Goal: Task Accomplishment & Management: Manage account settings

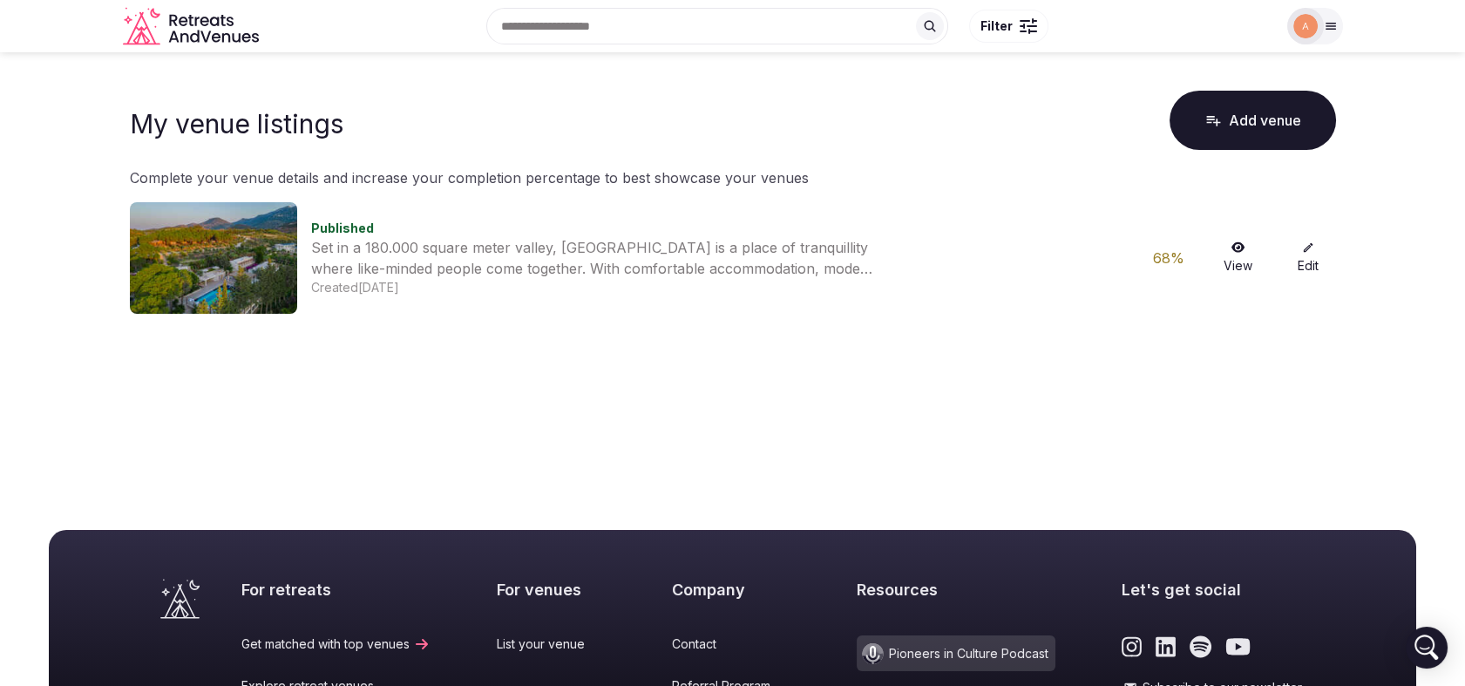
click at [1234, 254] on link "View" at bounding box center [1238, 257] width 56 height 33
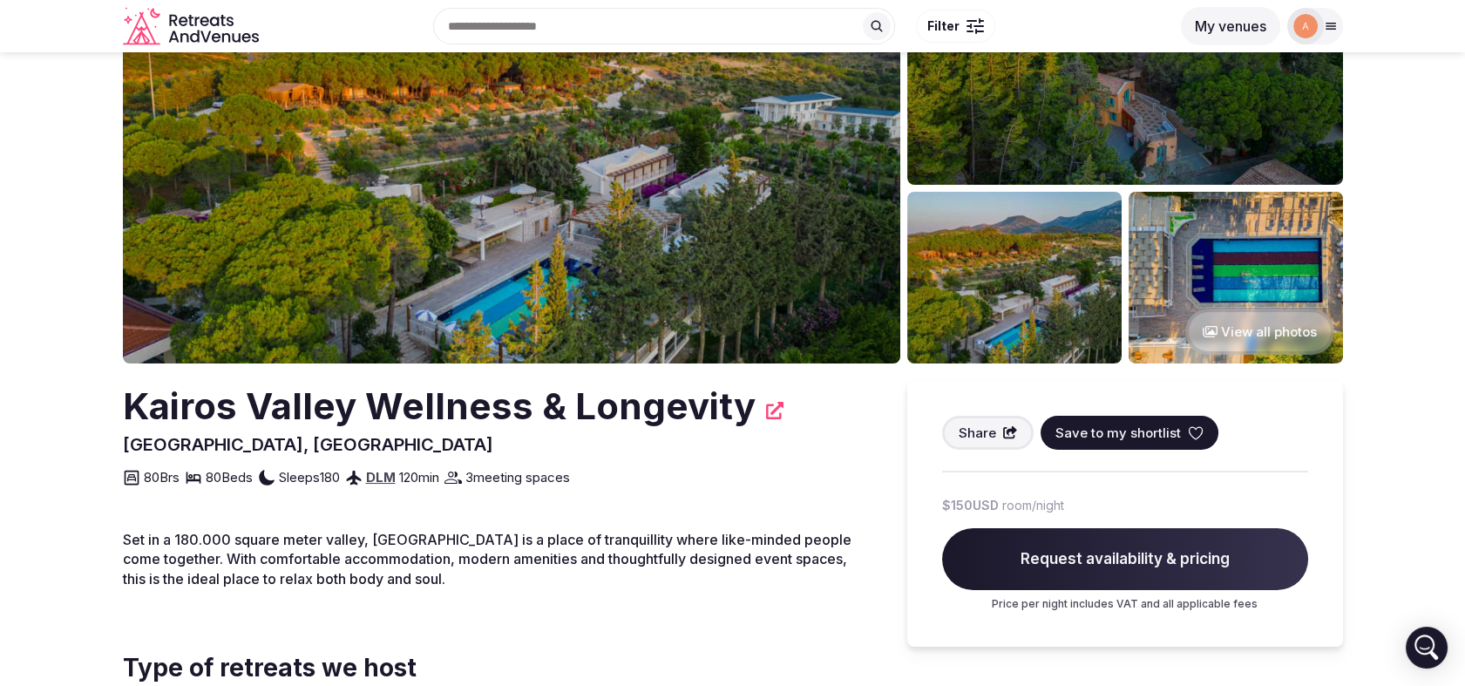
scroll to position [23, 0]
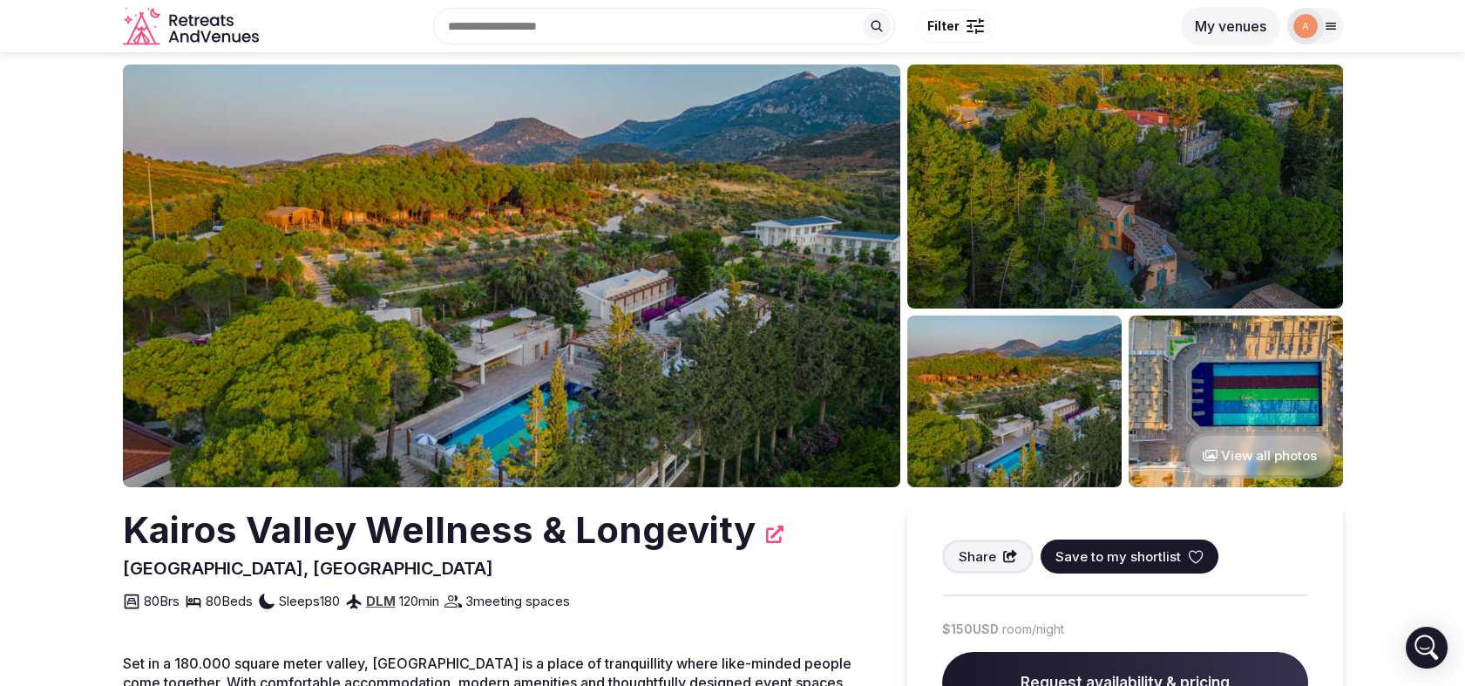
click at [1332, 29] on icon at bounding box center [1330, 27] width 10 height 6
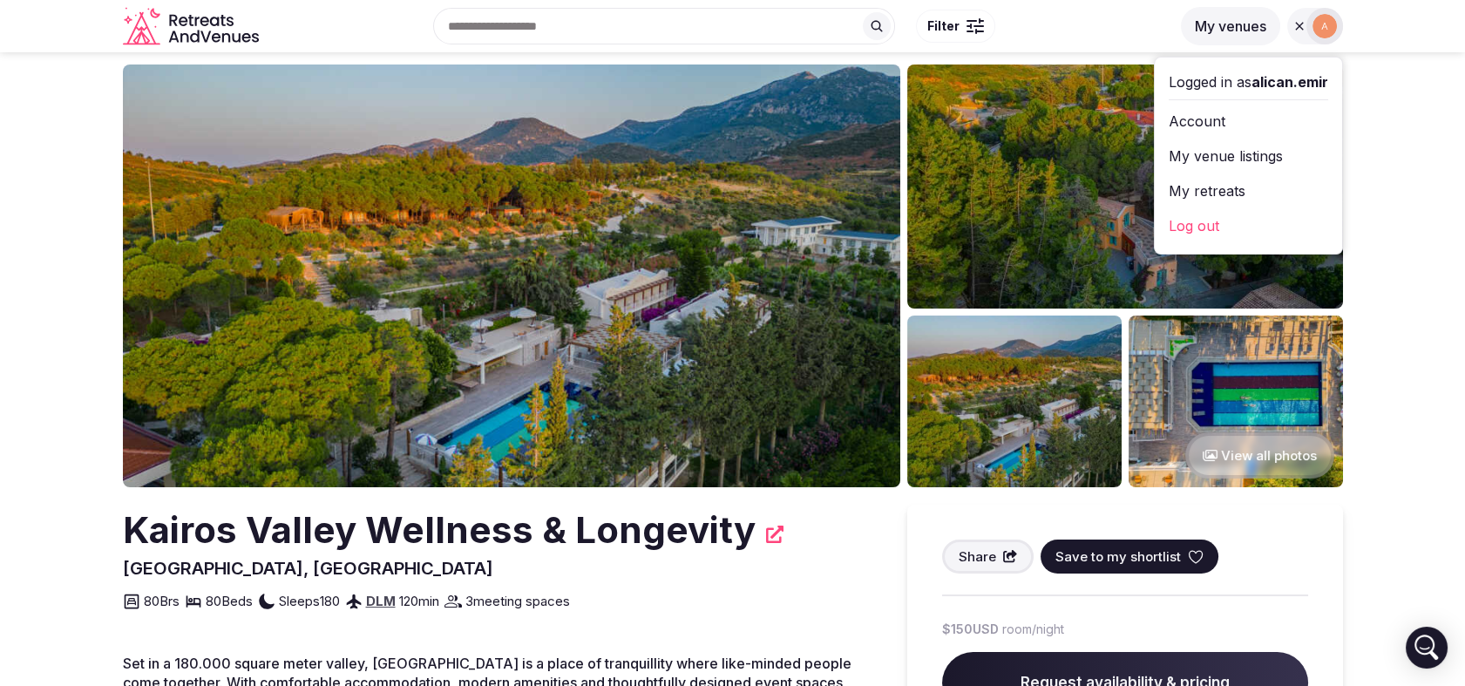
click at [1245, 200] on link "My retreats" at bounding box center [1247, 191] width 159 height 28
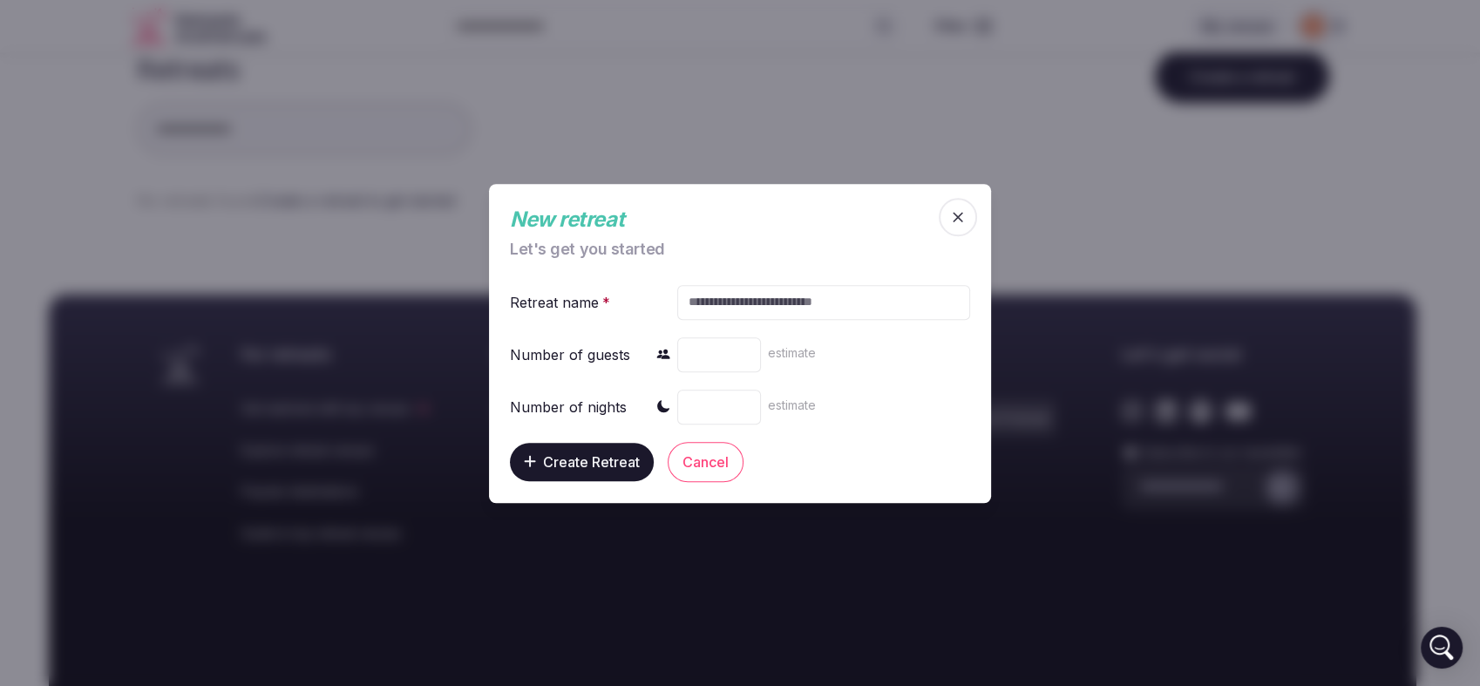
click at [948, 225] on span "button" at bounding box center [957, 217] width 38 height 38
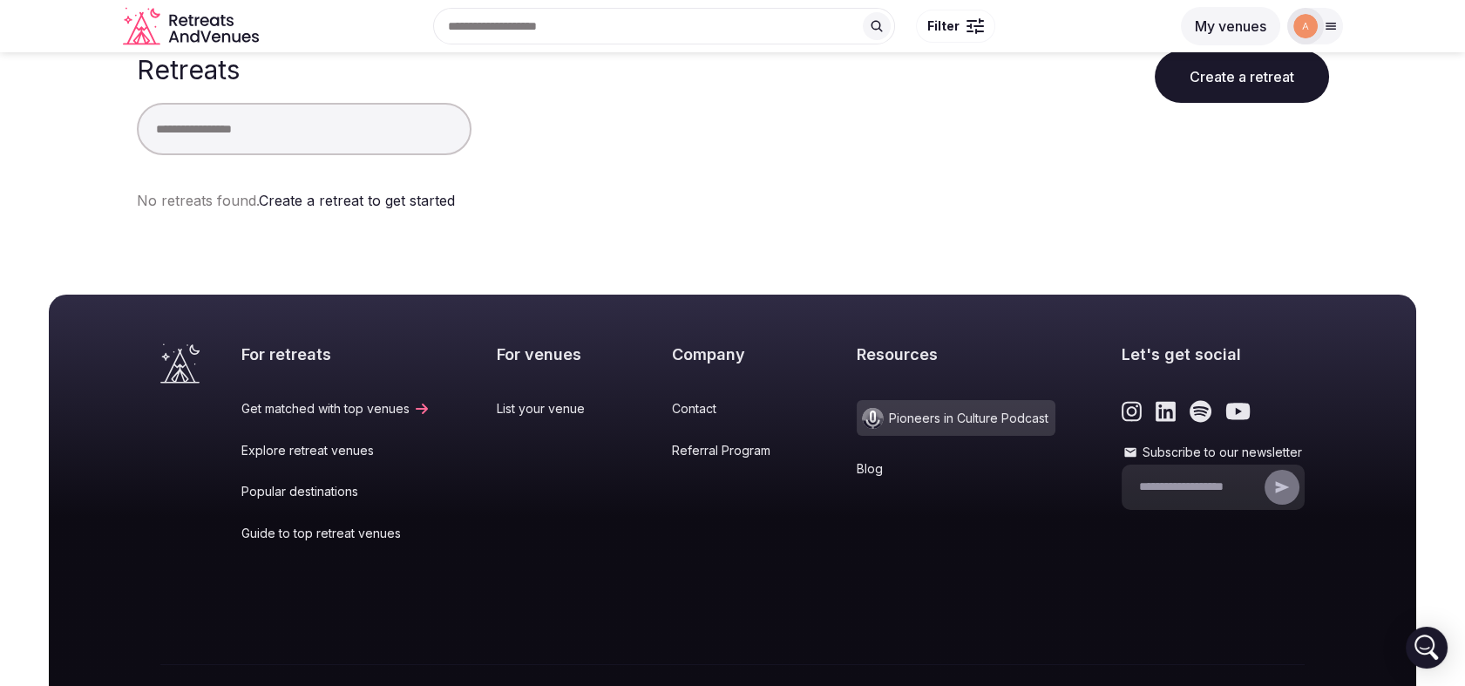
click at [1317, 14] on div at bounding box center [1305, 26] width 24 height 24
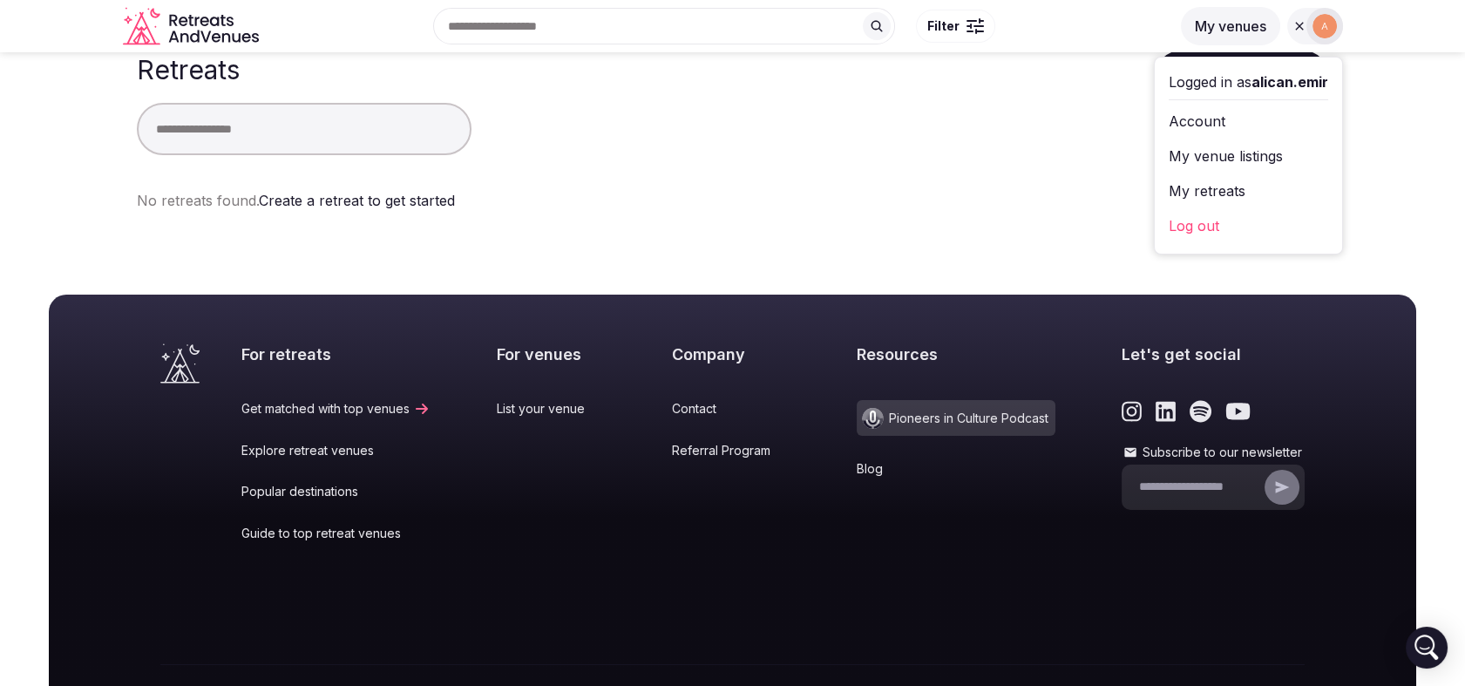
click at [1228, 159] on link "My venue listings" at bounding box center [1247, 156] width 159 height 28
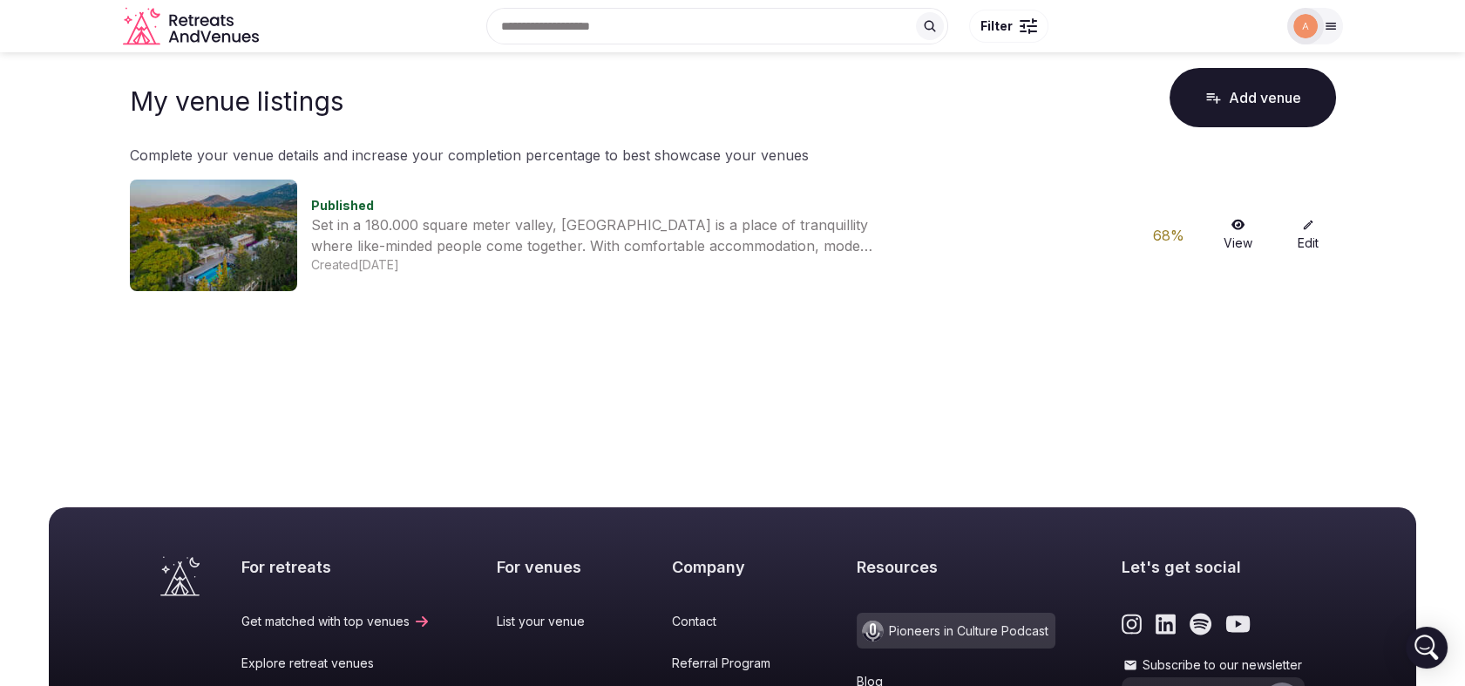
click at [1309, 234] on link "Edit" at bounding box center [1308, 235] width 56 height 33
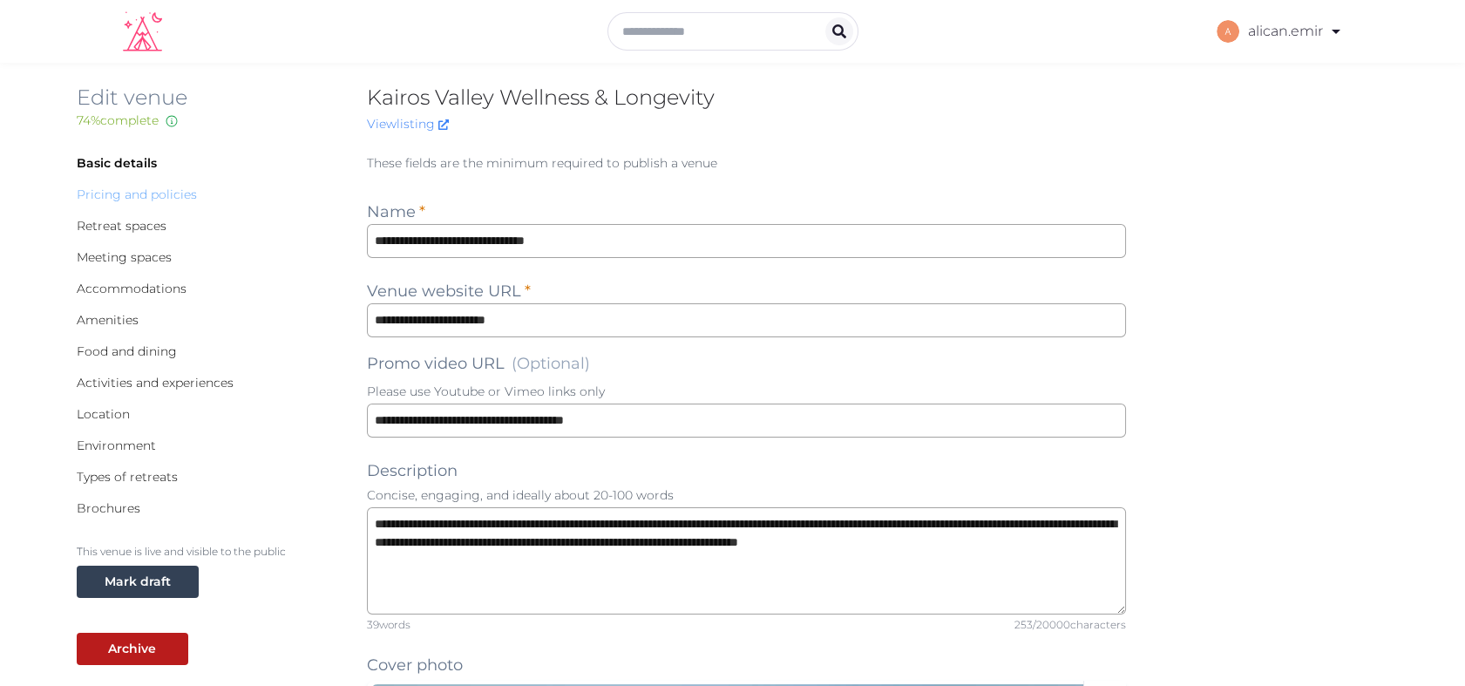
click at [155, 192] on link "Pricing and policies" at bounding box center [137, 194] width 120 height 16
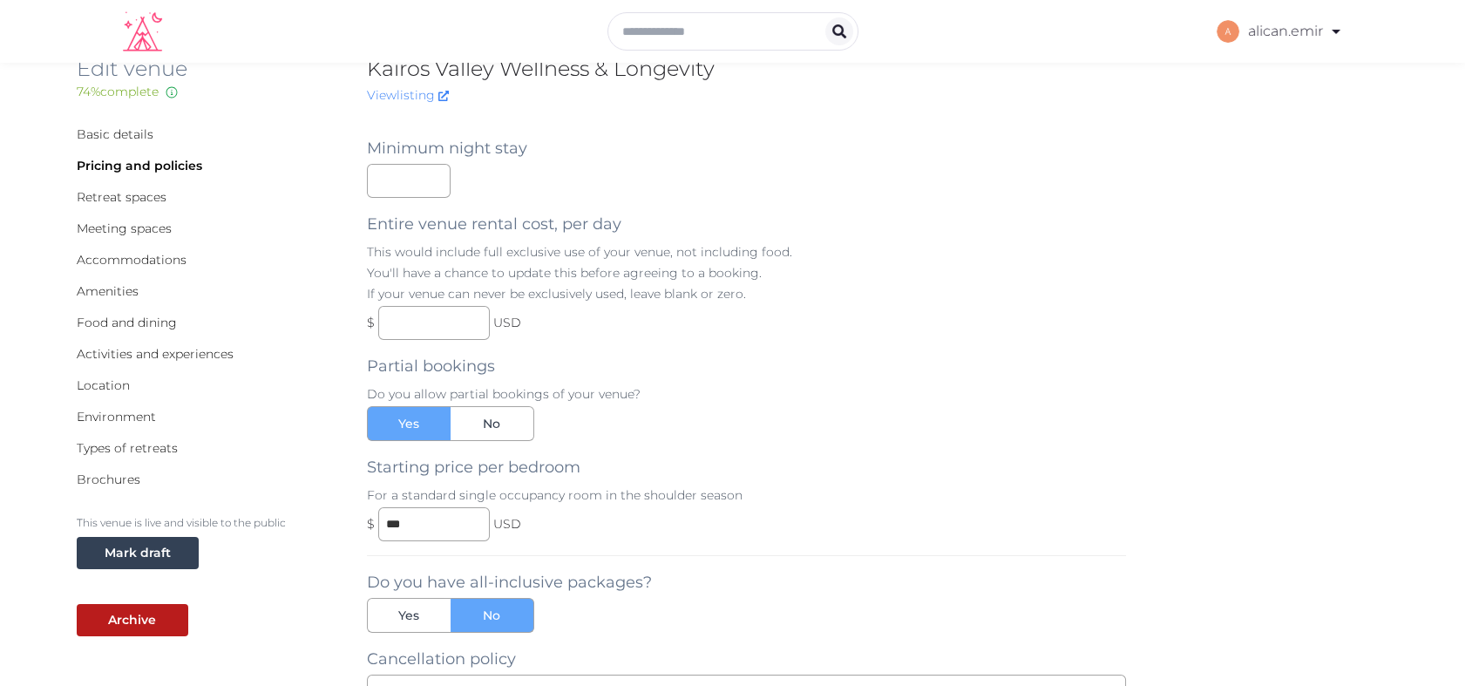
scroll to position [34, 0]
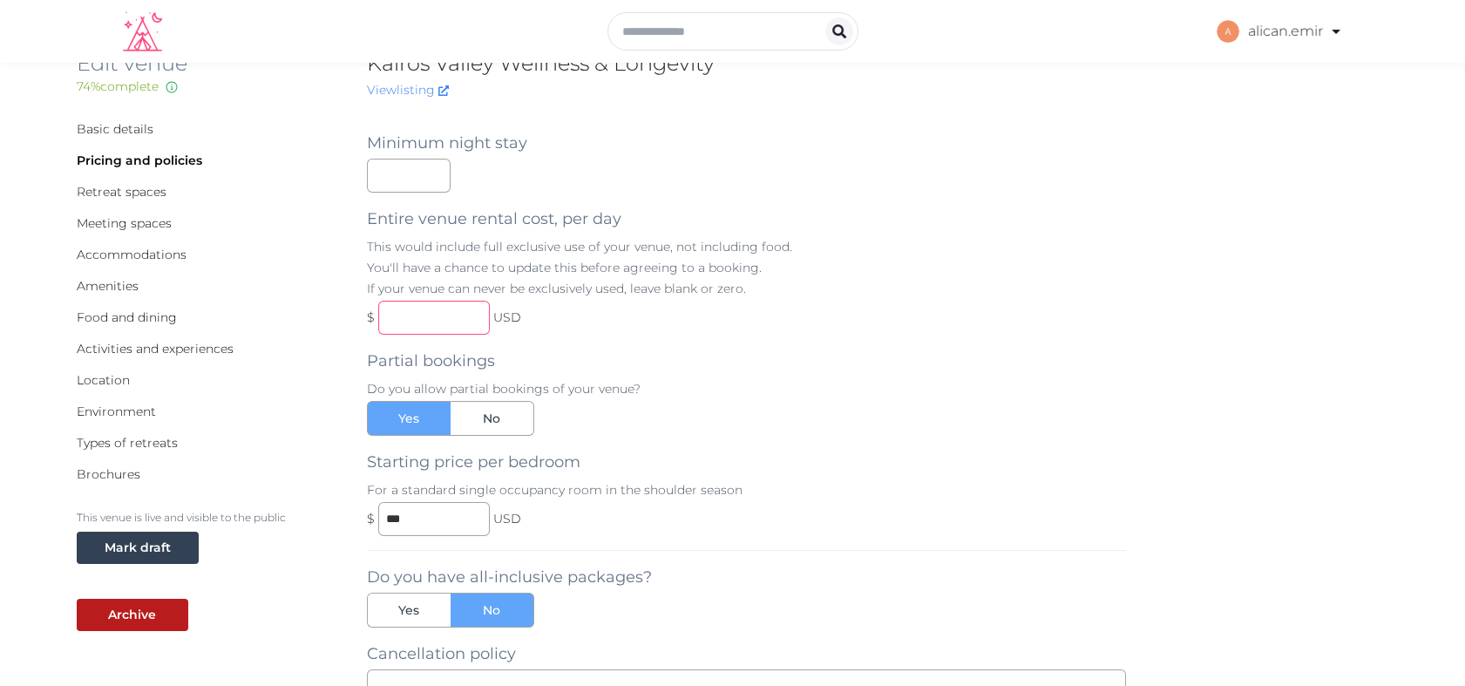
click at [444, 329] on input "text" at bounding box center [434, 318] width 112 height 34
type input "******"
click at [627, 362] on div "Partial bookings Do you allow partial bookings of your venue? Yes No Starting p…" at bounding box center [747, 435] width 760 height 201
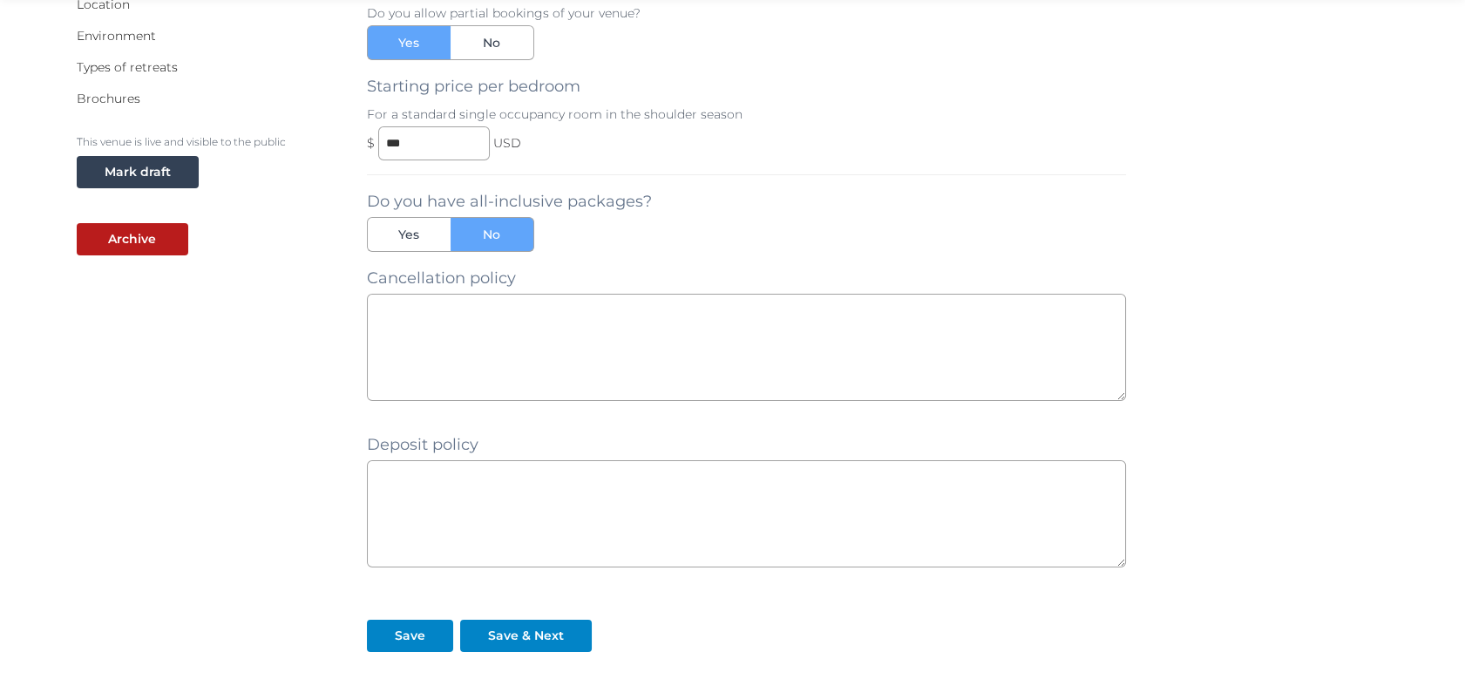
scroll to position [411, 0]
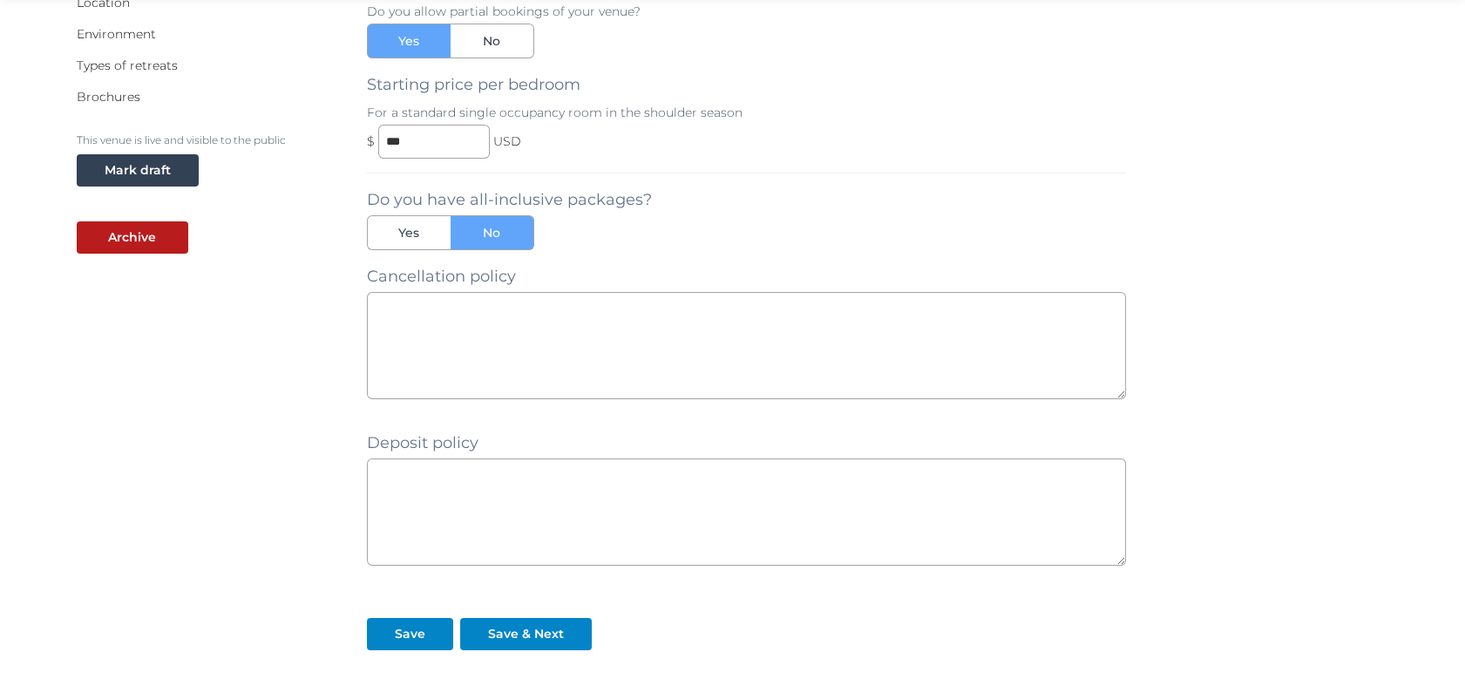
drag, startPoint x: 368, startPoint y: 275, endPoint x: 505, endPoint y: 261, distance: 138.5
click at [505, 261] on div "Minimum night stay * Entire venue rental cost, per day This would include full …" at bounding box center [747, 194] width 760 height 911
click at [422, 240] on label "Yes" at bounding box center [409, 232] width 84 height 35
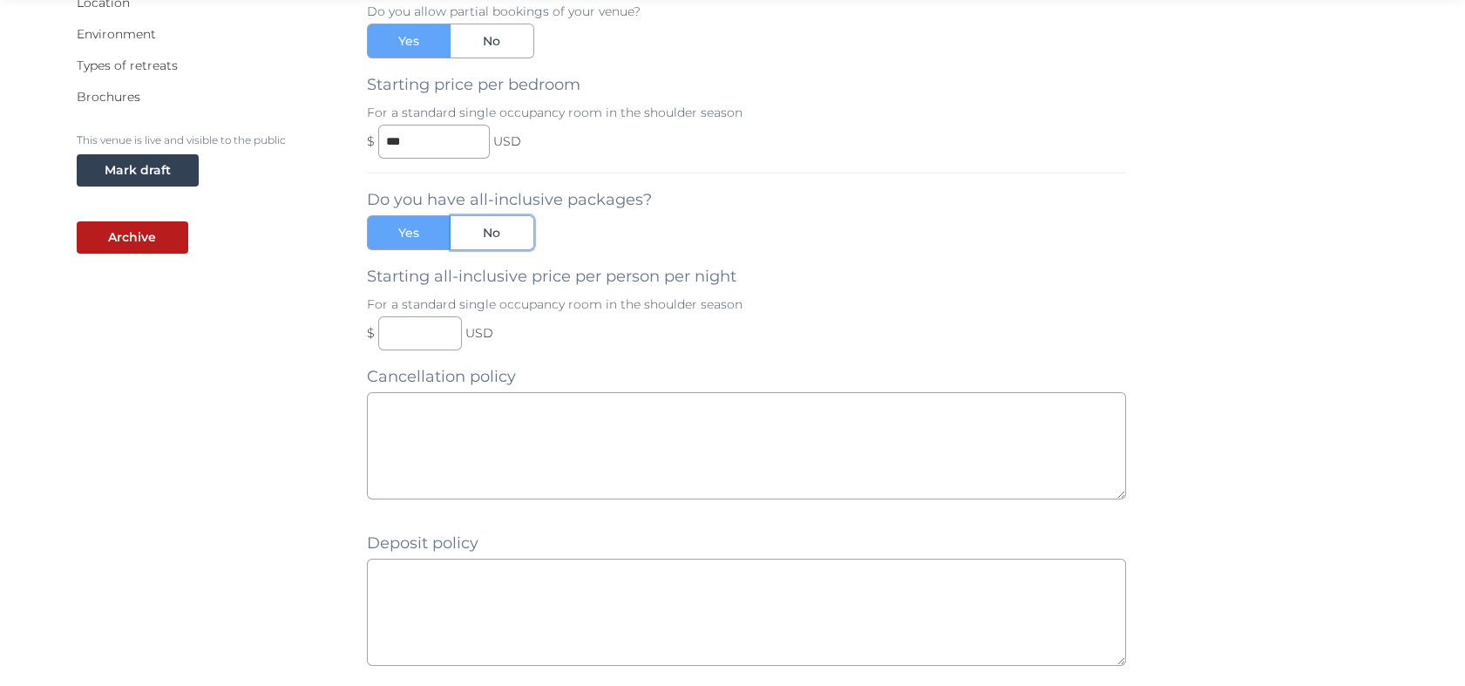
click at [499, 234] on span "No" at bounding box center [491, 232] width 17 height 17
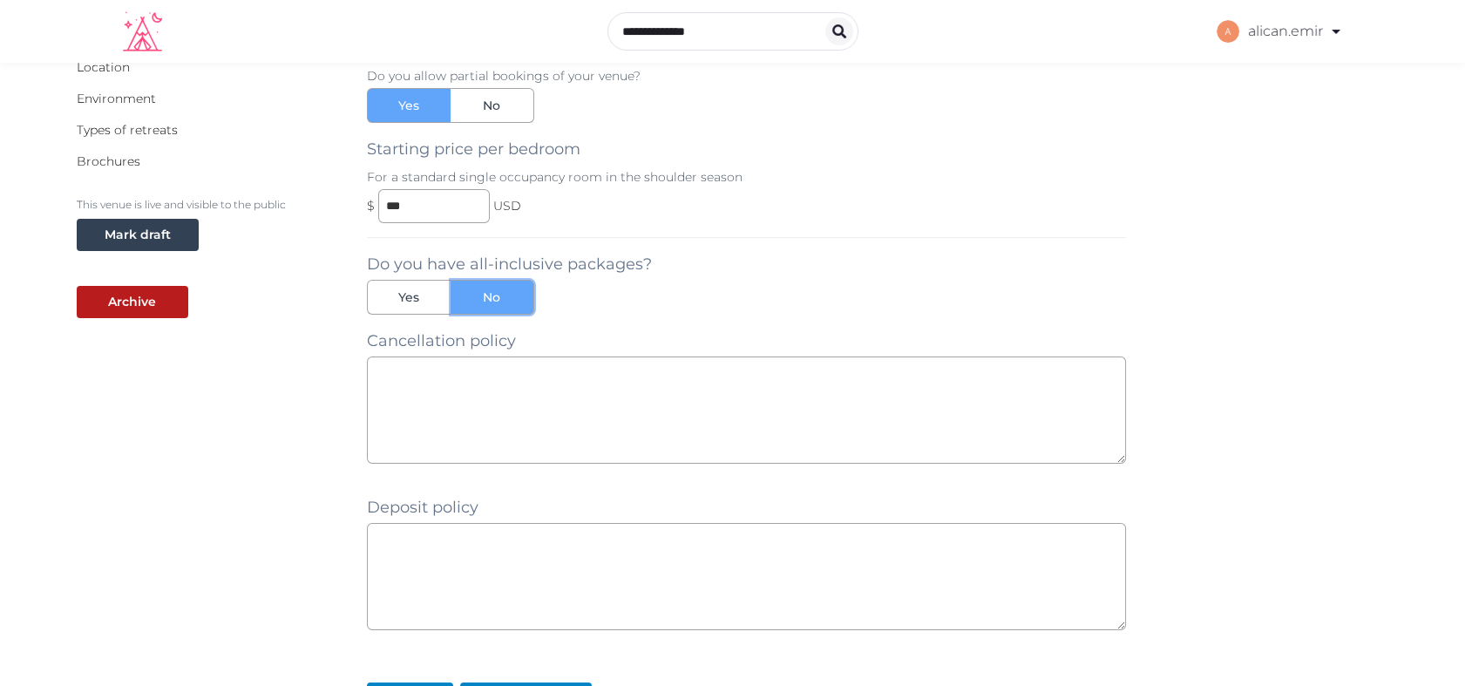
scroll to position [542, 0]
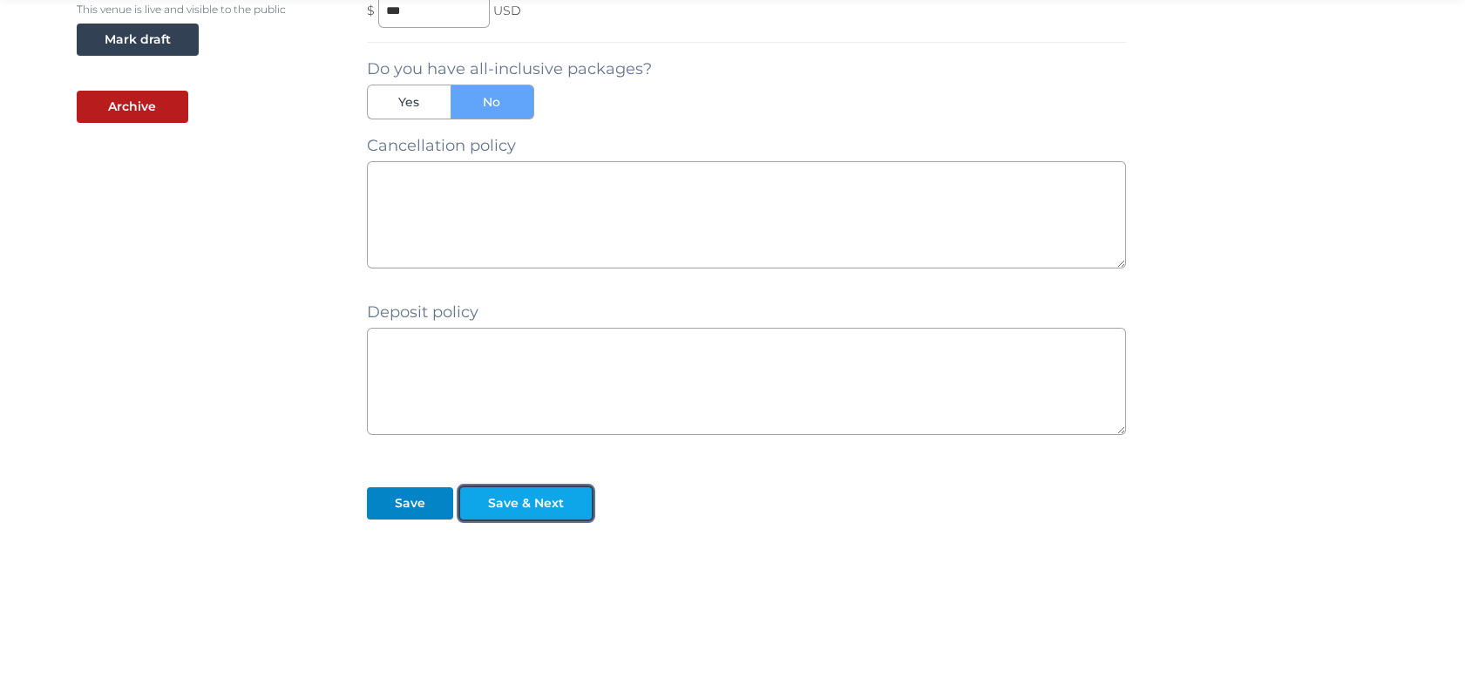
click at [535, 509] on div "Save & Next" at bounding box center [526, 503] width 76 height 18
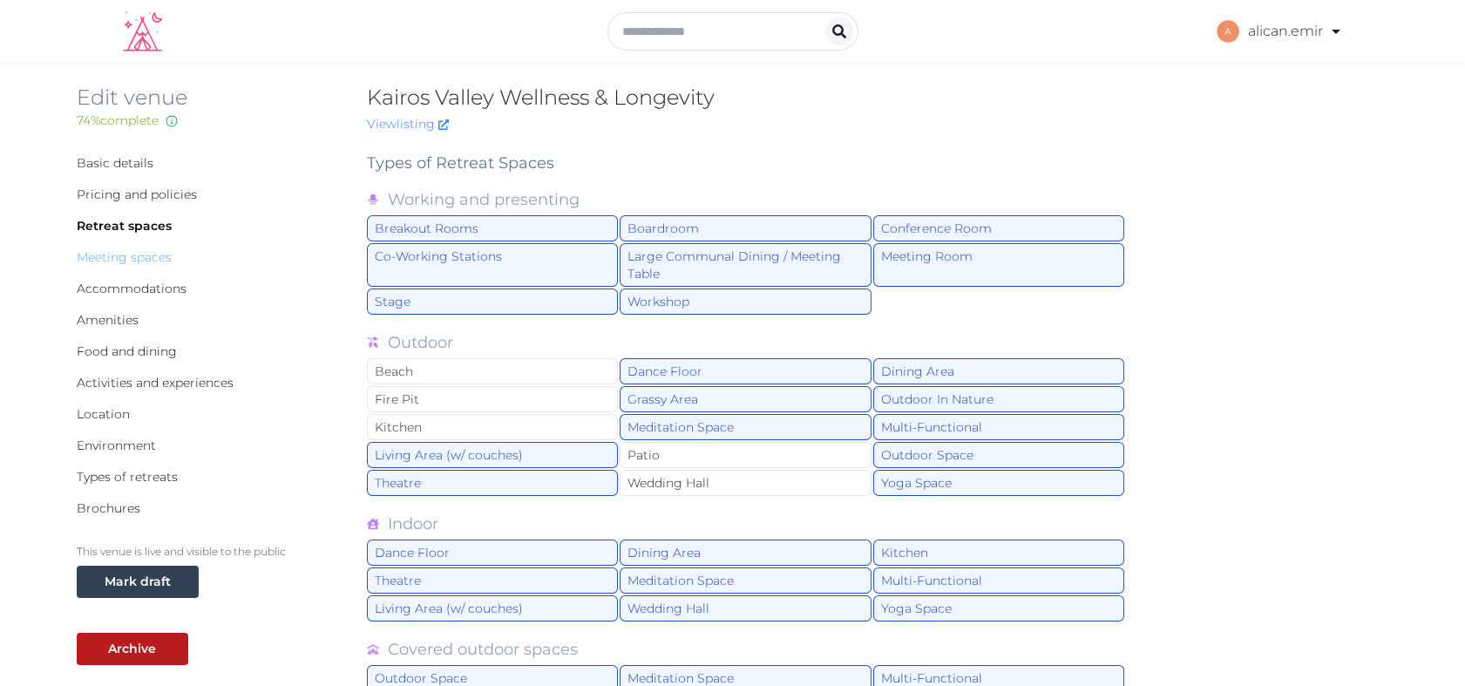
click at [146, 261] on link "Meeting spaces" at bounding box center [124, 257] width 95 height 16
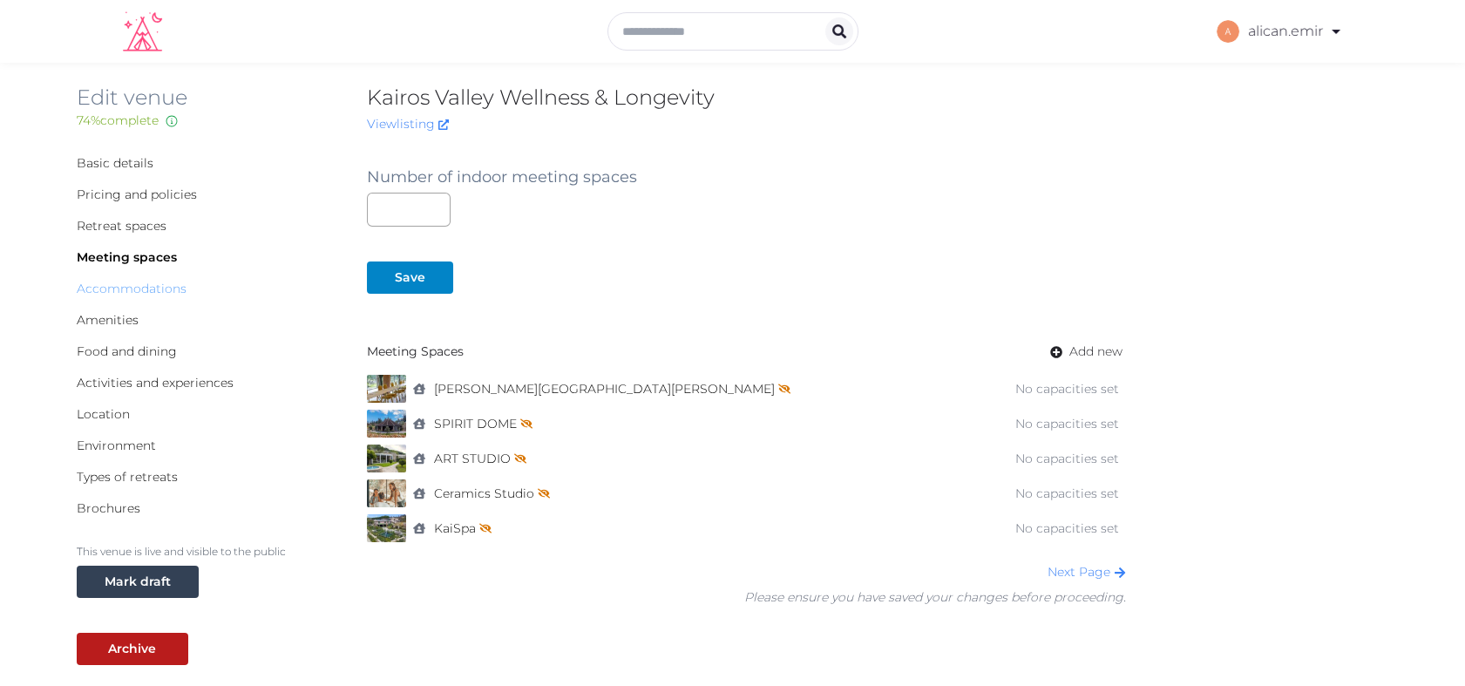
click at [153, 286] on link "Accommodations" at bounding box center [132, 289] width 110 height 16
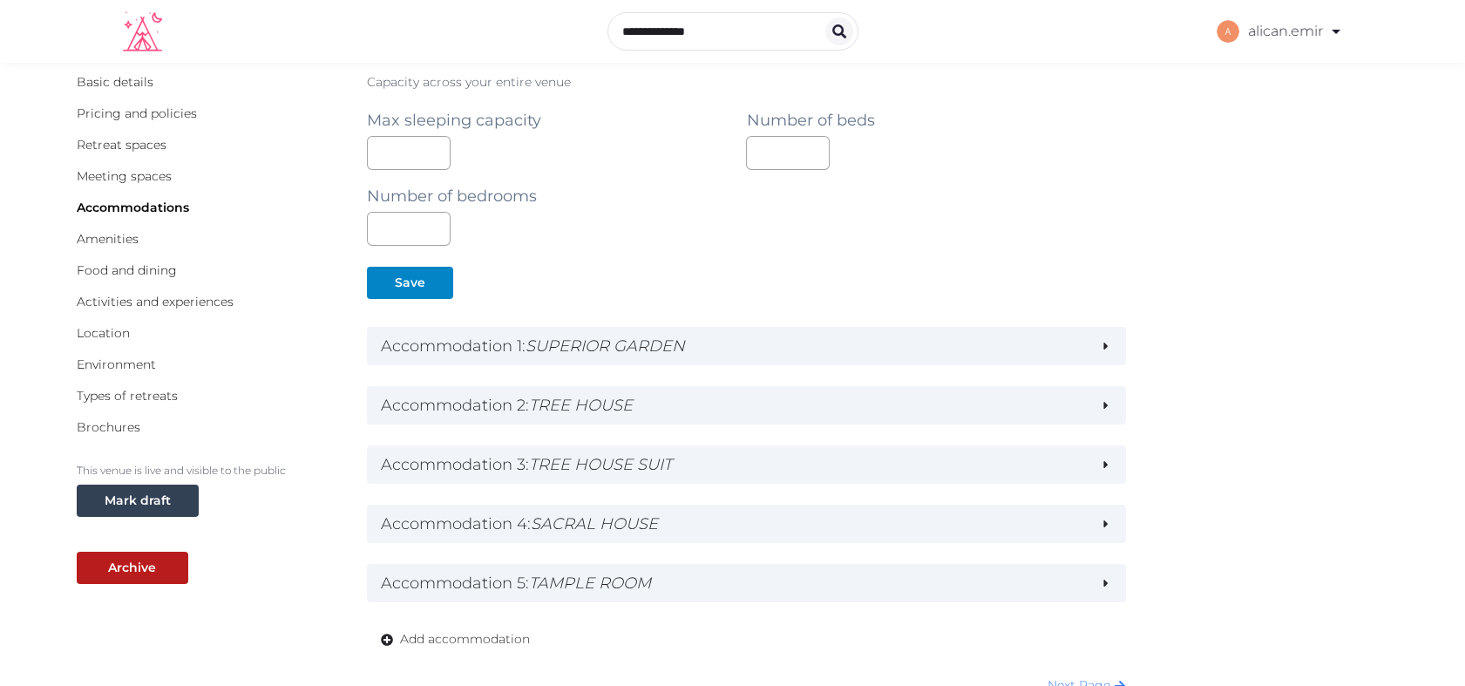
scroll to position [80, 0]
click at [125, 244] on link "Amenities" at bounding box center [108, 240] width 62 height 16
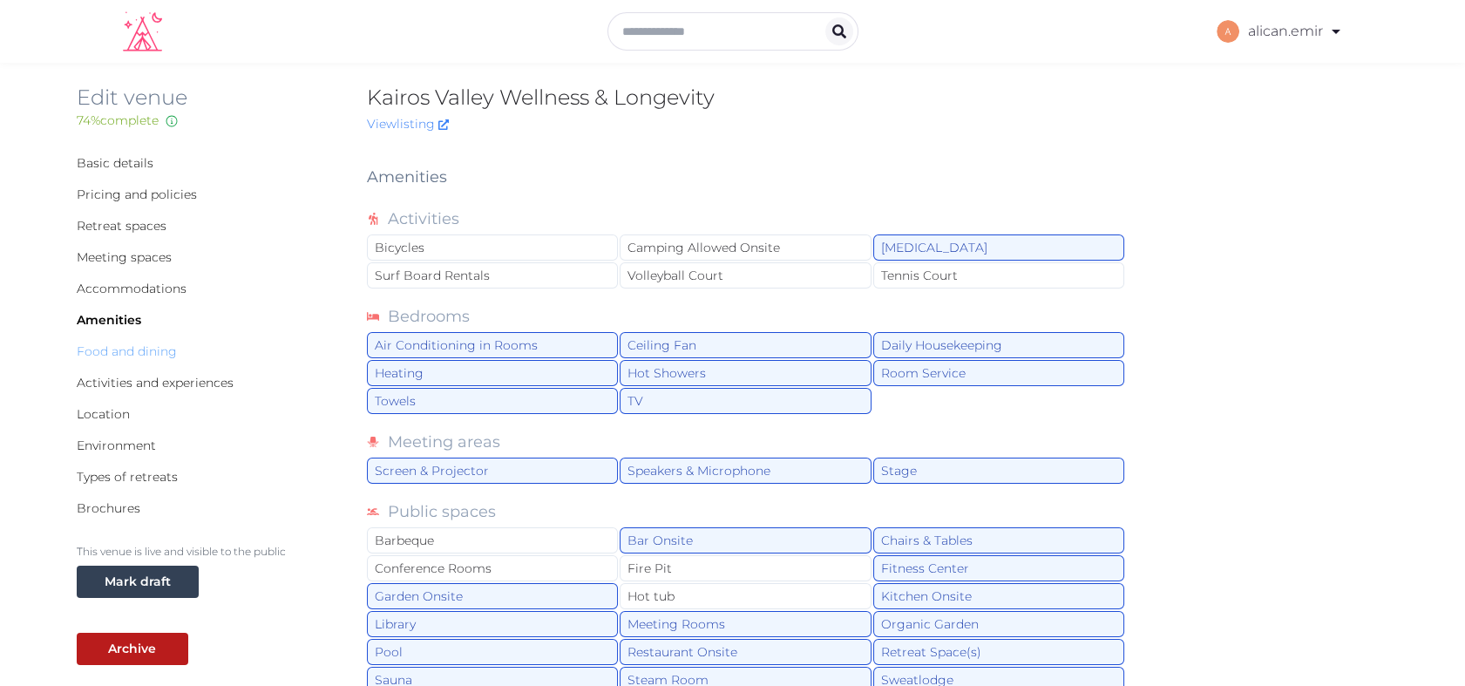
click at [138, 348] on link "Food and dining" at bounding box center [127, 351] width 100 height 16
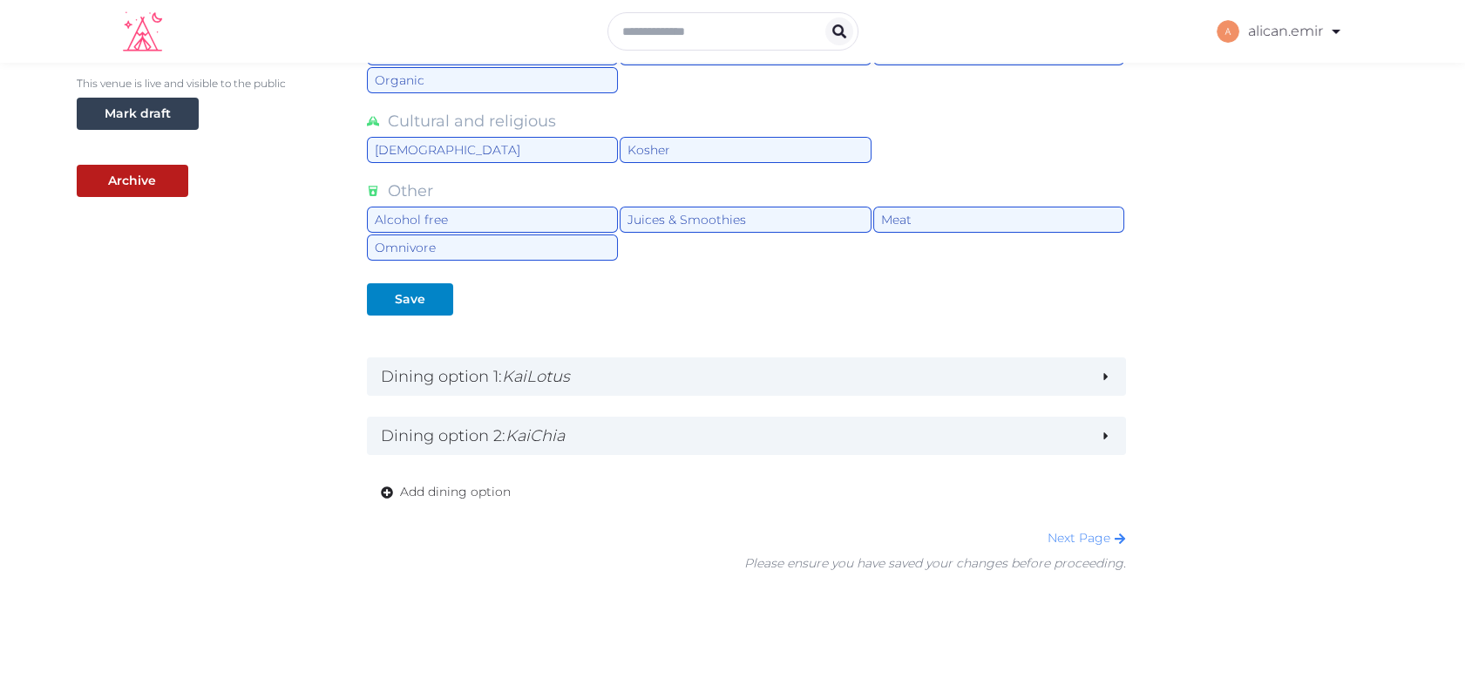
scroll to position [467, 0]
click at [753, 394] on div "Dining Options Grocery Pick Up Service Kitchen Open to Guests Private Chef For …" at bounding box center [747, 129] width 760 height 890
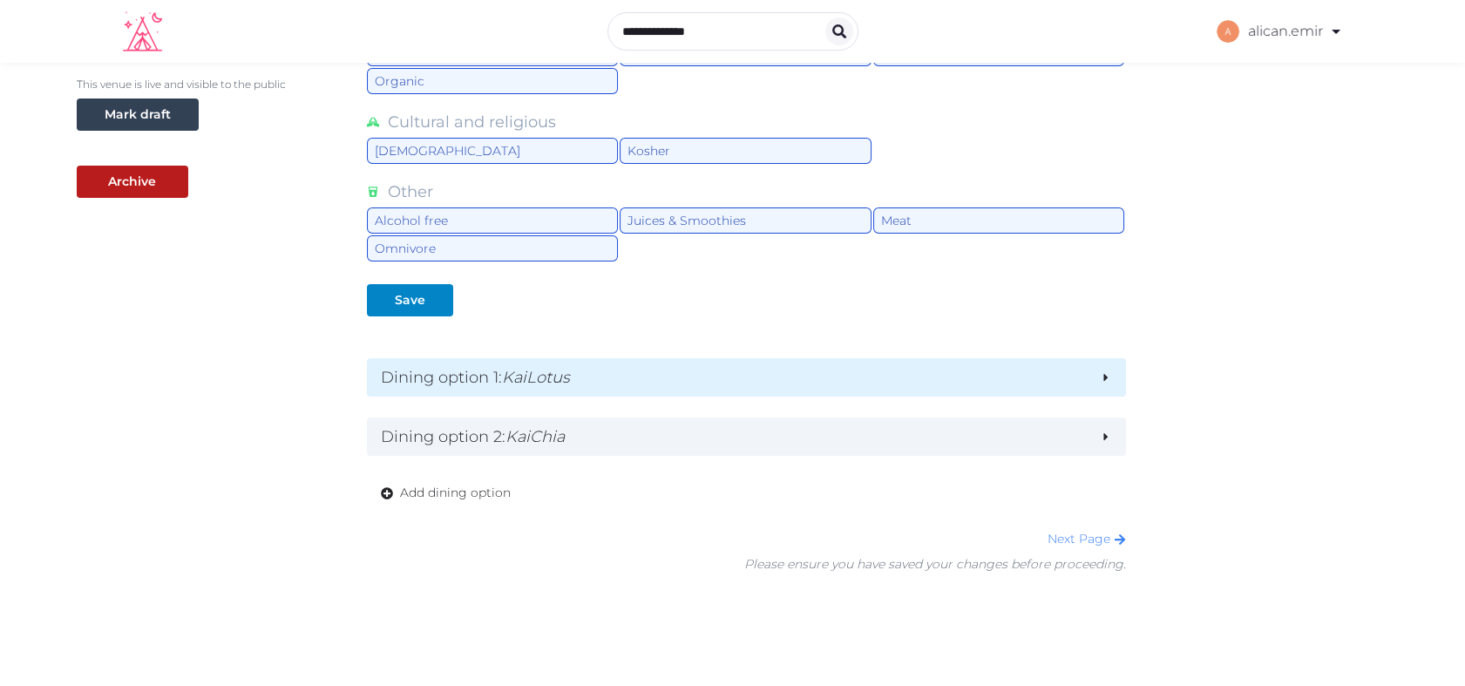
click at [764, 374] on h2 "Dining option 1 : KaiLotus" at bounding box center [734, 377] width 706 height 24
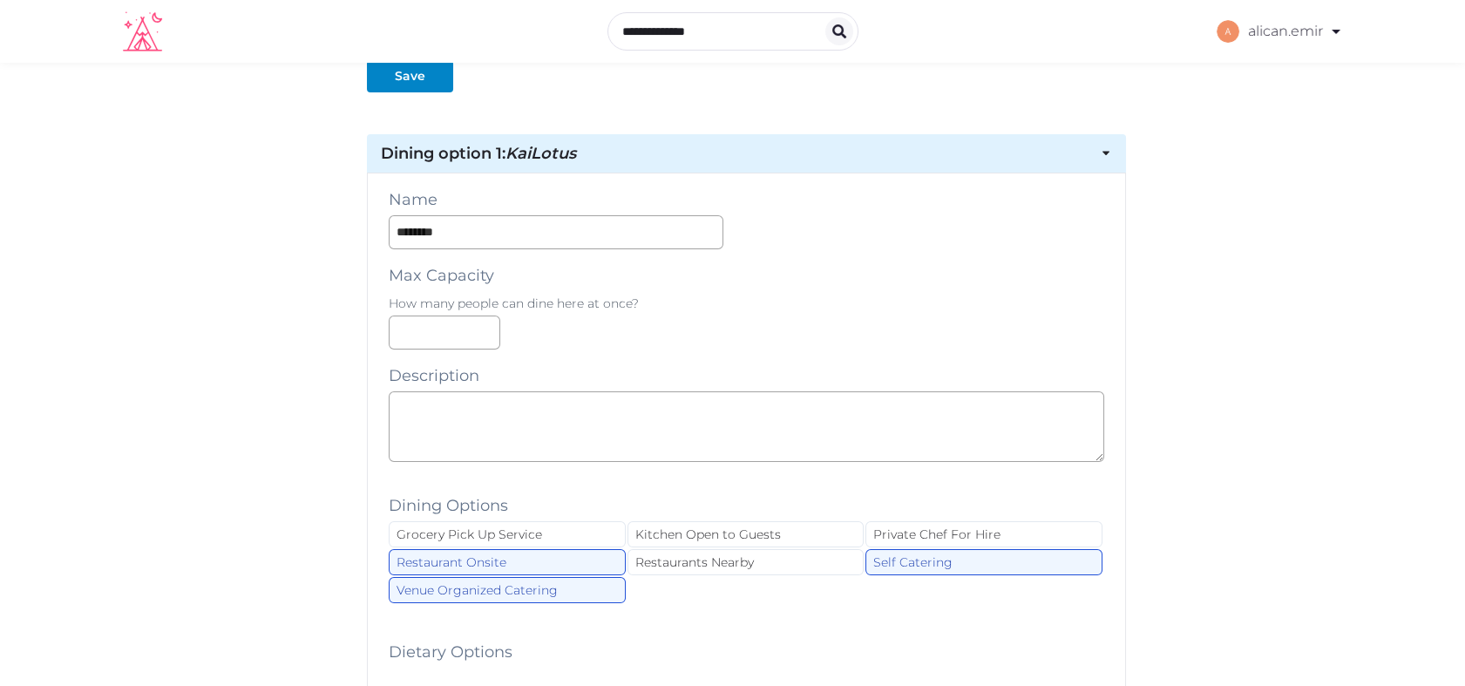
scroll to position [680, 0]
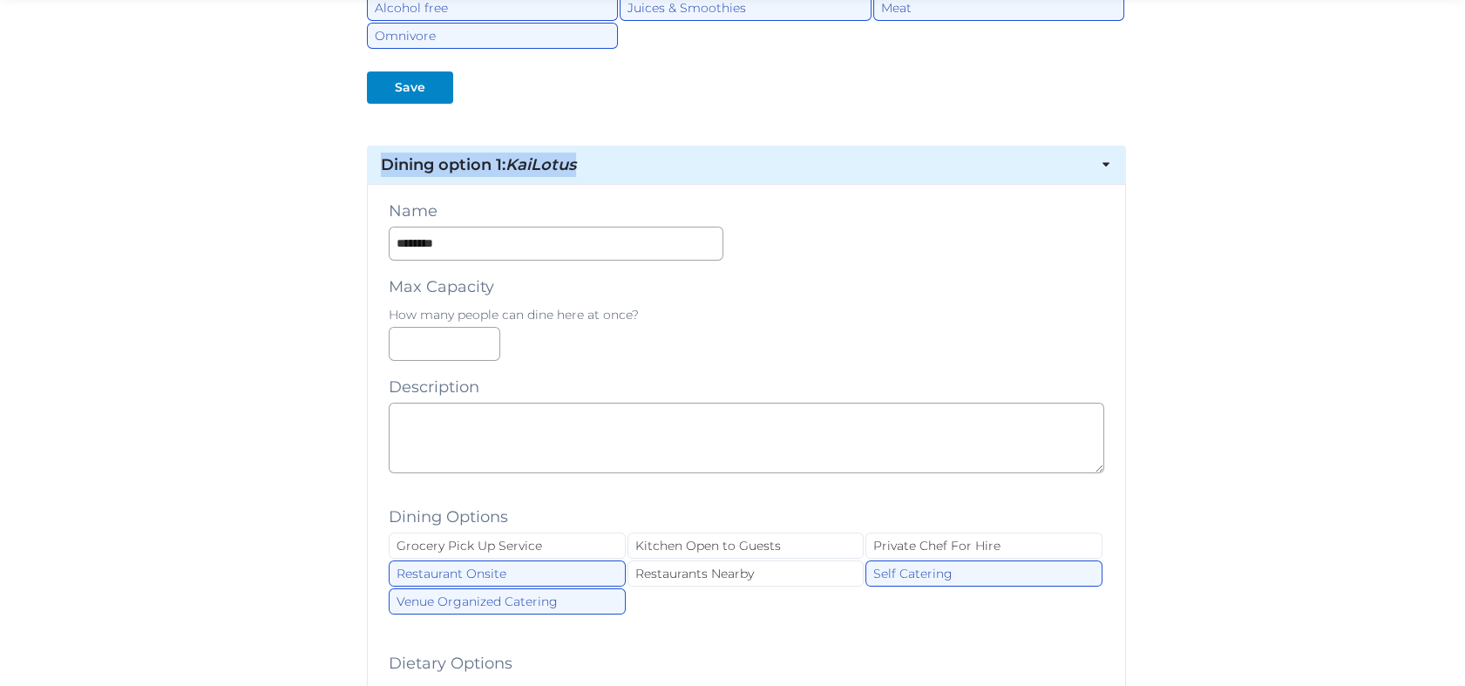
drag, startPoint x: 376, startPoint y: 165, endPoint x: 596, endPoint y: 165, distance: 219.6
click at [596, 165] on div "Dining option 1 : KaiLotus" at bounding box center [747, 165] width 760 height 38
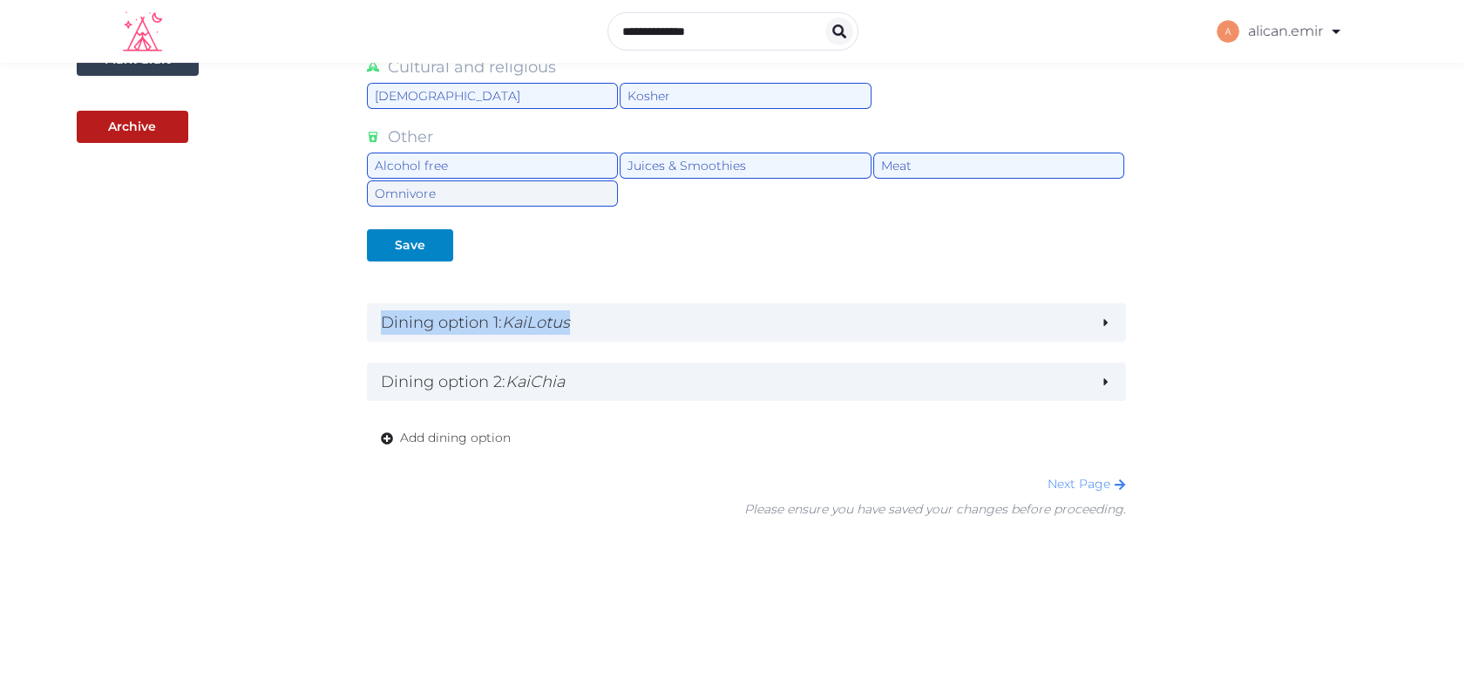
scroll to position [519, 0]
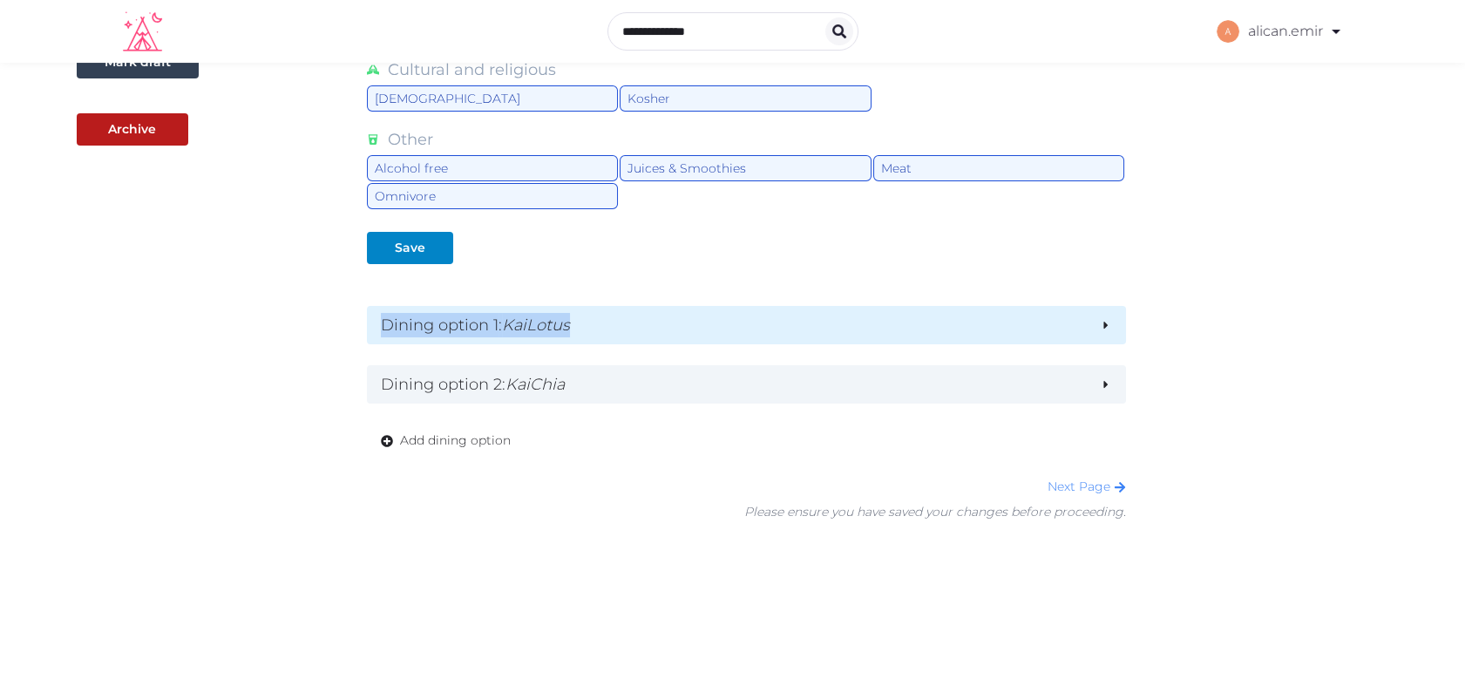
click at [627, 324] on h2 "Dining option 1 : KaiLotus" at bounding box center [734, 325] width 706 height 24
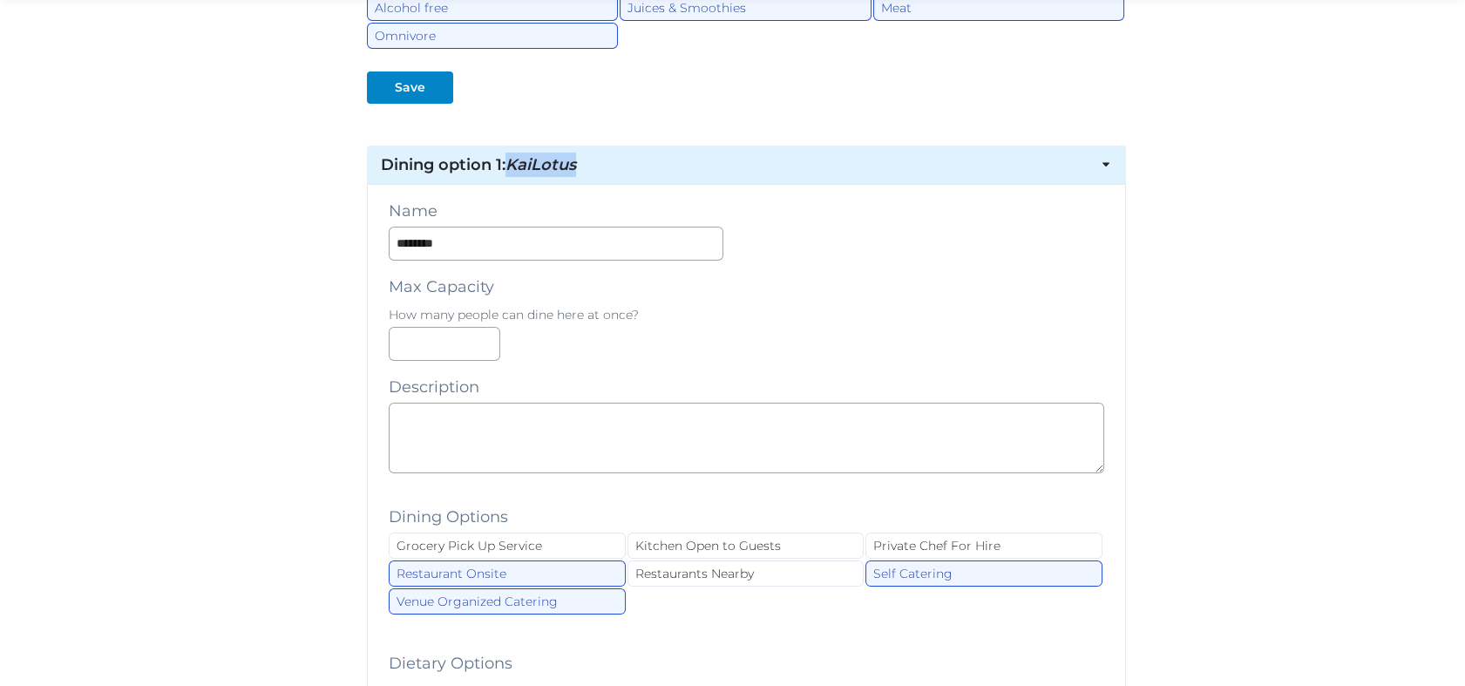
drag, startPoint x: 592, startPoint y: 166, endPoint x: 512, endPoint y: 167, distance: 79.3
click at [512, 167] on h2 "Dining option 1 : KaiLotus" at bounding box center [734, 164] width 706 height 24
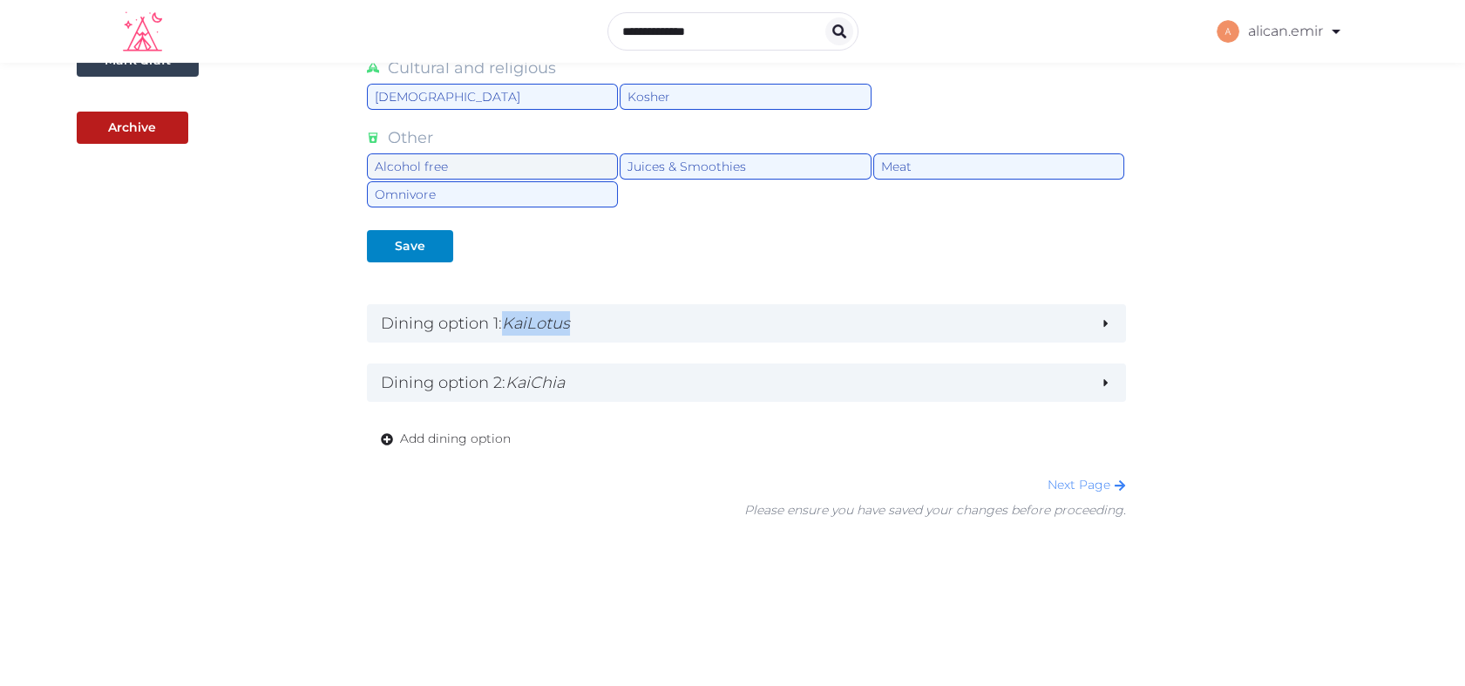
scroll to position [519, 0]
copy em "KaiLotus"
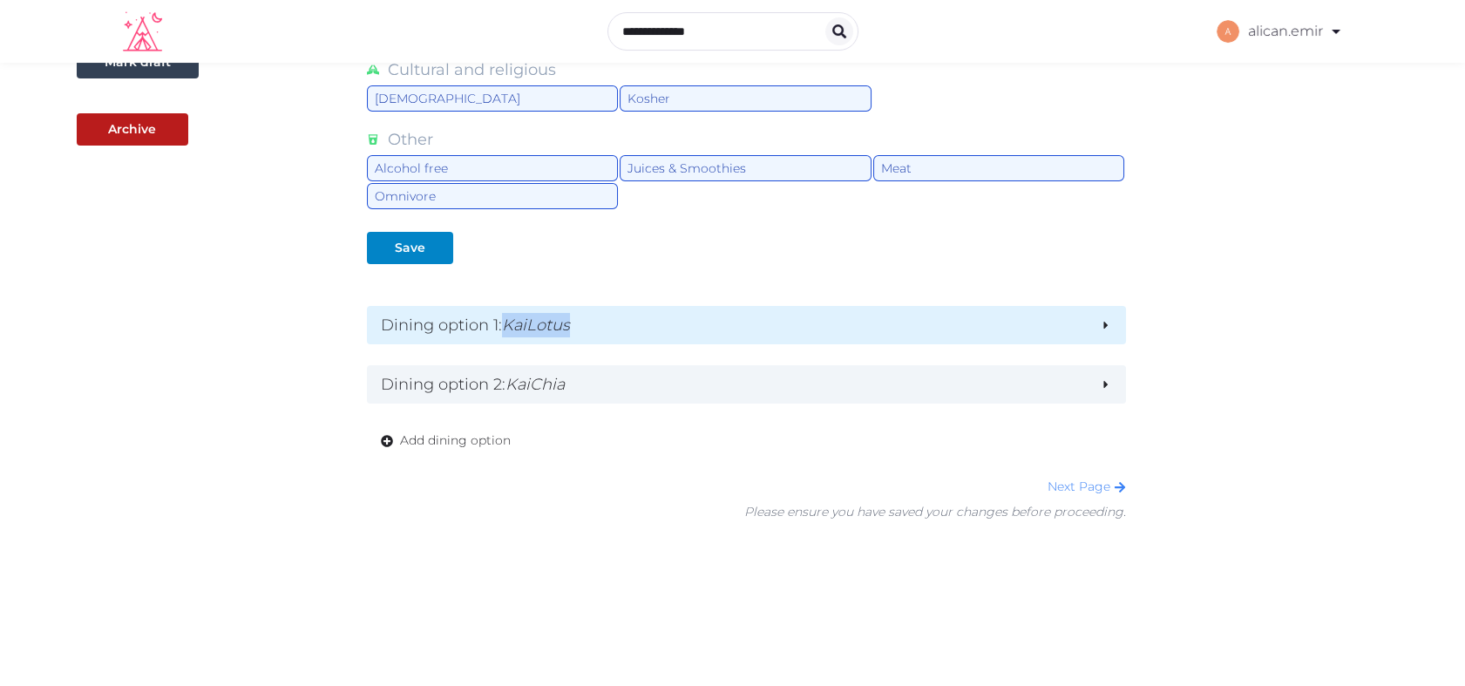
click at [635, 320] on h2 "Dining option 1 : KaiLotus" at bounding box center [734, 325] width 706 height 24
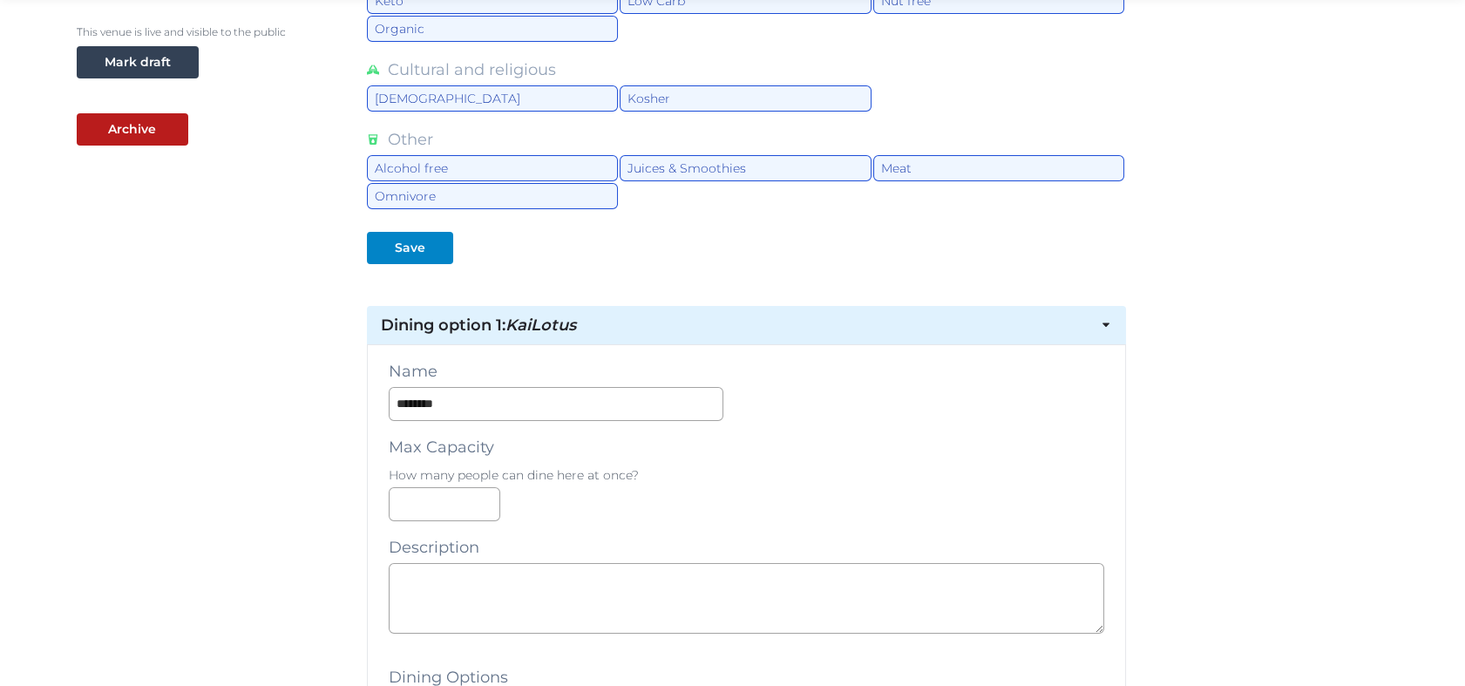
scroll to position [680, 0]
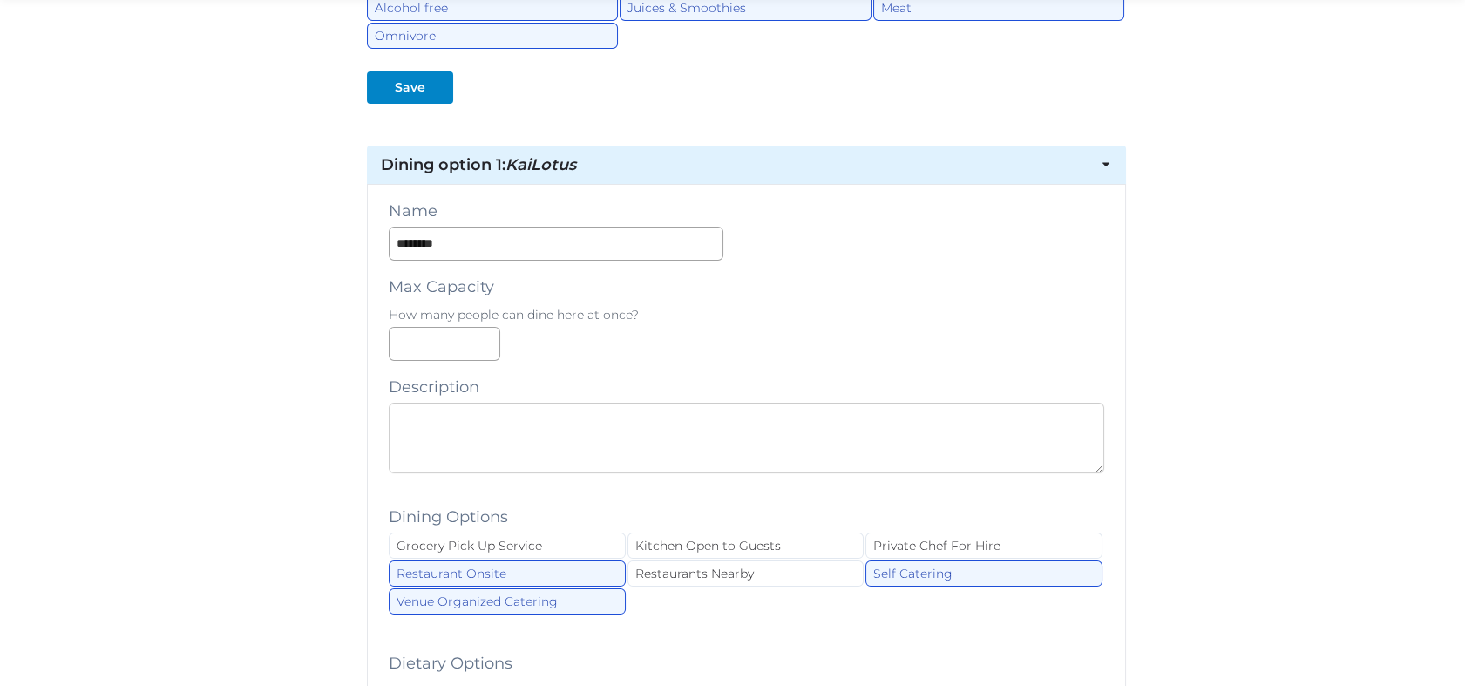
click at [555, 412] on textarea at bounding box center [747, 438] width 716 height 71
paste textarea "**********"
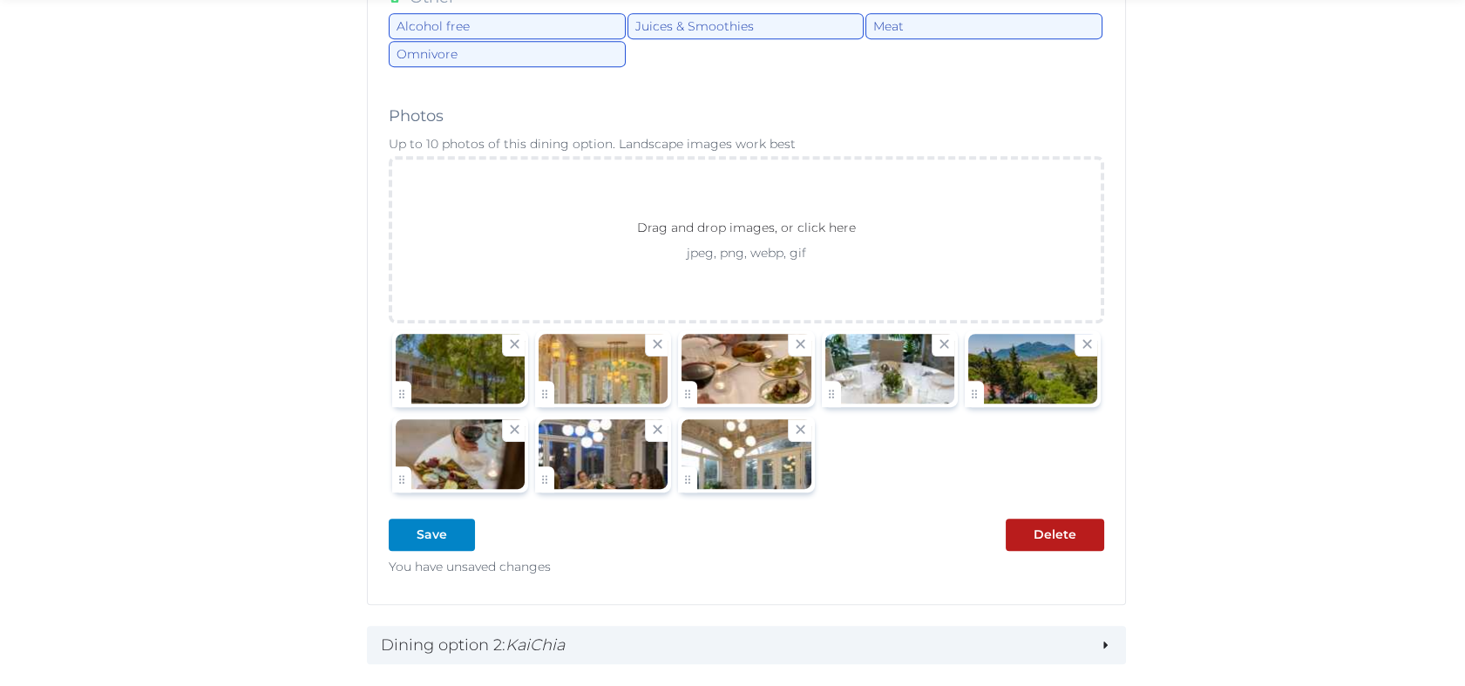
scroll to position [1696, 0]
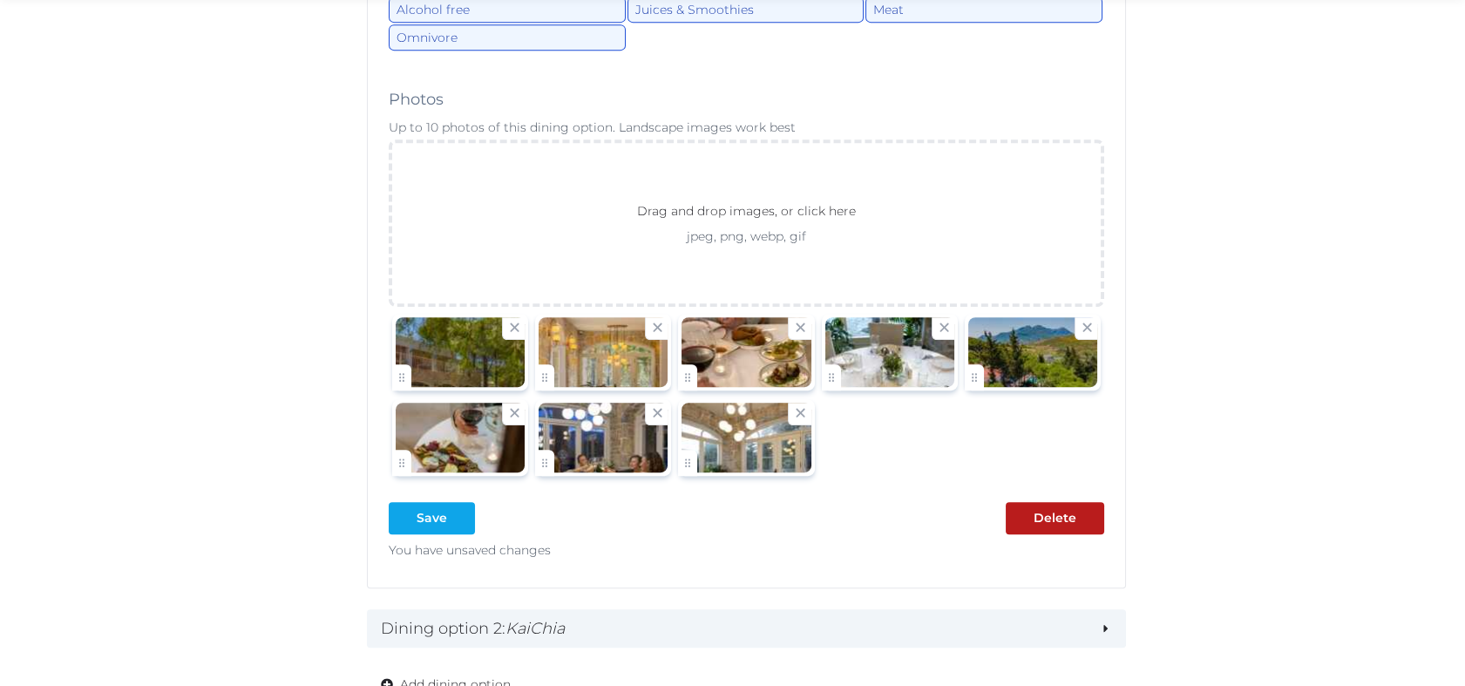
type textarea "**********"
click at [453, 518] on div at bounding box center [460, 518] width 21 height 18
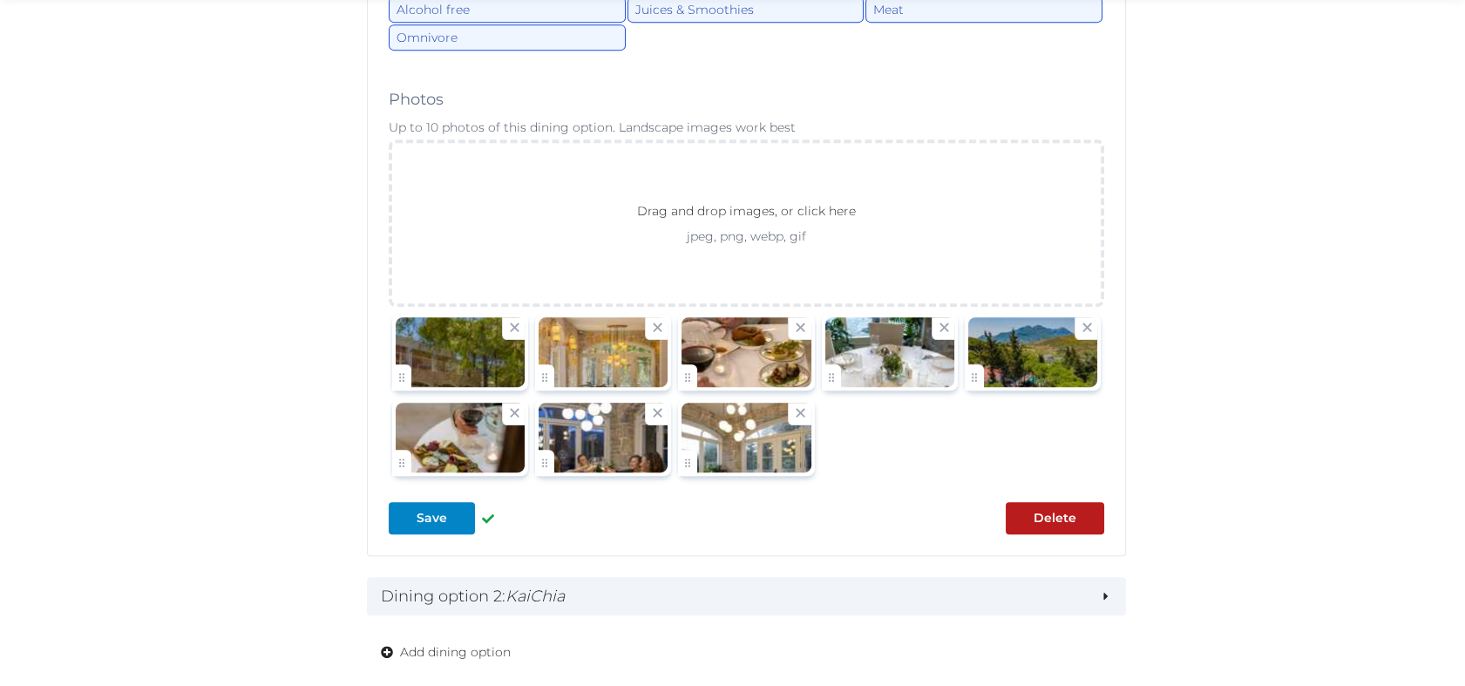
scroll to position [1784, 0]
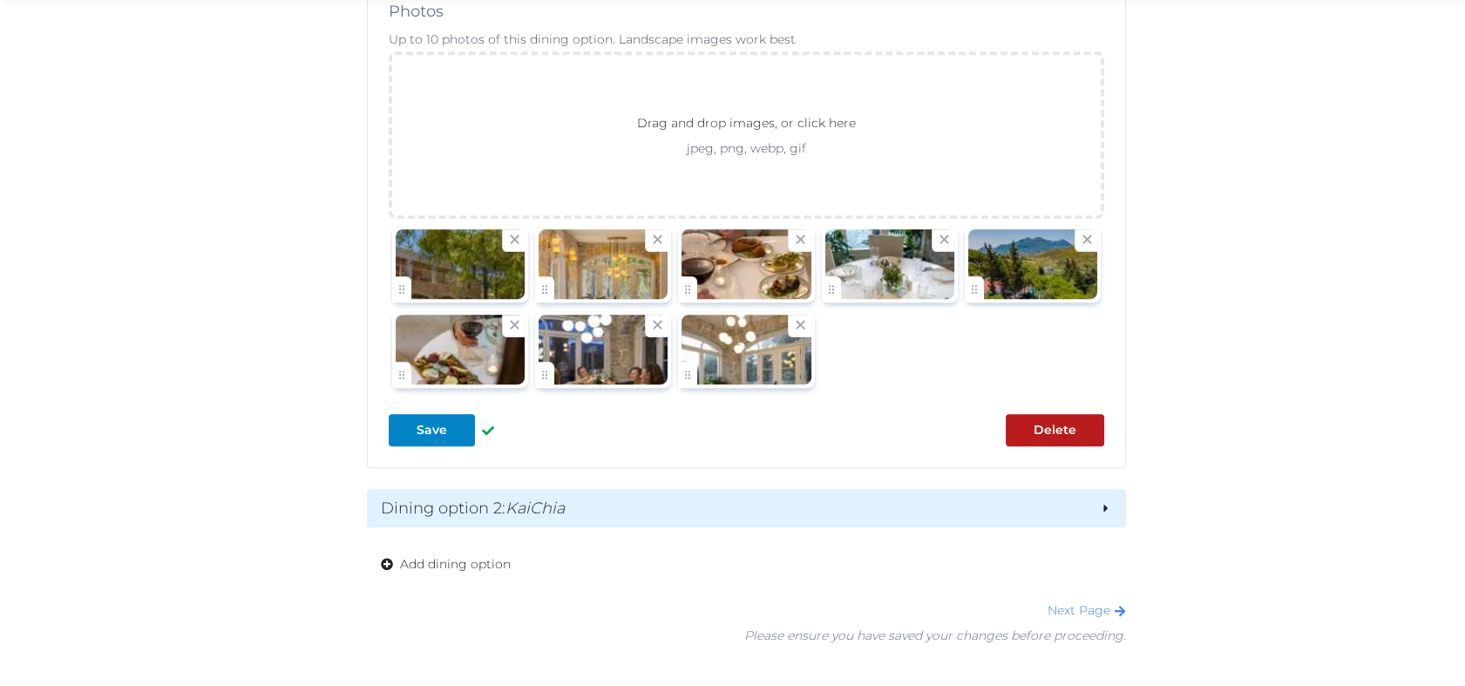
click at [696, 504] on h2 "Dining option 2 : KaiChia" at bounding box center [734, 508] width 706 height 24
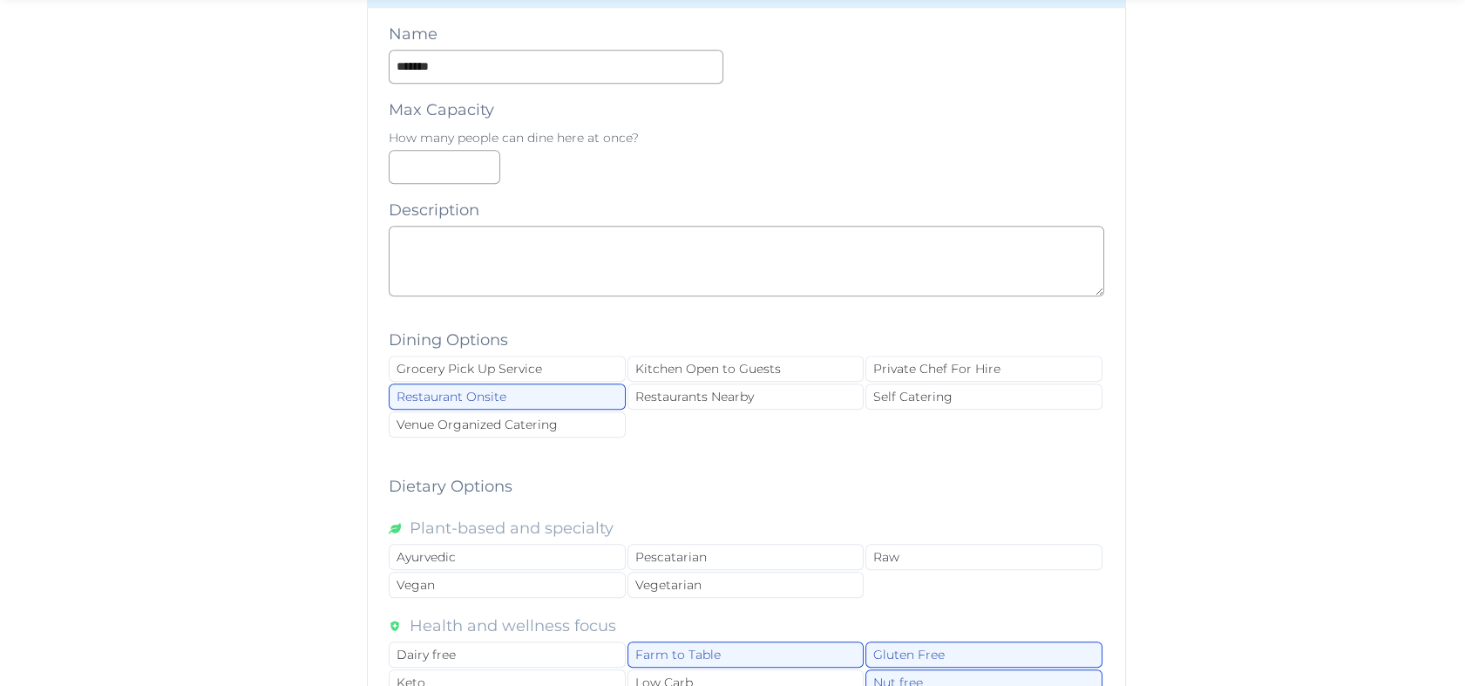
scroll to position [2310, 0]
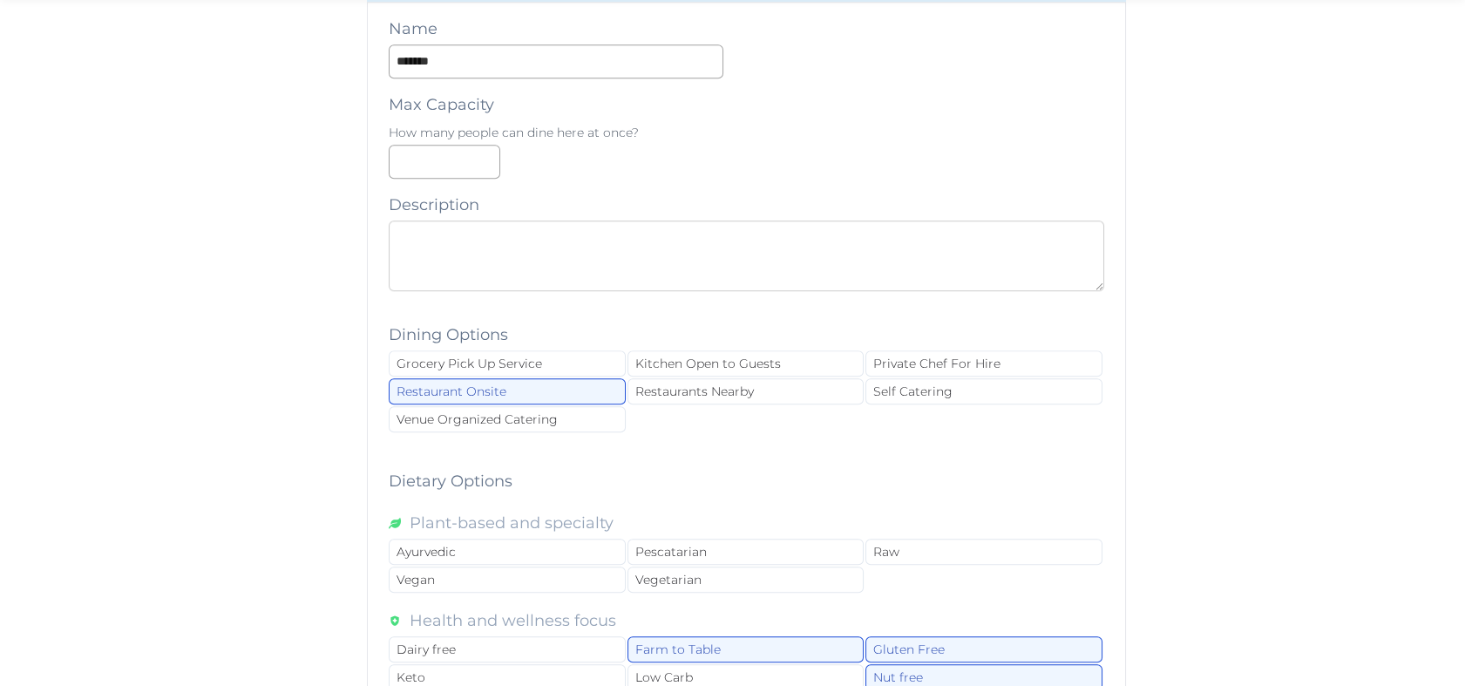
click at [491, 250] on textarea at bounding box center [747, 255] width 716 height 71
paste textarea "**********"
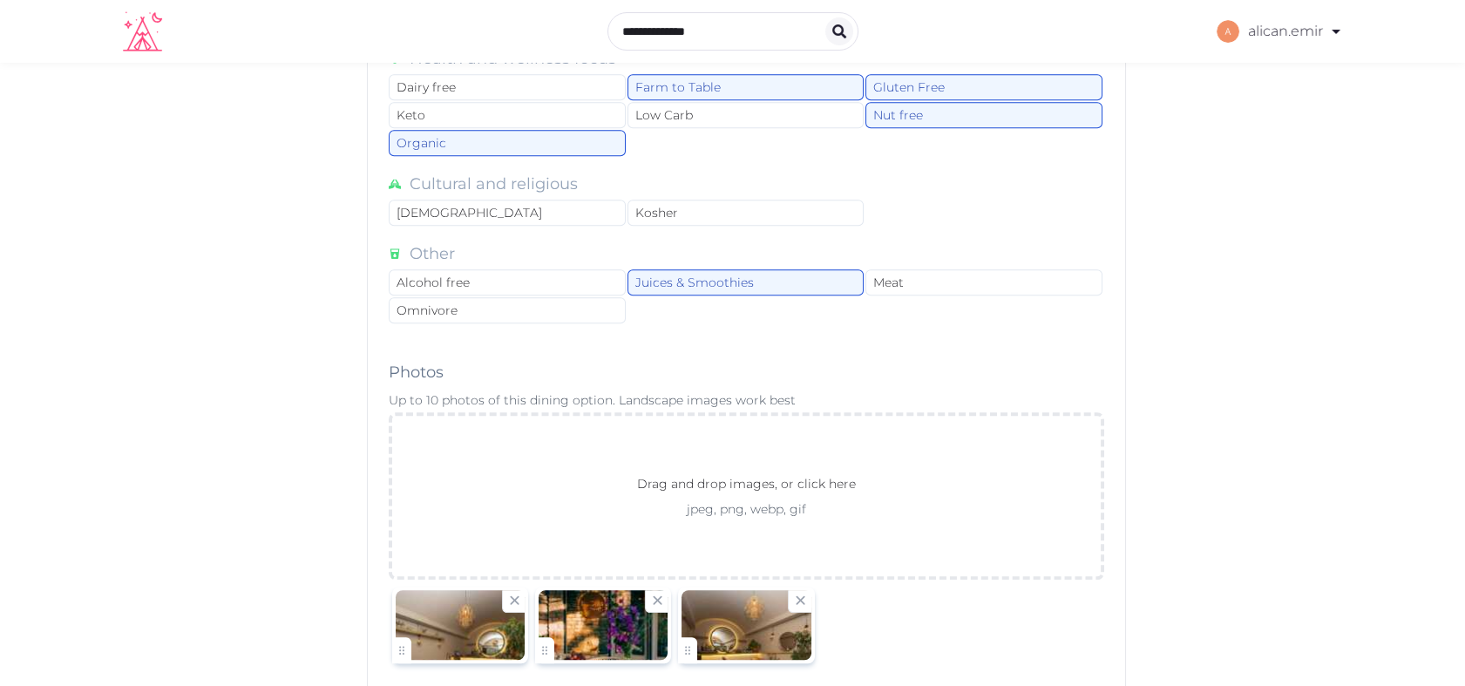
scroll to position [3238, 0]
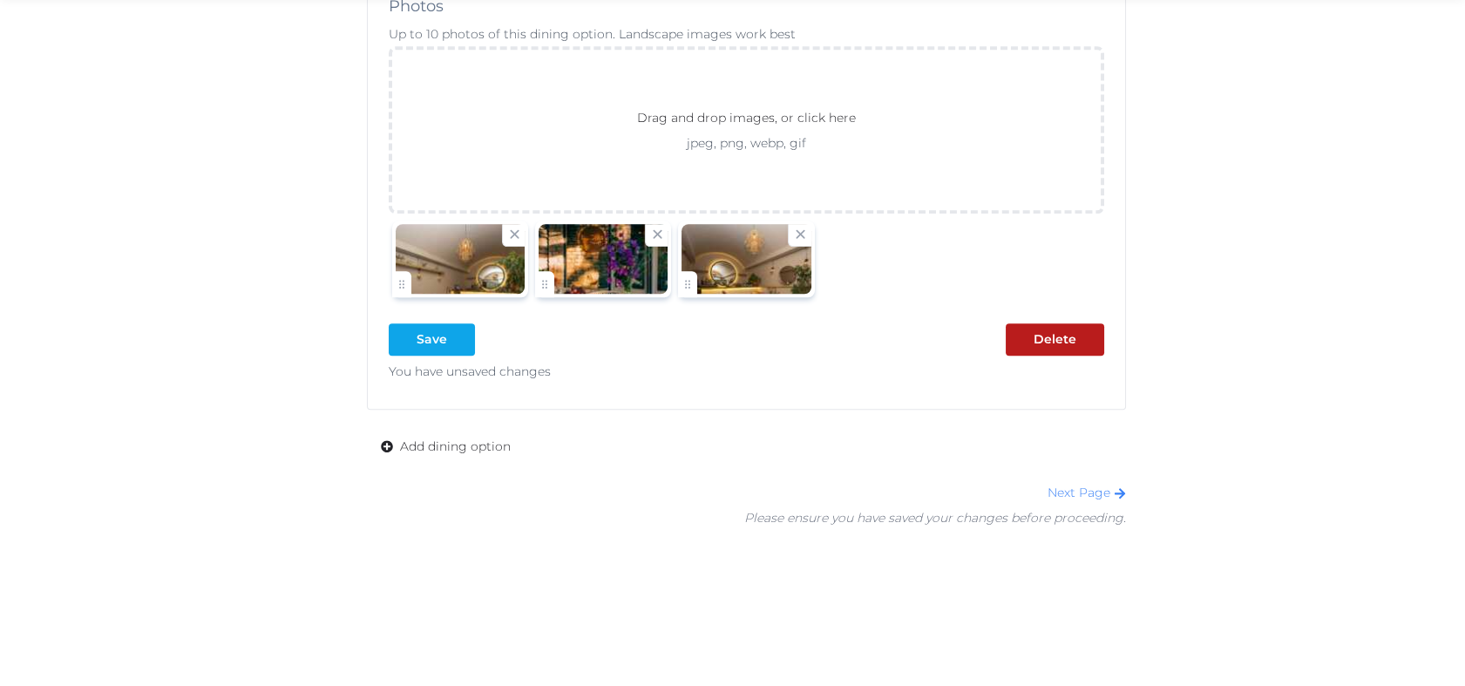
type textarea "**********"
click at [457, 330] on div at bounding box center [460, 339] width 21 height 18
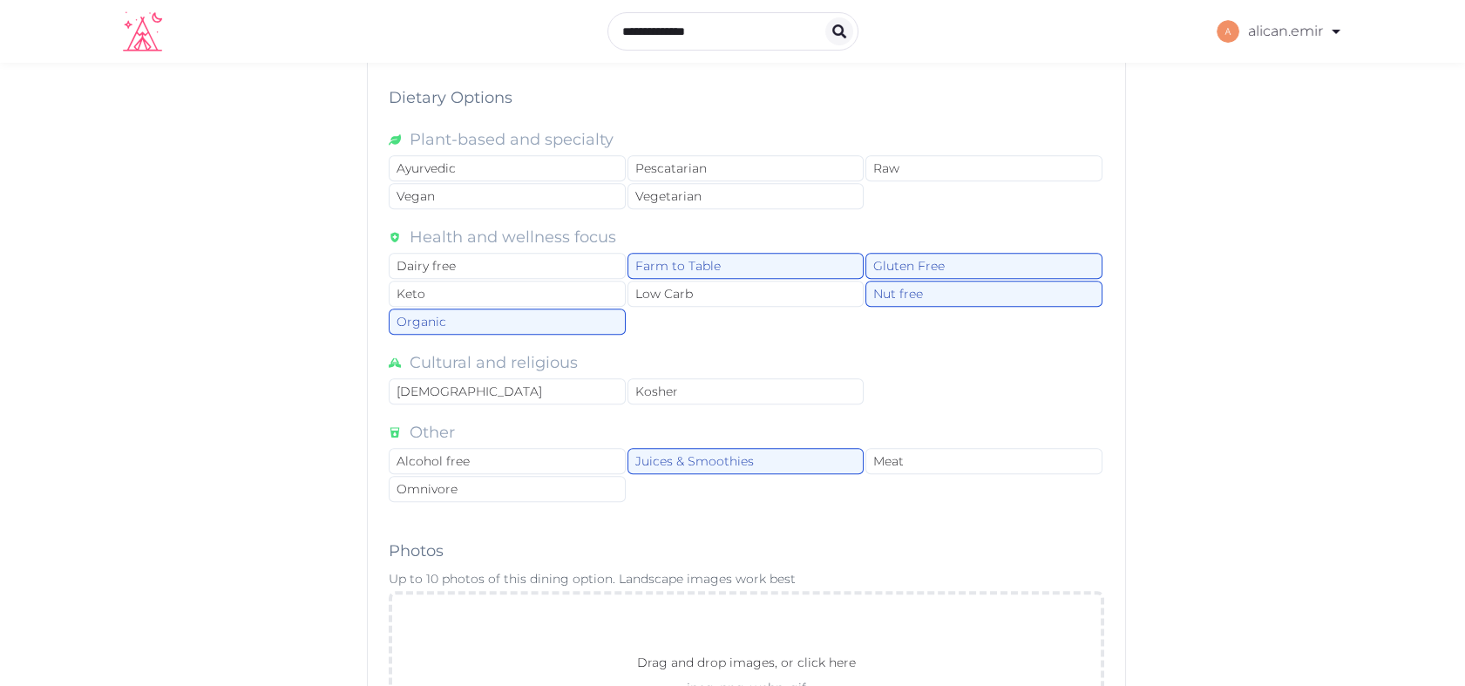
scroll to position [2541, 0]
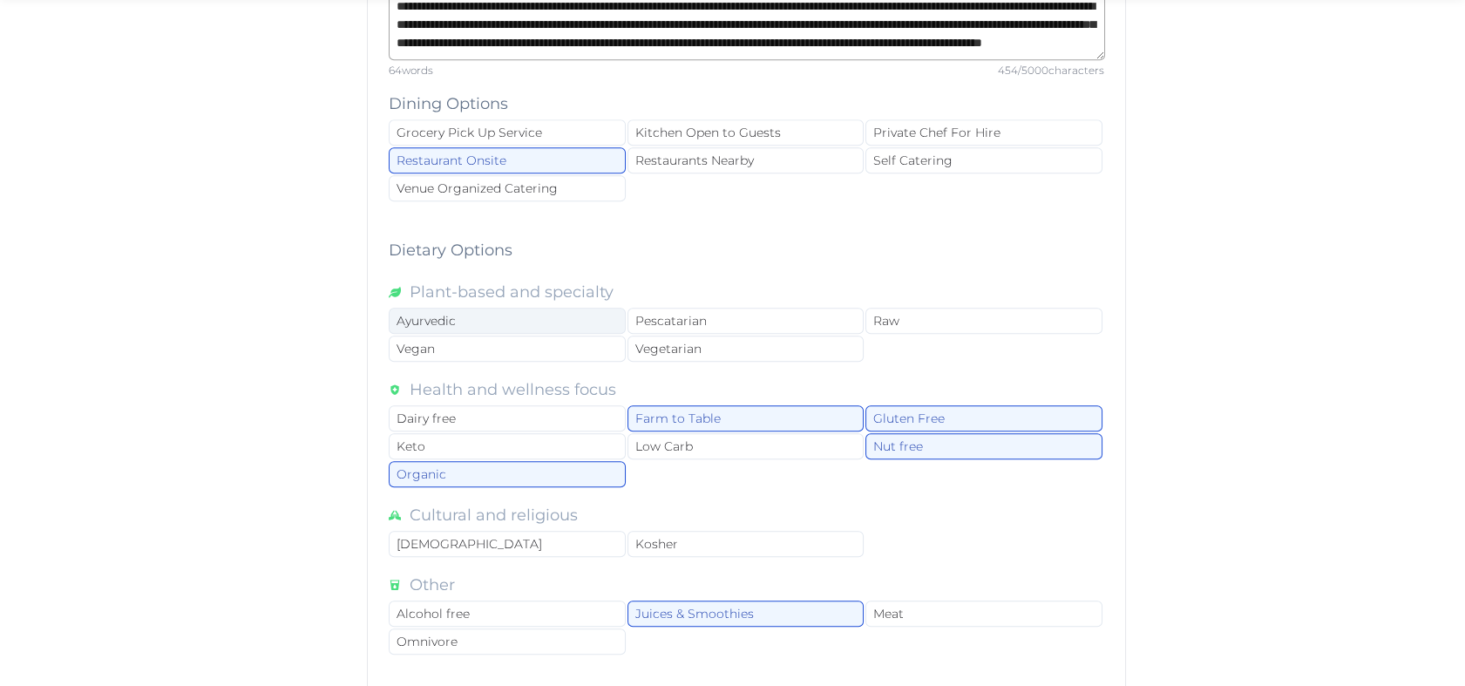
click at [536, 313] on div "Ayurvedic" at bounding box center [507, 321] width 237 height 26
click at [520, 335] on div "Vegan" at bounding box center [507, 348] width 237 height 26
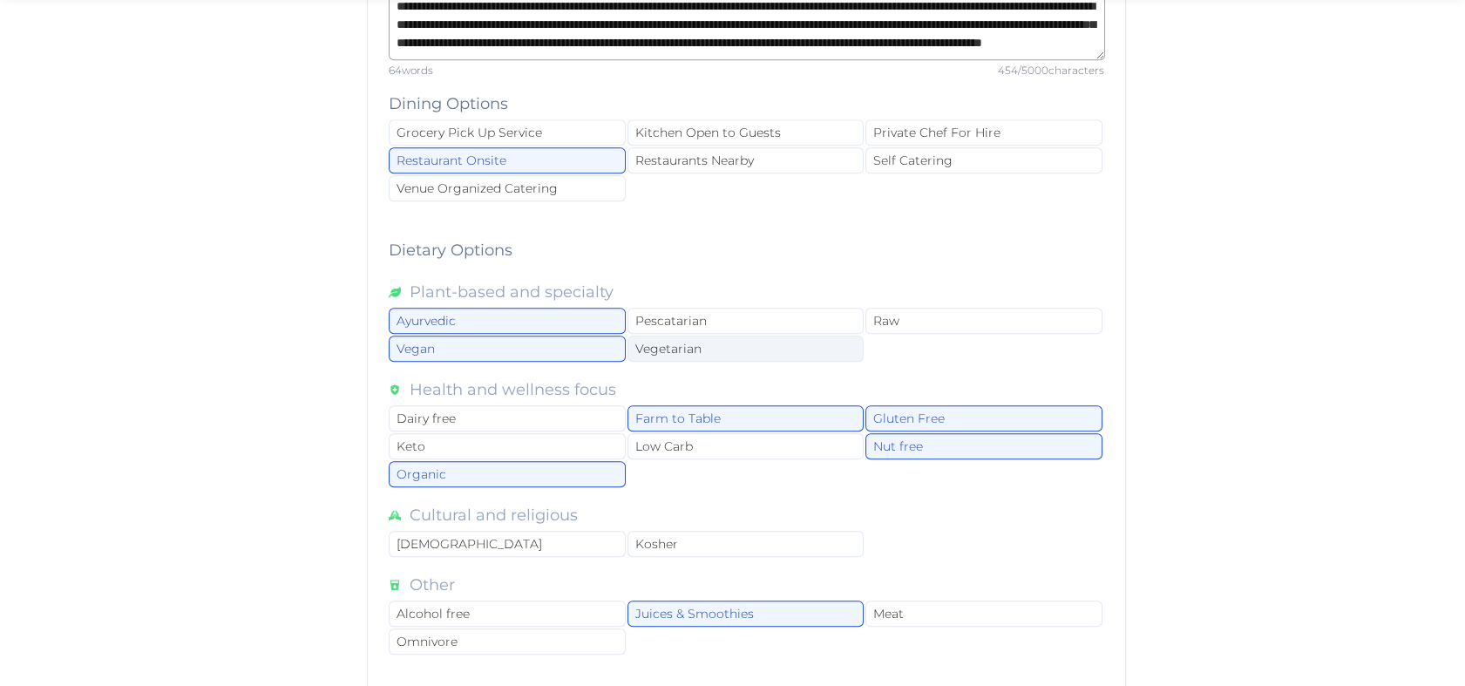
click at [727, 335] on div "Vegetarian" at bounding box center [745, 348] width 237 height 26
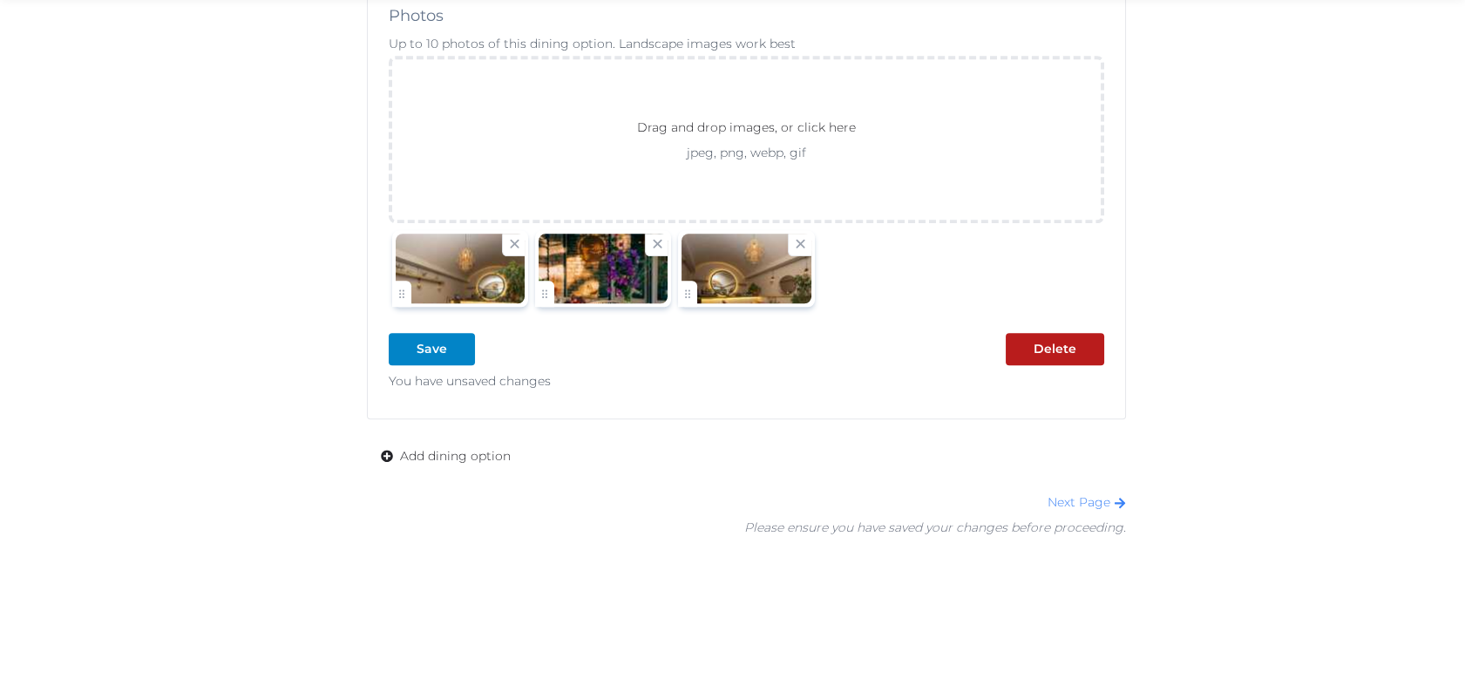
scroll to position [3232, 0]
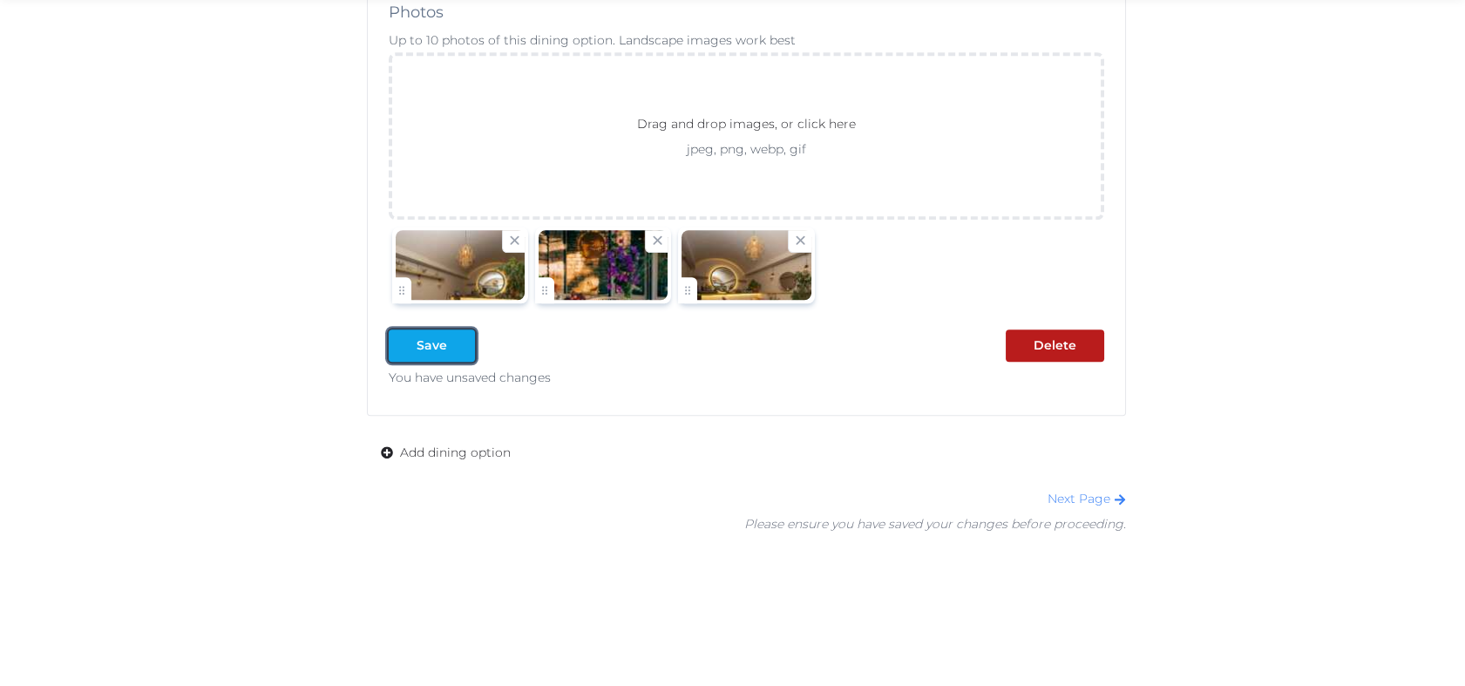
click at [450, 336] on div at bounding box center [460, 345] width 21 height 18
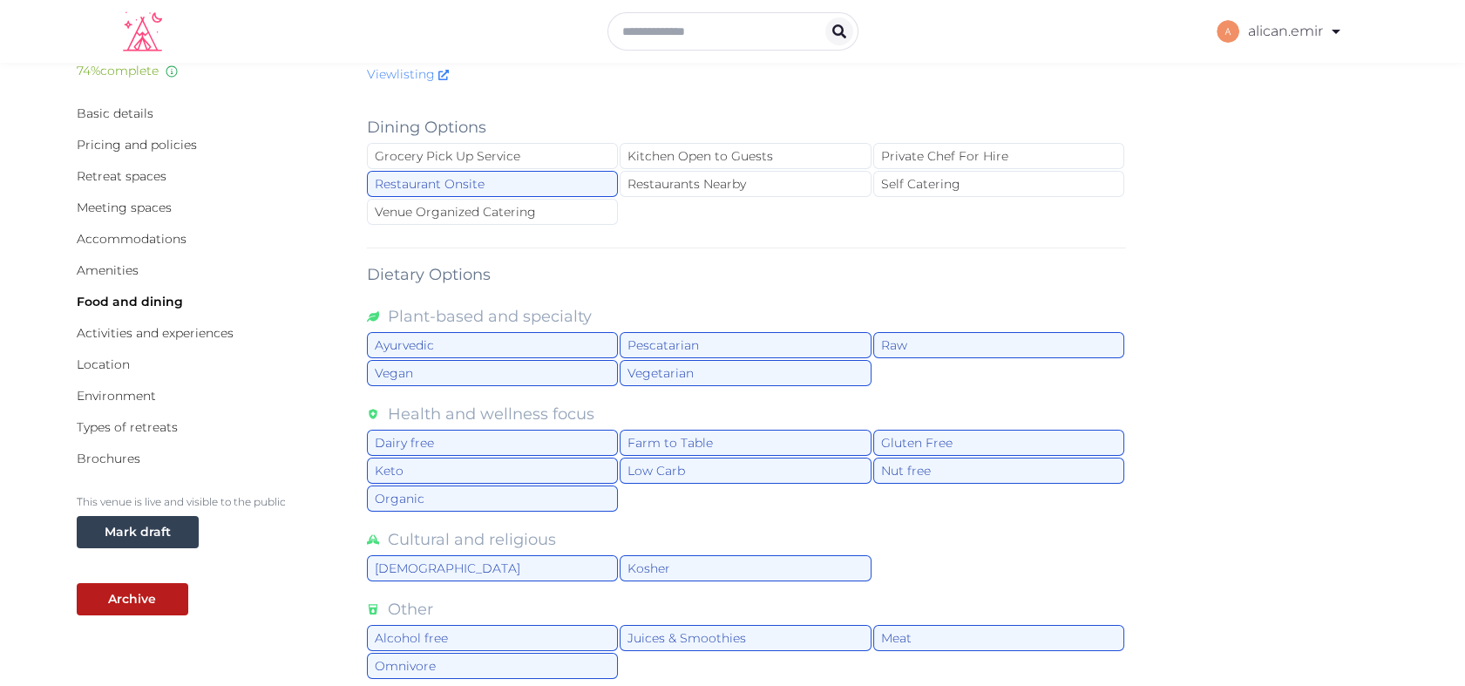
scroll to position [0, 0]
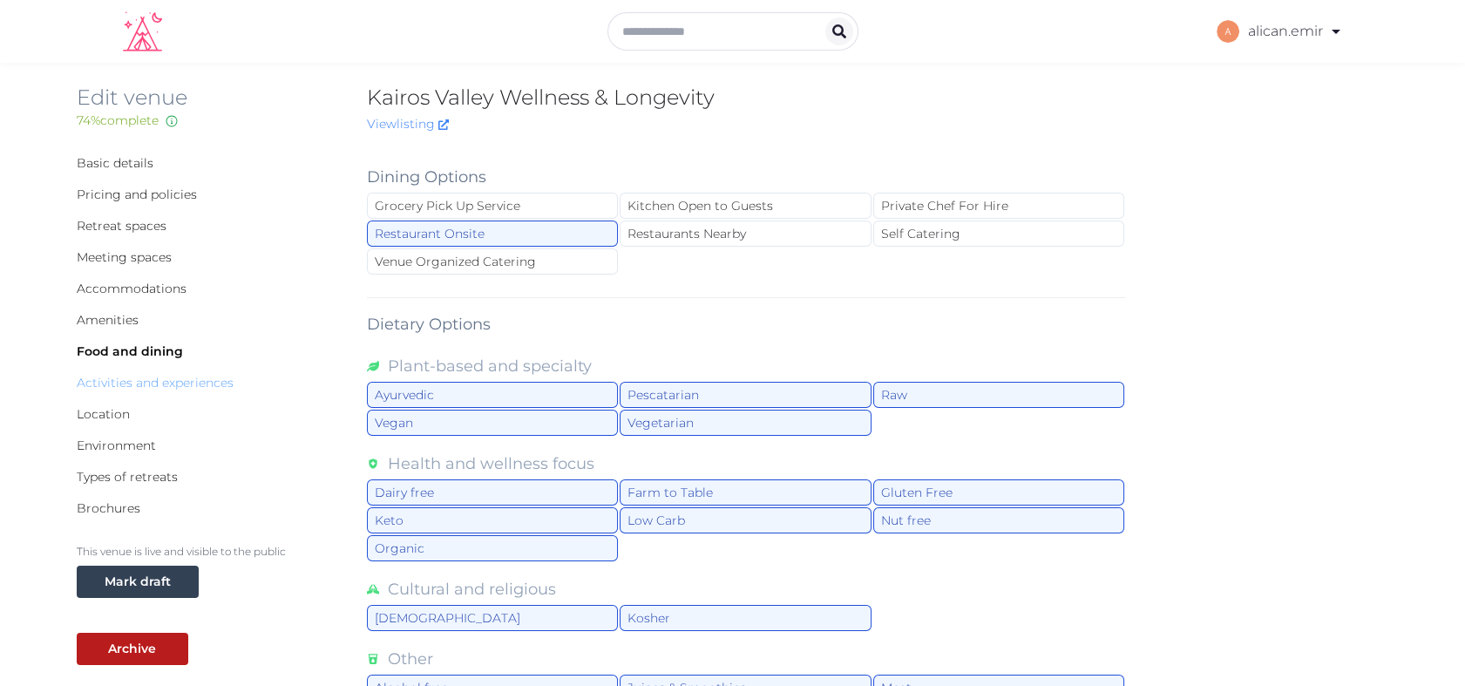
click at [125, 384] on link "Activities and experiences" at bounding box center [155, 383] width 157 height 16
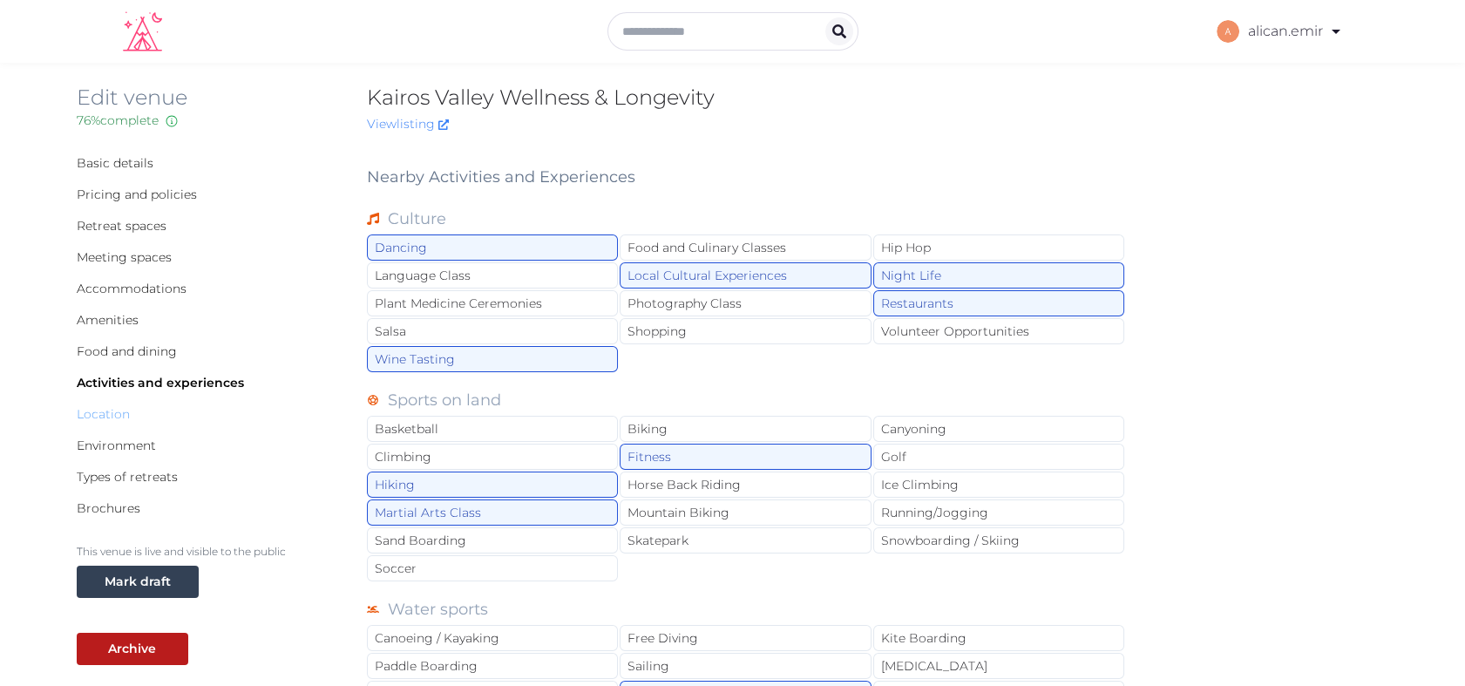
click at [105, 411] on link "Location" at bounding box center [103, 414] width 53 height 16
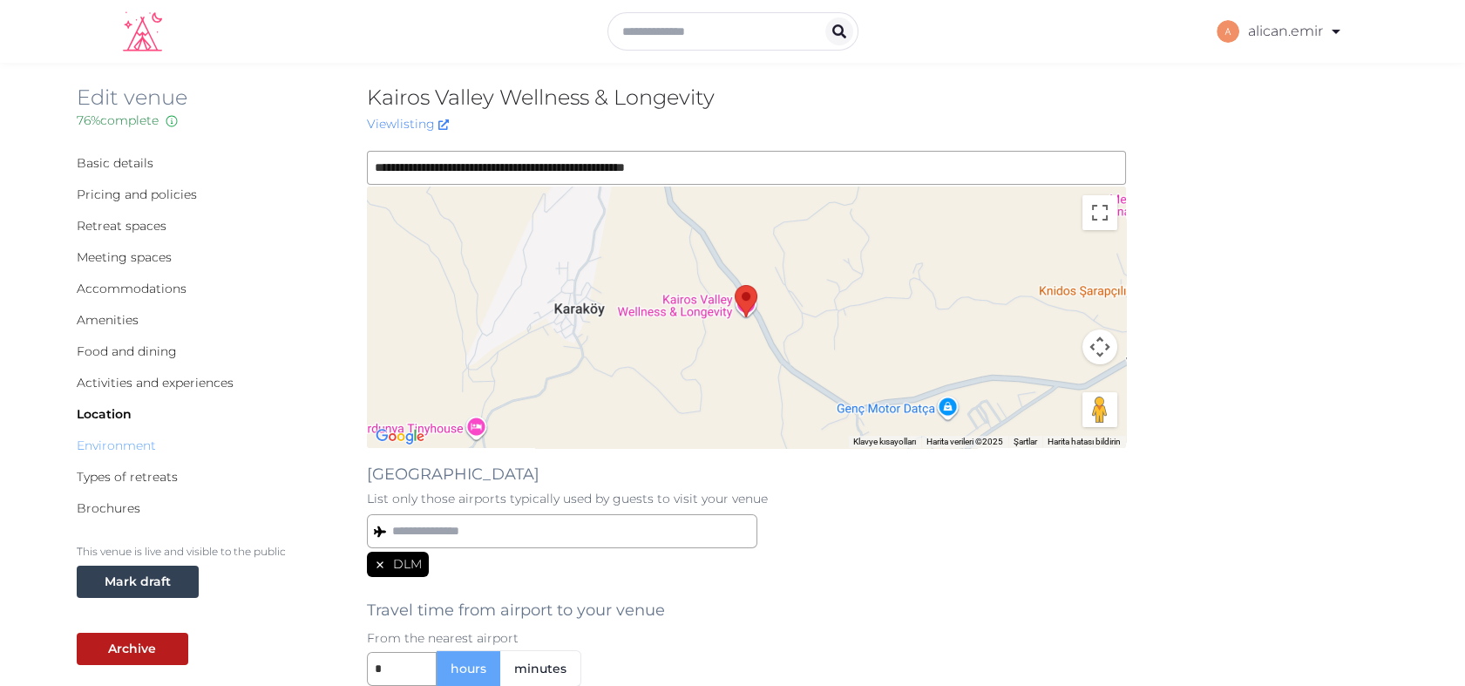
click at [128, 438] on link "Environment" at bounding box center [116, 445] width 79 height 16
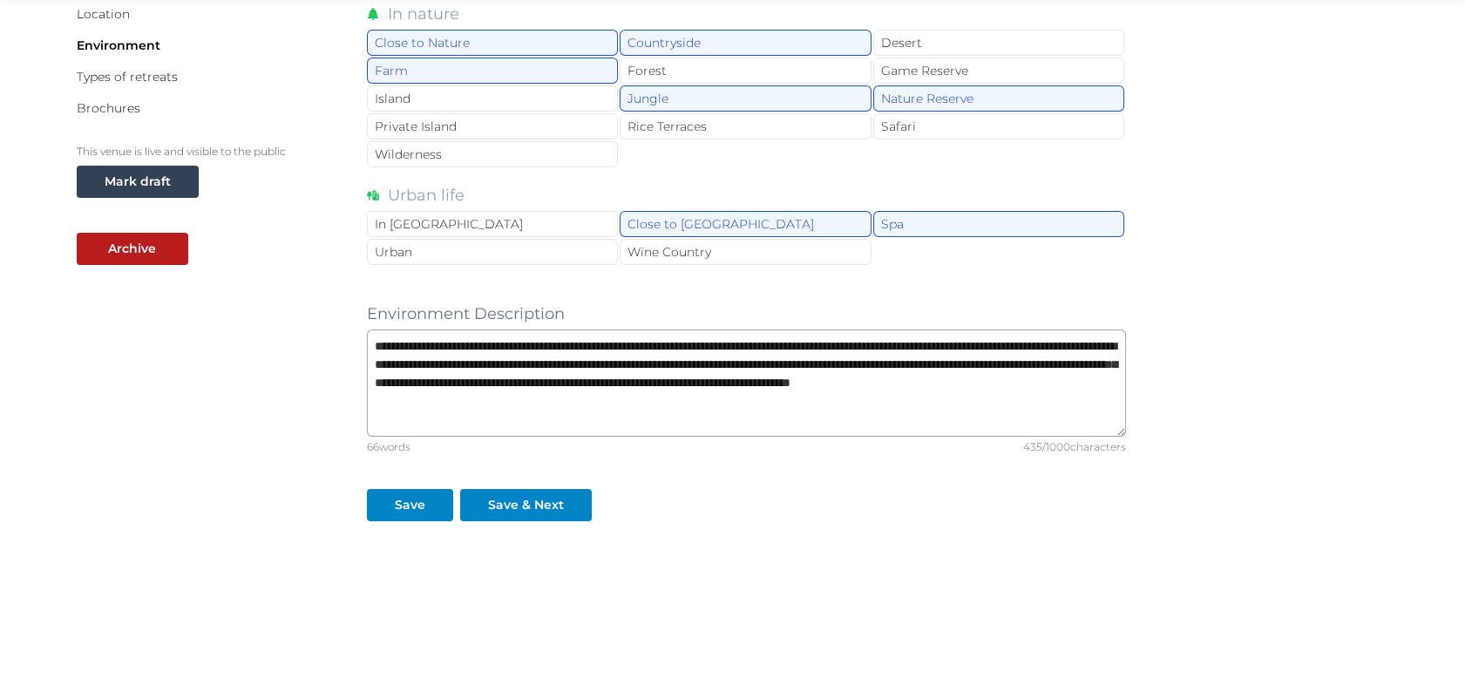
scroll to position [333, 0]
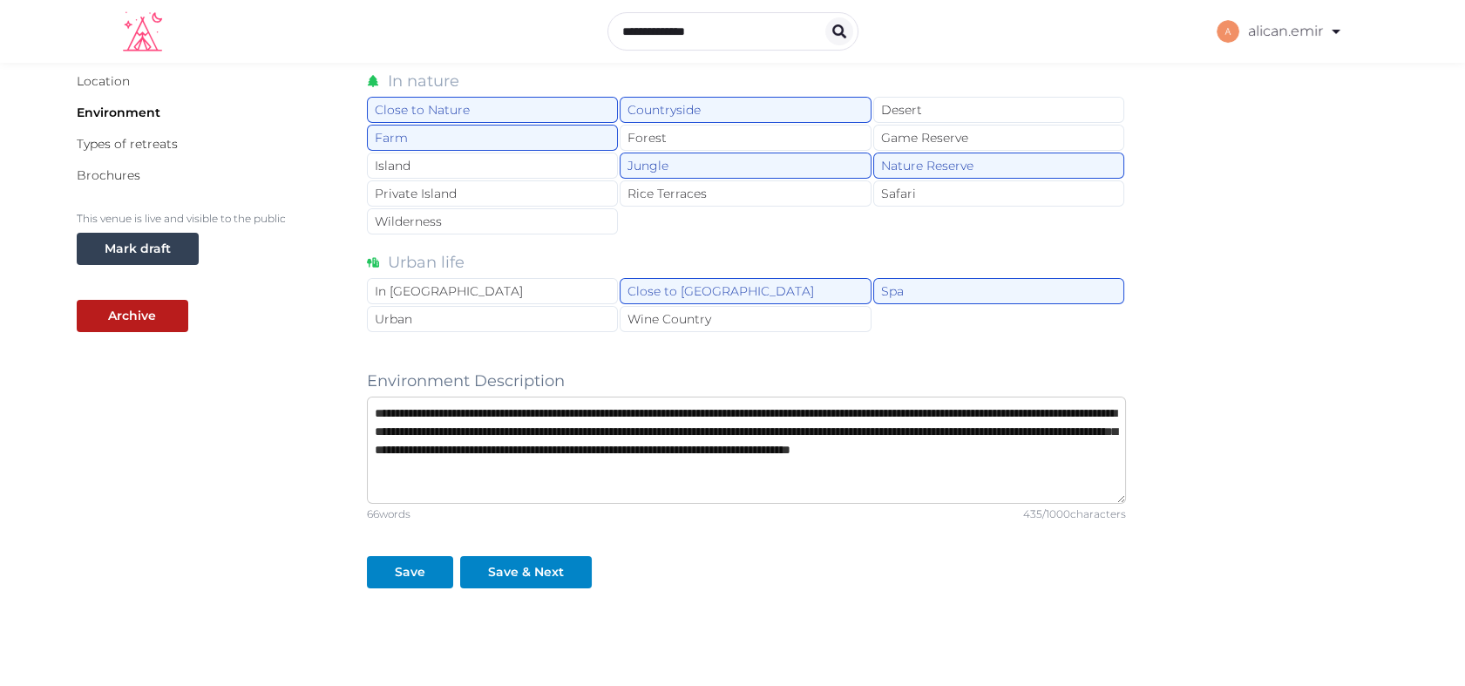
click at [426, 484] on textarea "**********" at bounding box center [747, 449] width 760 height 107
click at [796, 468] on textarea "**********" at bounding box center [747, 449] width 760 height 107
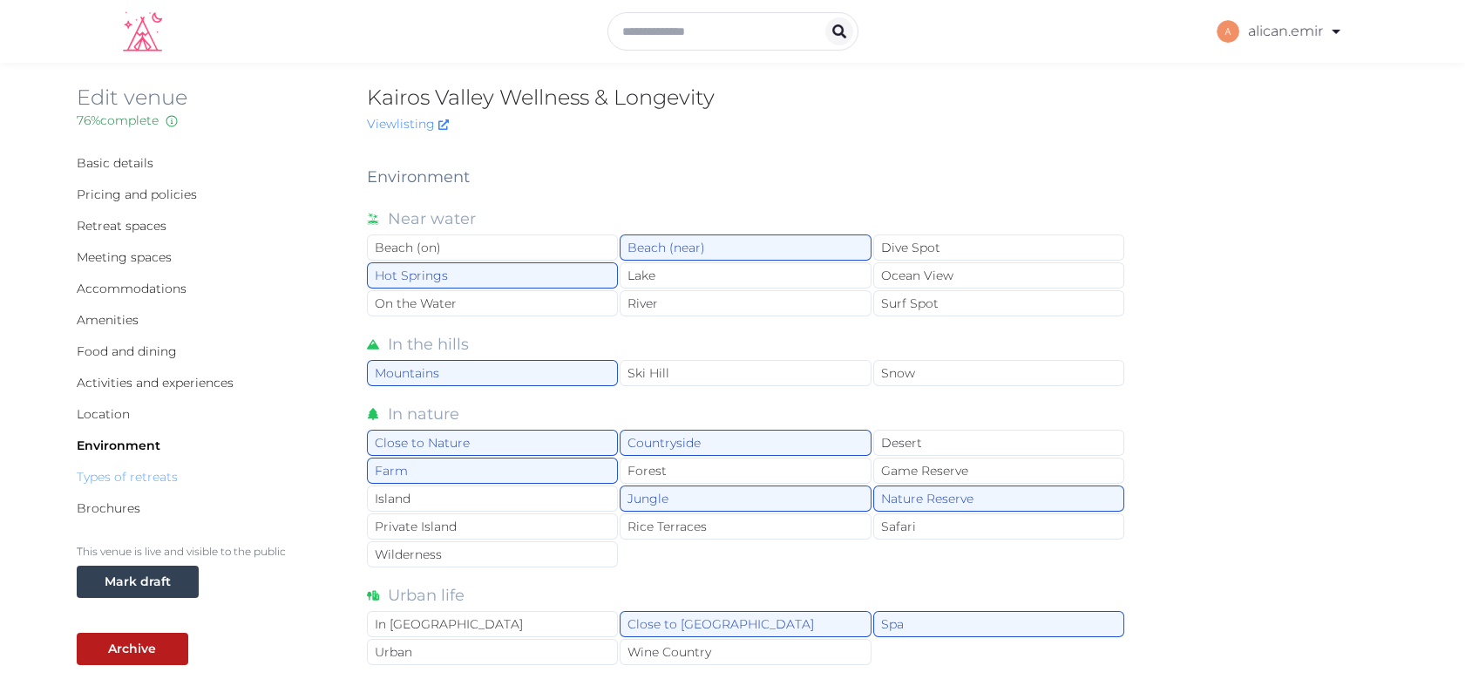
click at [117, 477] on link "Types of retreats" at bounding box center [127, 477] width 101 height 16
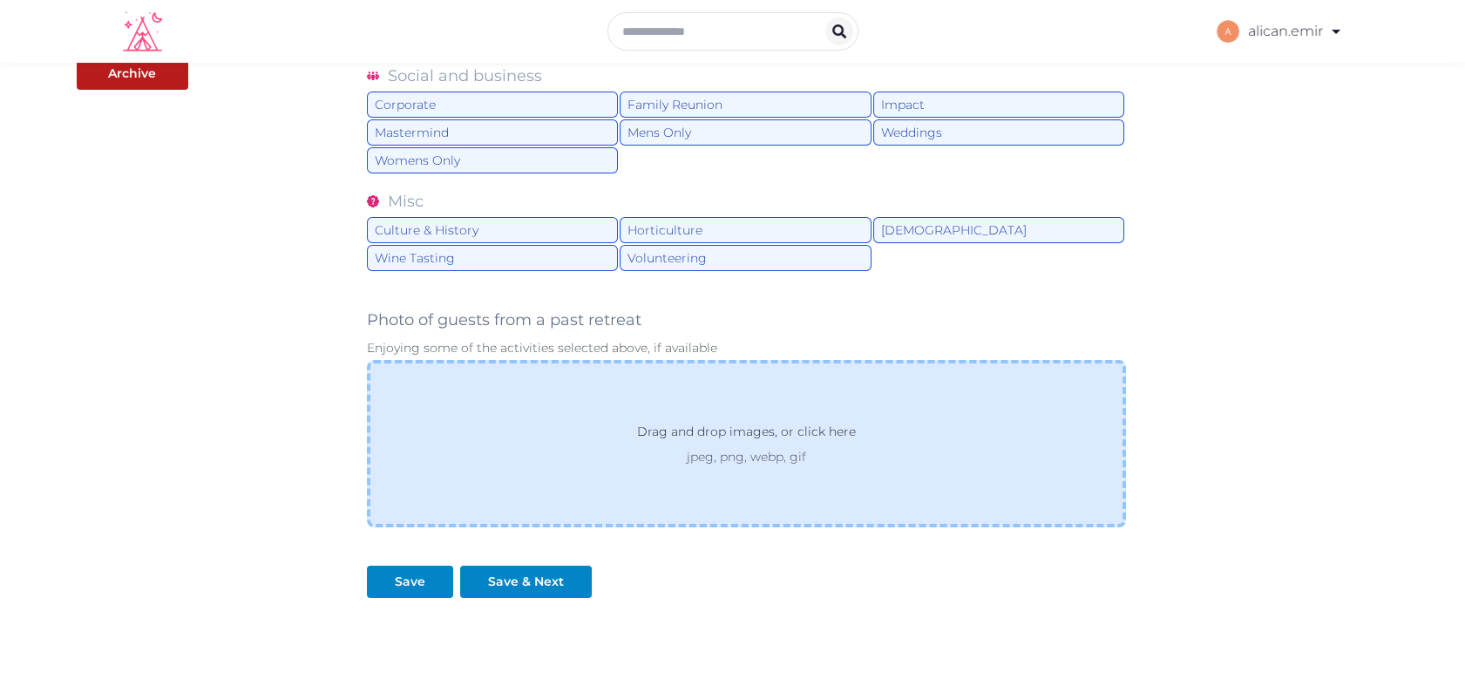
scroll to position [651, 0]
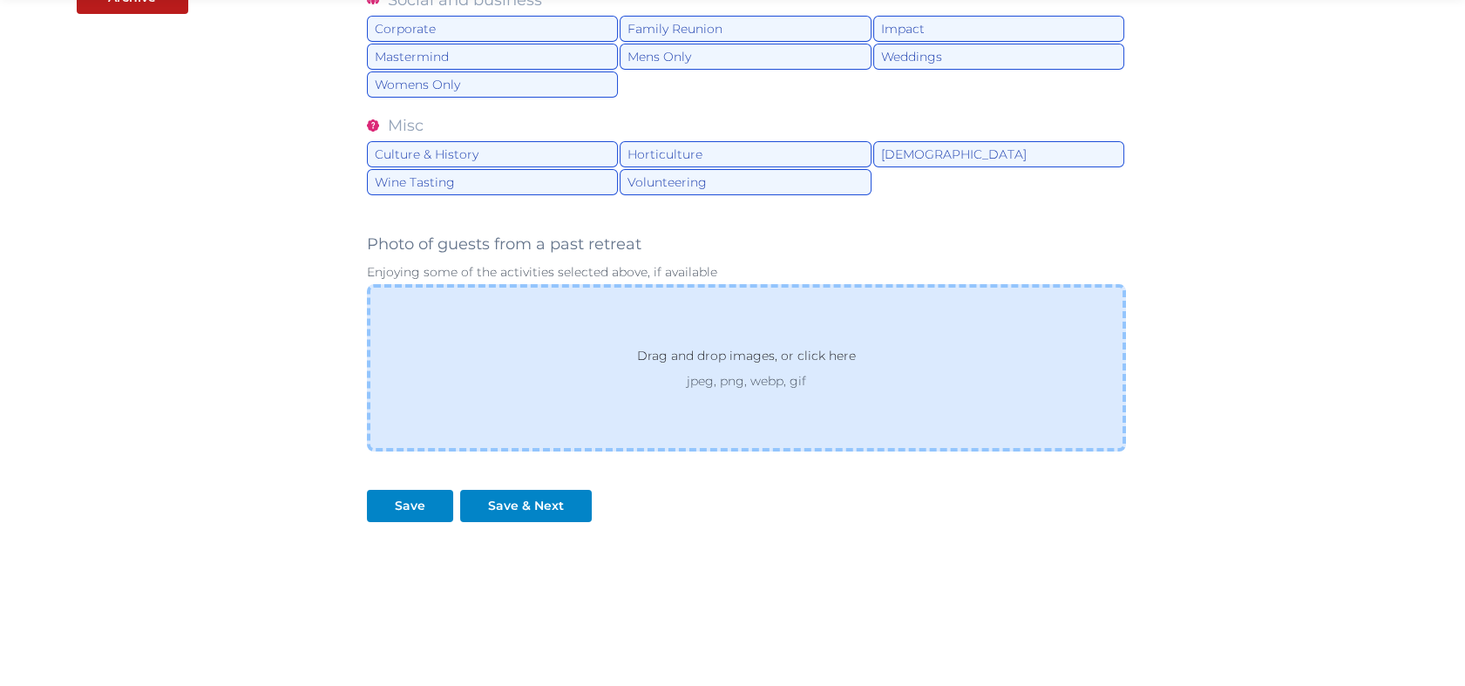
click at [796, 338] on div "Drag and drop images, or click here jpeg, png, webp, gif" at bounding box center [747, 367] width 760 height 167
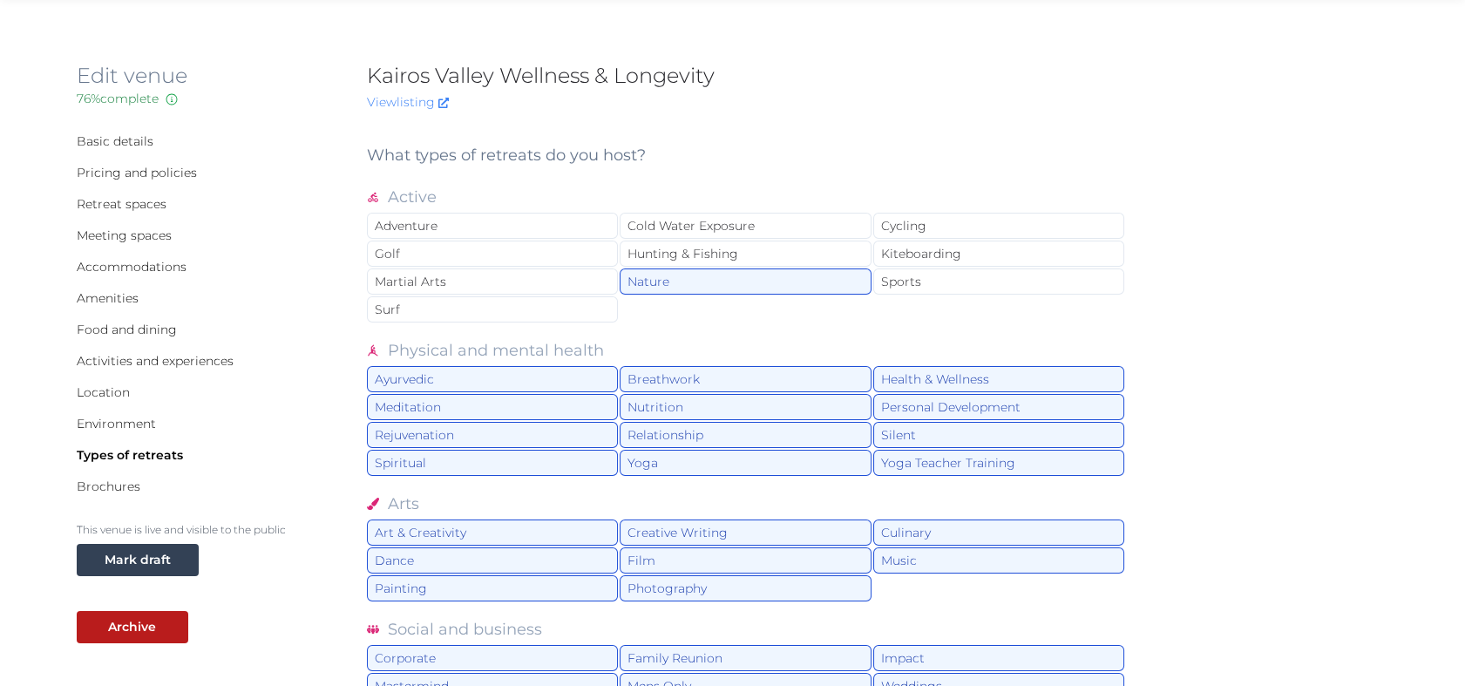
scroll to position [0, 0]
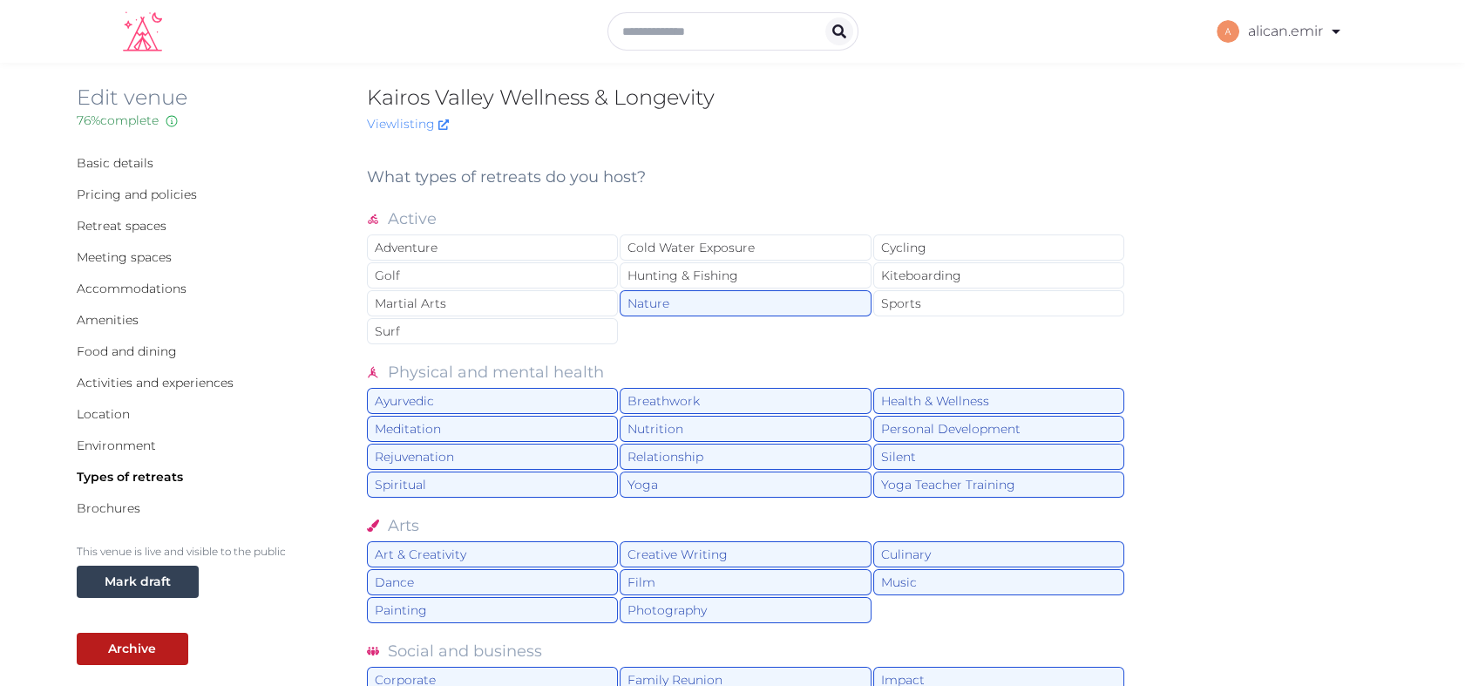
click at [102, 493] on div "Basic details Pricing and policies Retreat spaces Meeting spaces Accommodations…" at bounding box center [208, 335] width 262 height 362
click at [90, 512] on link "Brochures" at bounding box center [109, 508] width 64 height 16
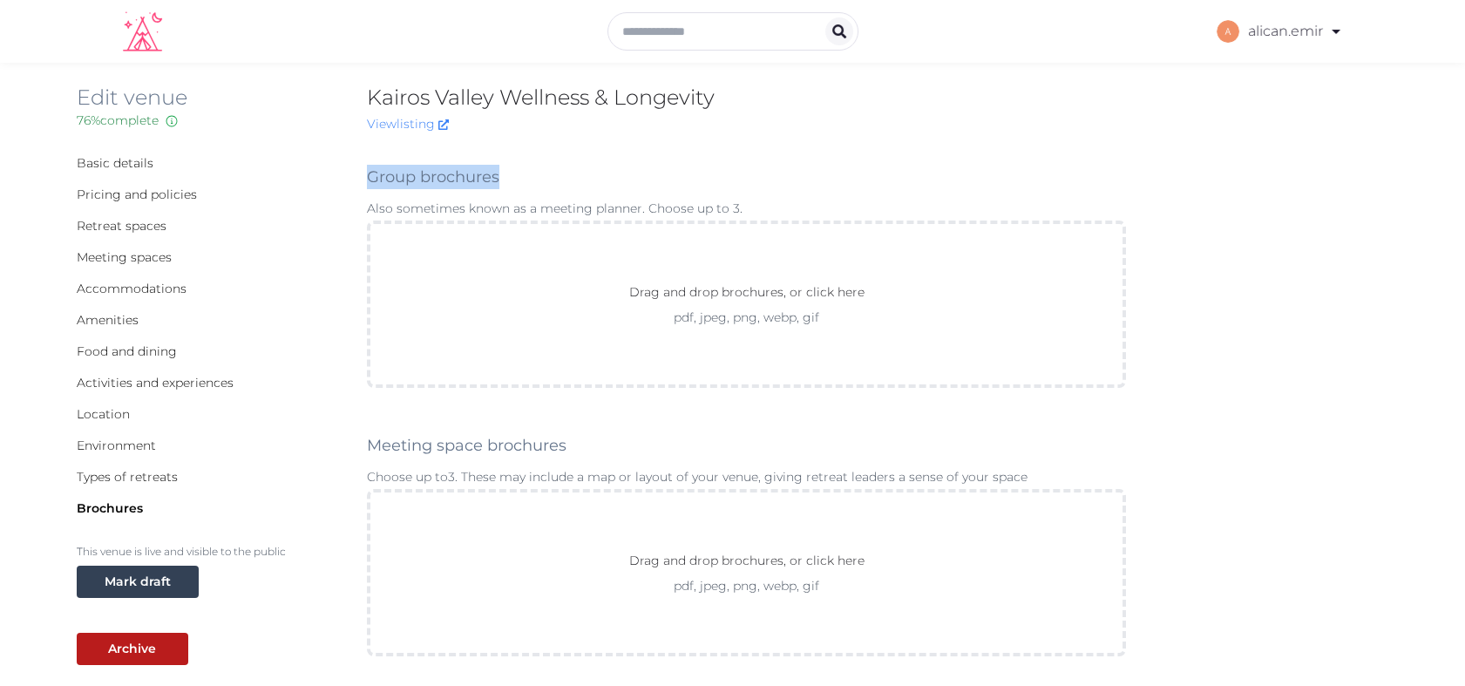
drag, startPoint x: 369, startPoint y: 174, endPoint x: 512, endPoint y: 173, distance: 143.8
copy label "Group brochures"
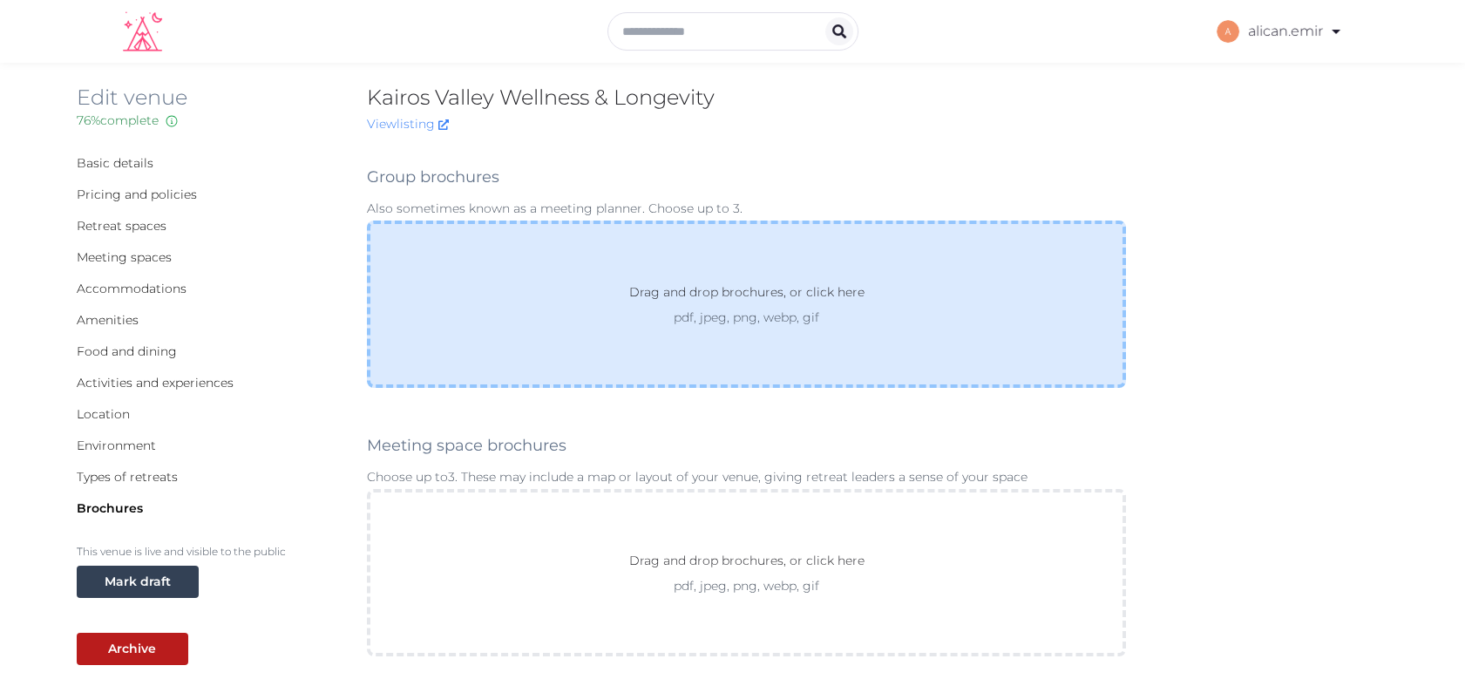
click at [688, 362] on div "Drag and drop brochures, or click here pdf, jpeg, png, webp, gif" at bounding box center [747, 303] width 760 height 167
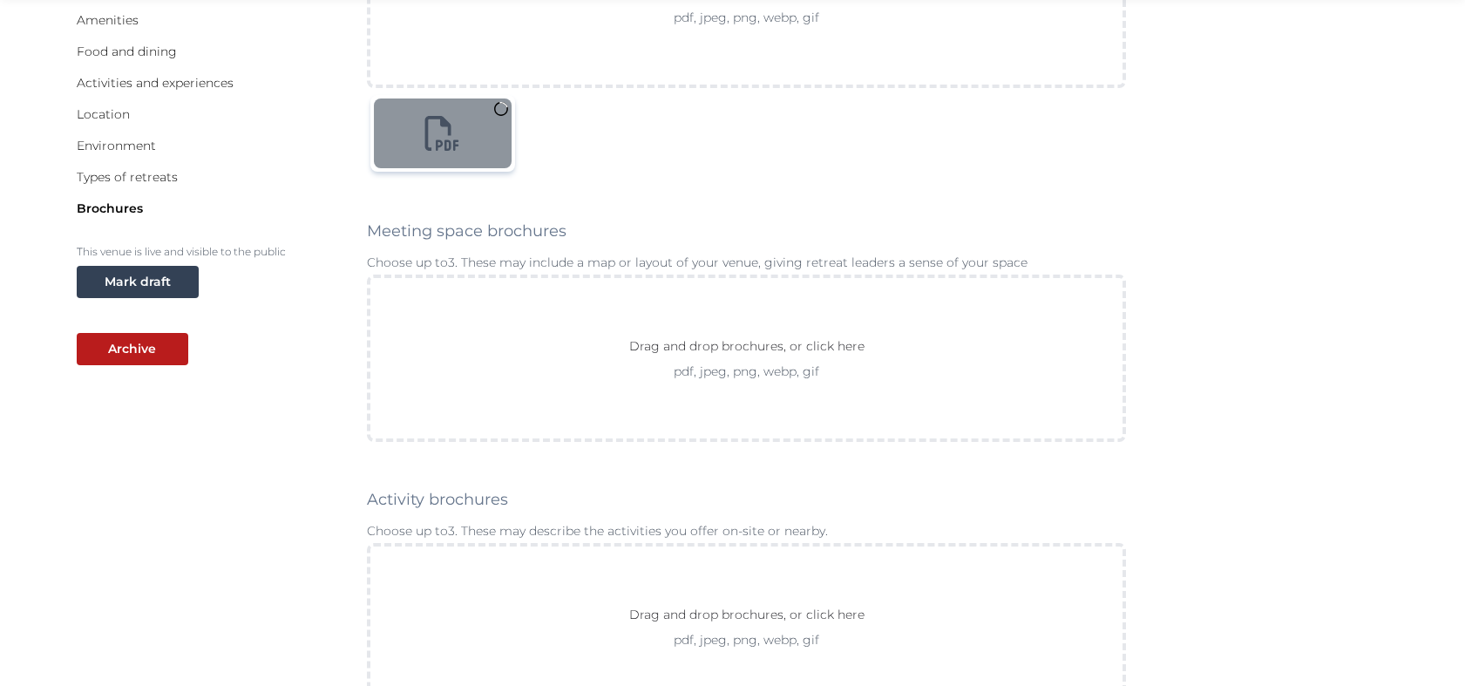
scroll to position [301, 0]
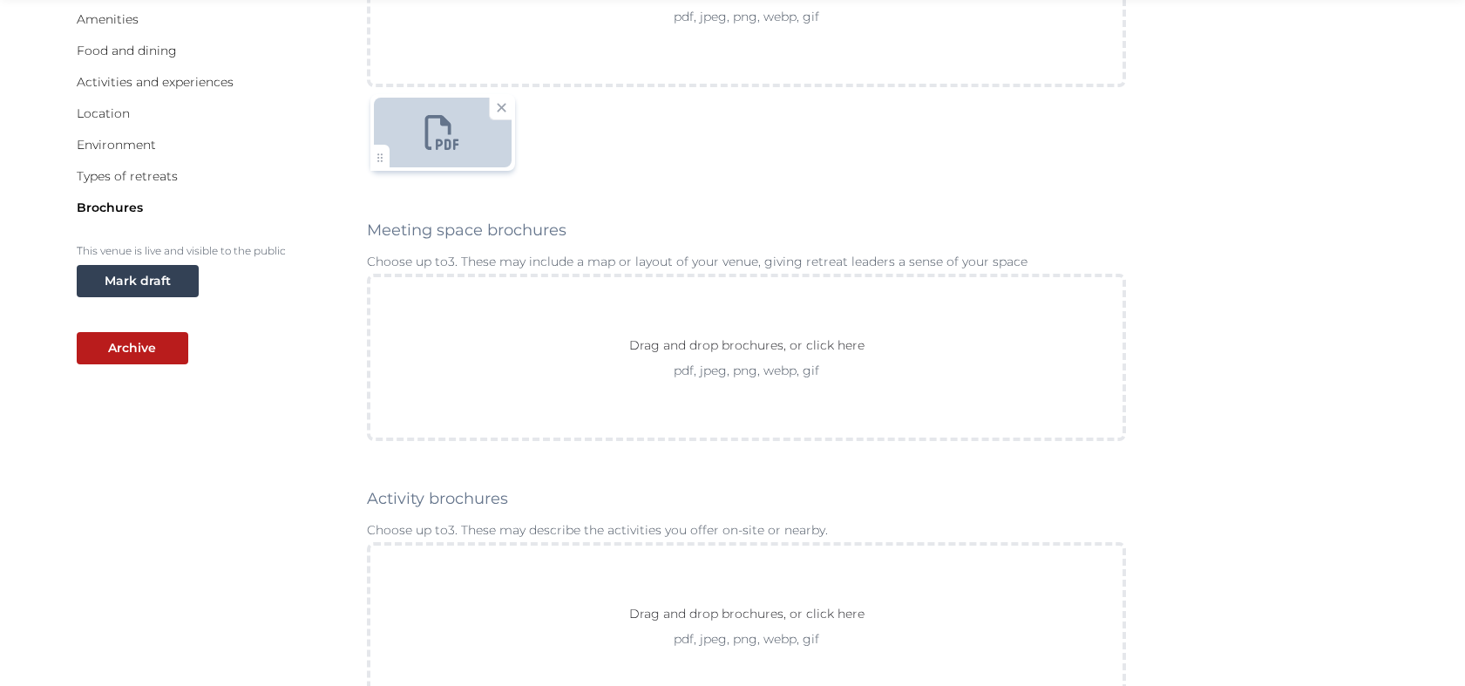
click at [755, 413] on div "Drag and drop brochures, or click here pdf, jpeg, png, webp, gif" at bounding box center [747, 357] width 760 height 167
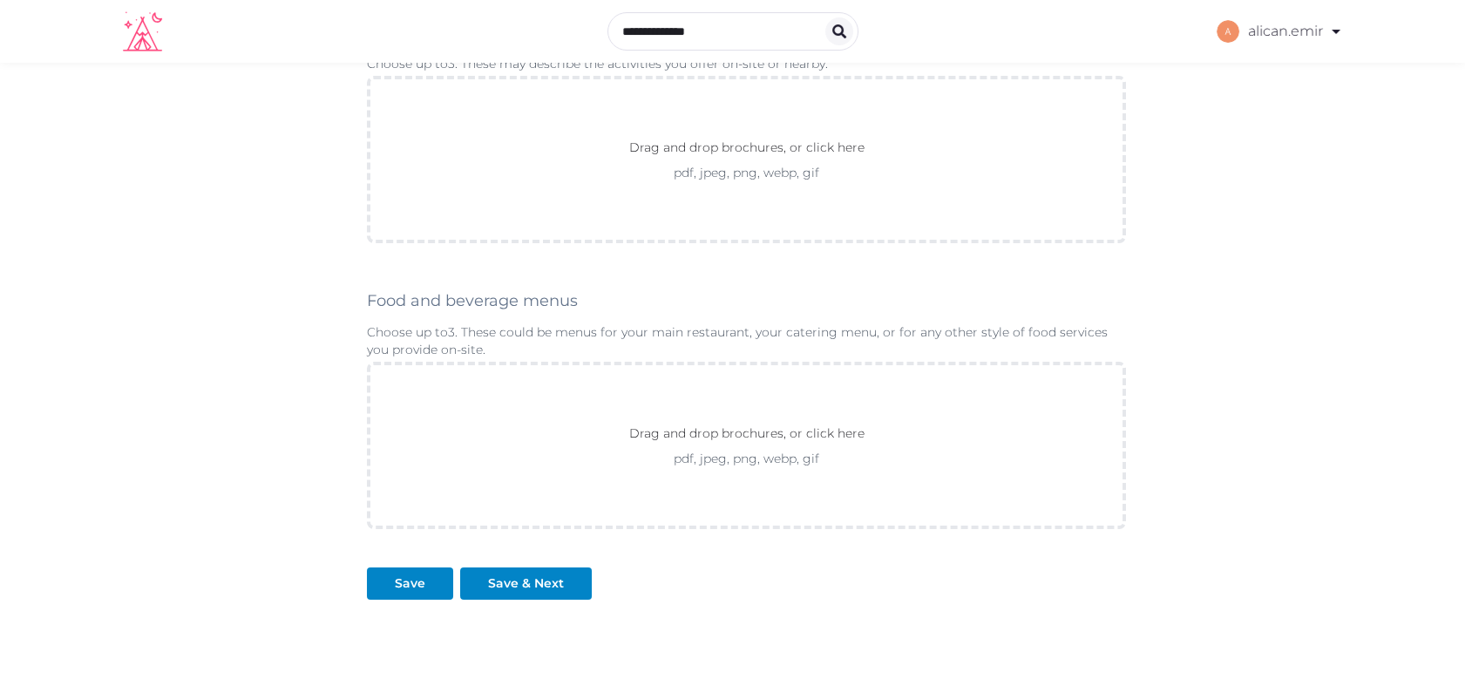
scroll to position [851, 0]
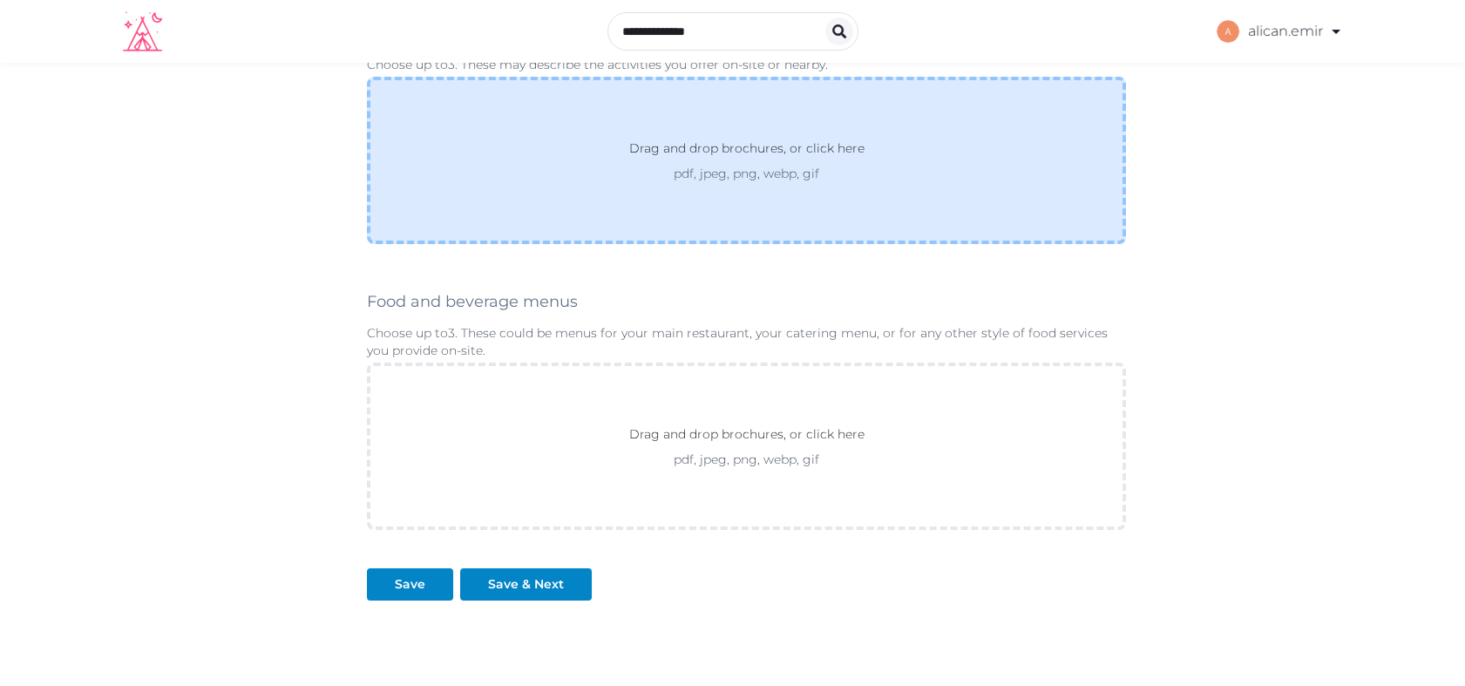
click at [679, 230] on div "Drag and drop brochures, or click here pdf, jpeg, png, webp, gif" at bounding box center [747, 160] width 760 height 167
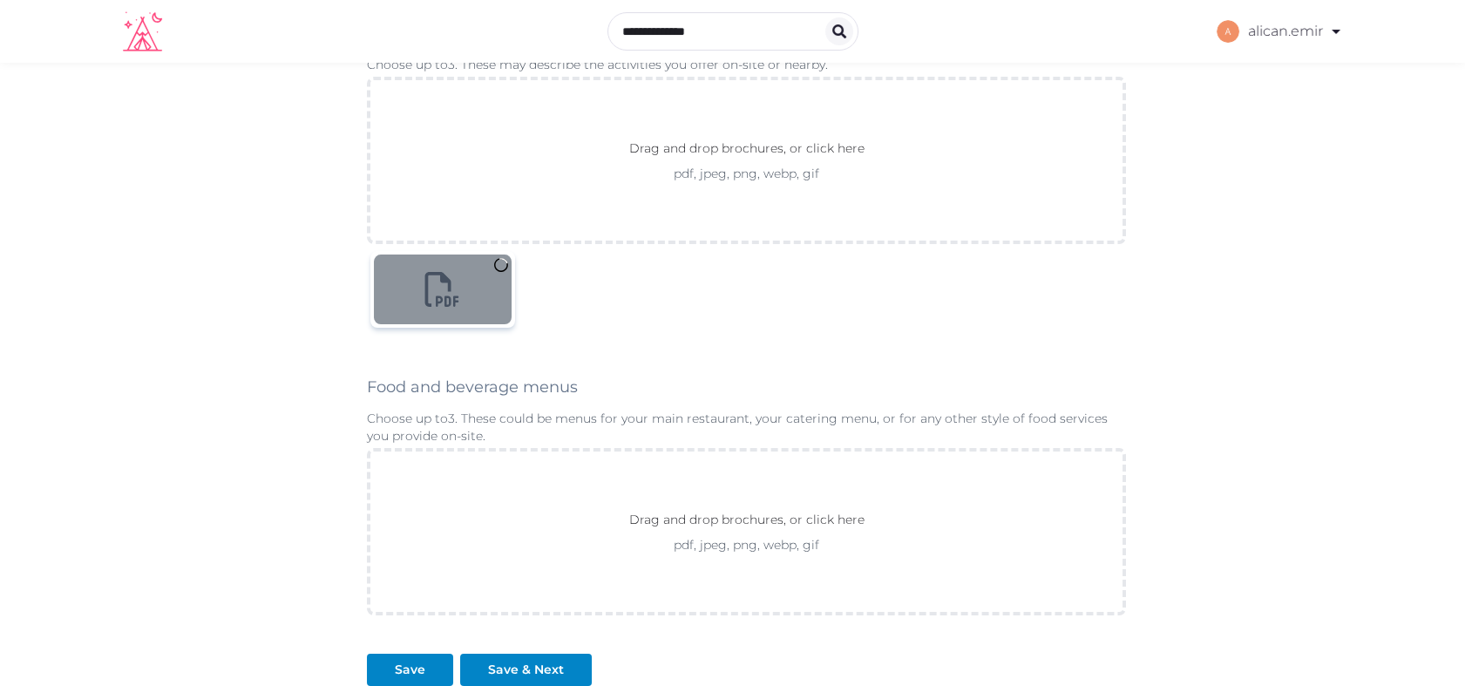
scroll to position [1018, 0]
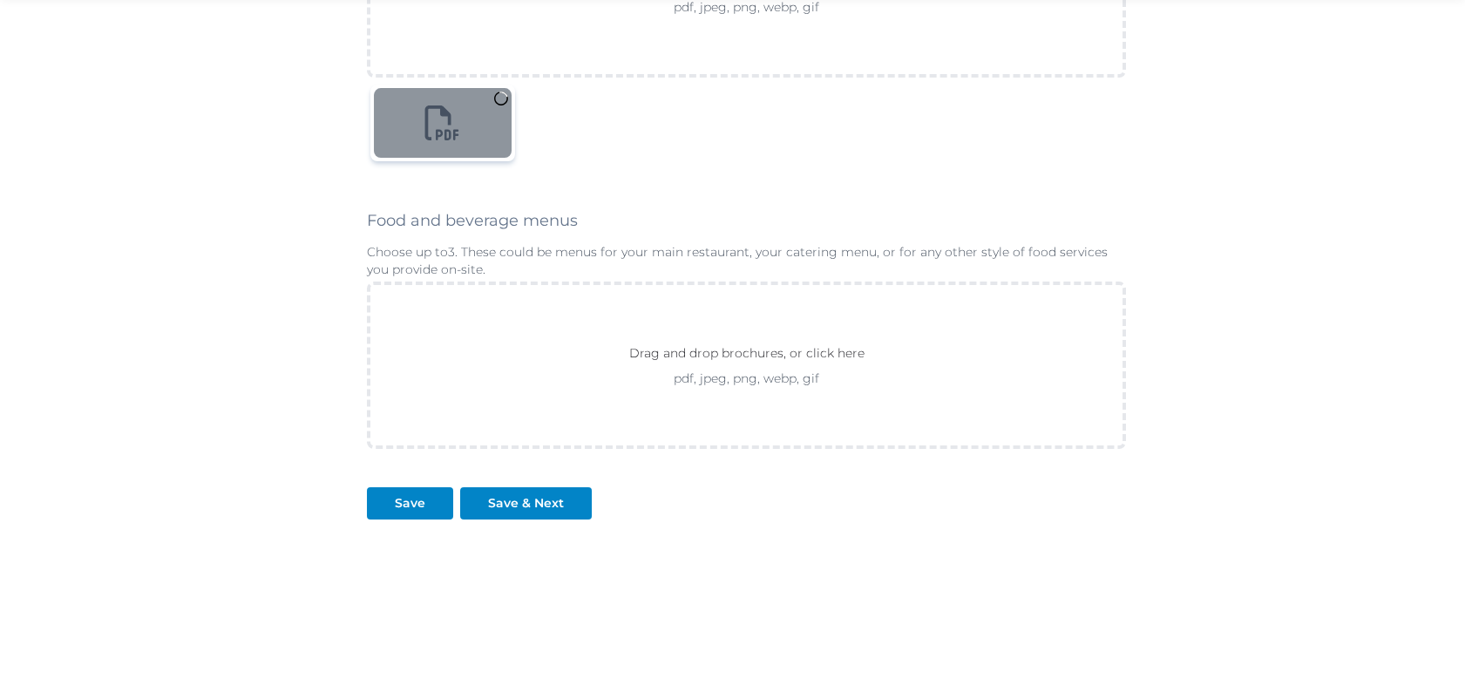
click at [709, 397] on div "Drag and drop brochures, or click here pdf, jpeg, png, webp, gif" at bounding box center [747, 364] width 760 height 167
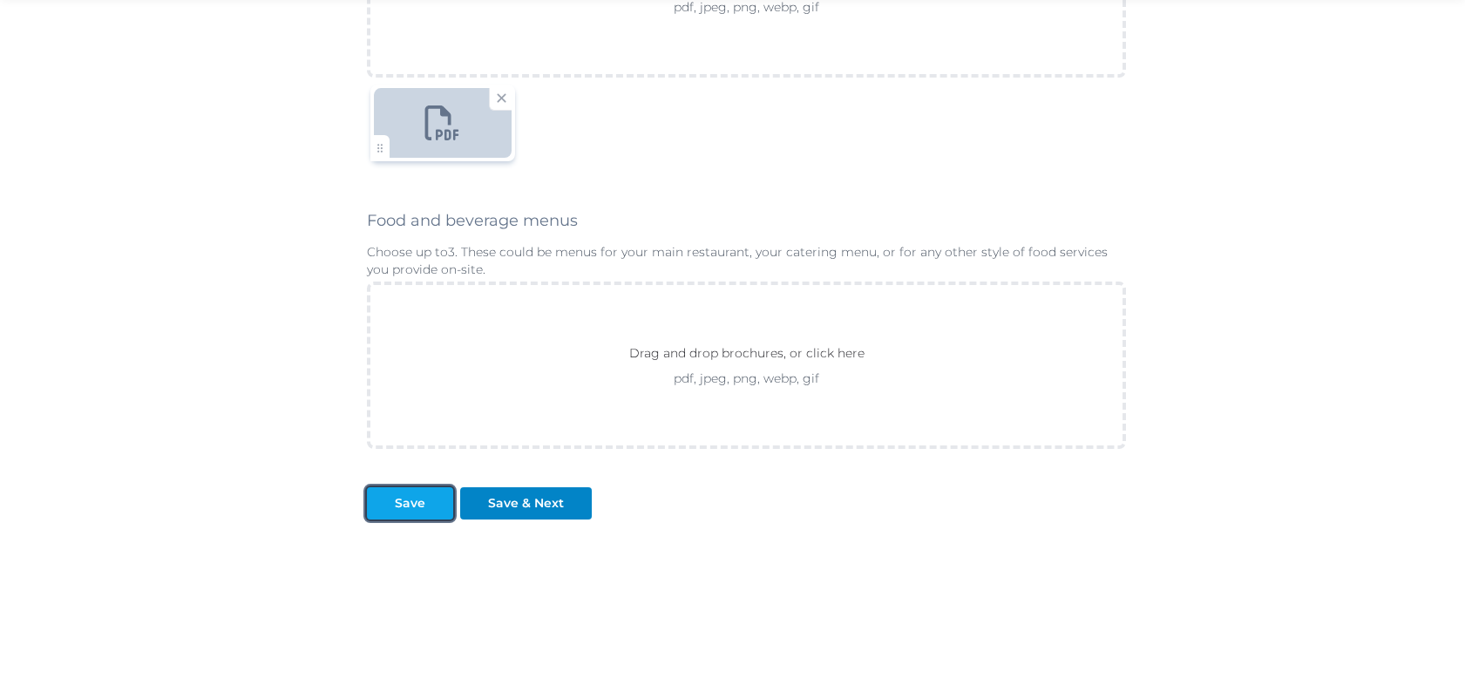
click at [426, 512] on button "Save" at bounding box center [410, 503] width 86 height 32
click at [425, 507] on div "Save" at bounding box center [409, 503] width 79 height 18
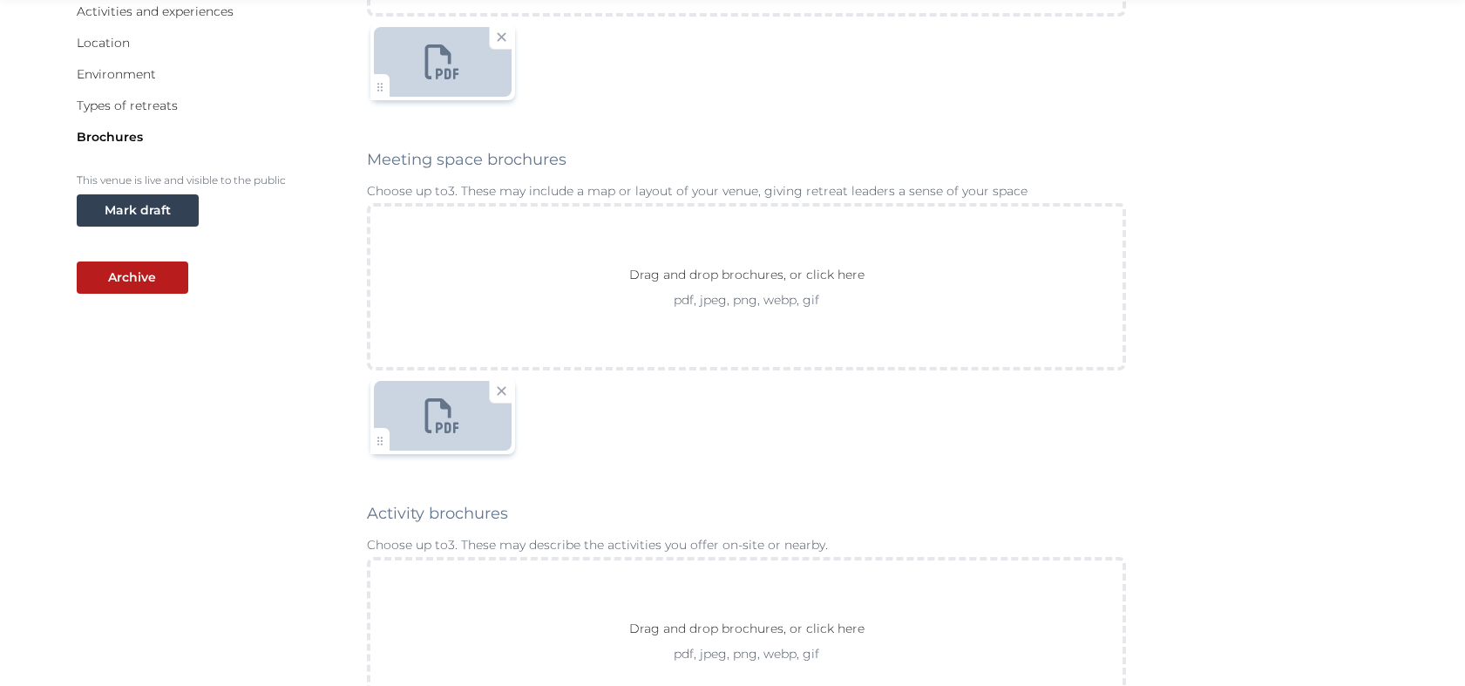
scroll to position [0, 0]
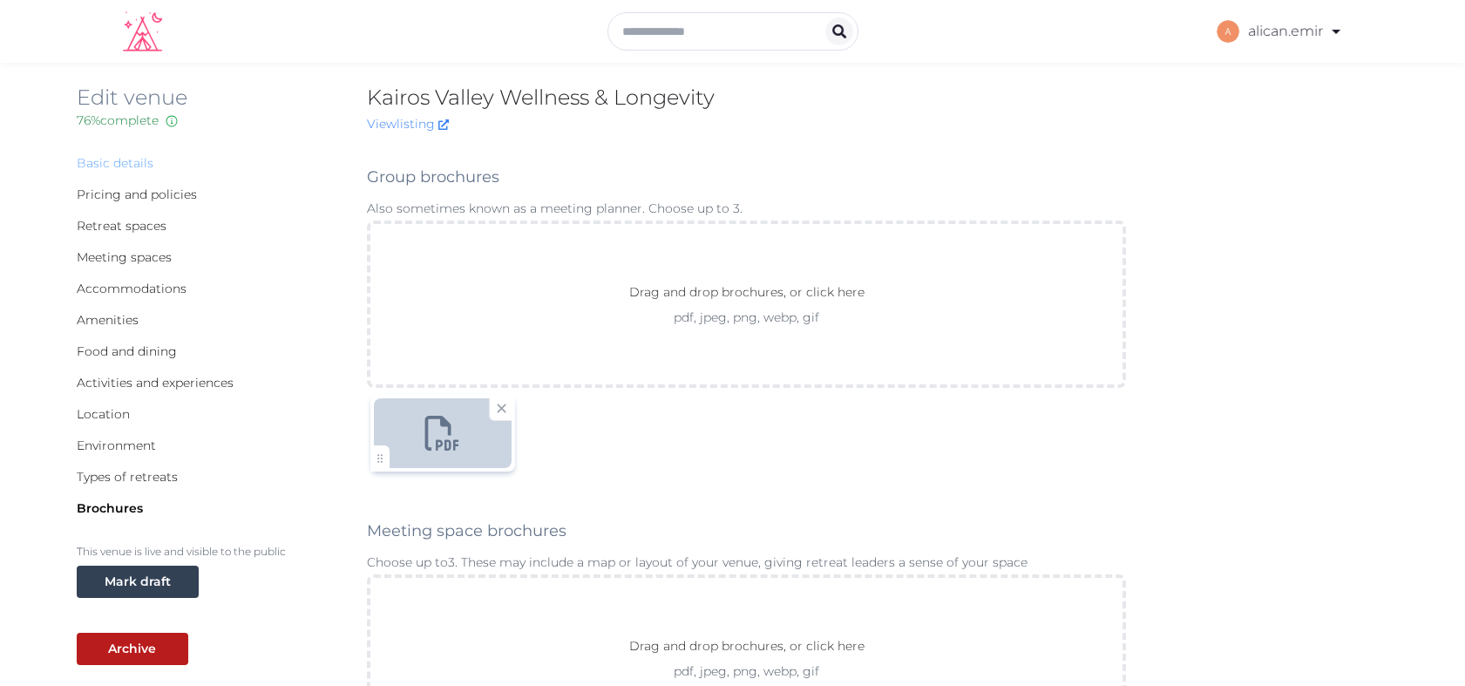
click at [119, 161] on link "Basic details" at bounding box center [115, 163] width 77 height 16
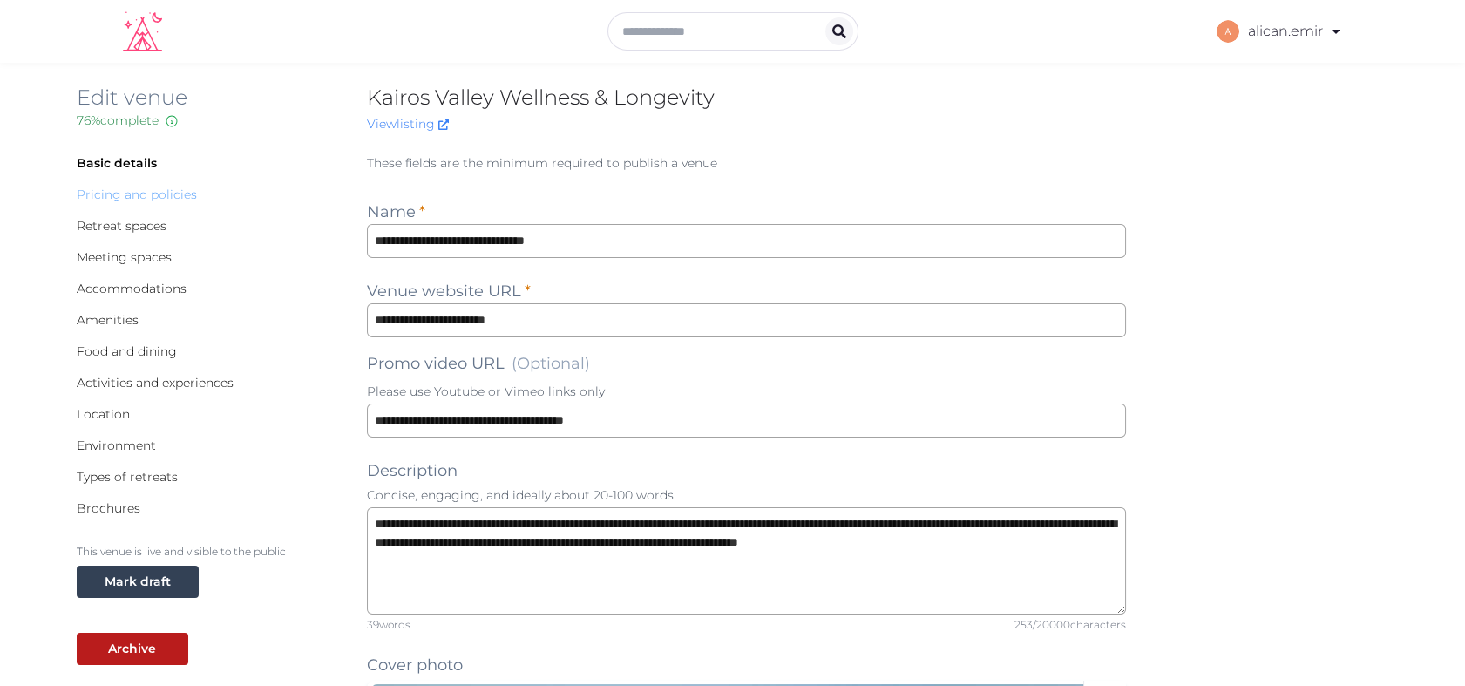
click at [130, 195] on link "Pricing and policies" at bounding box center [137, 194] width 120 height 16
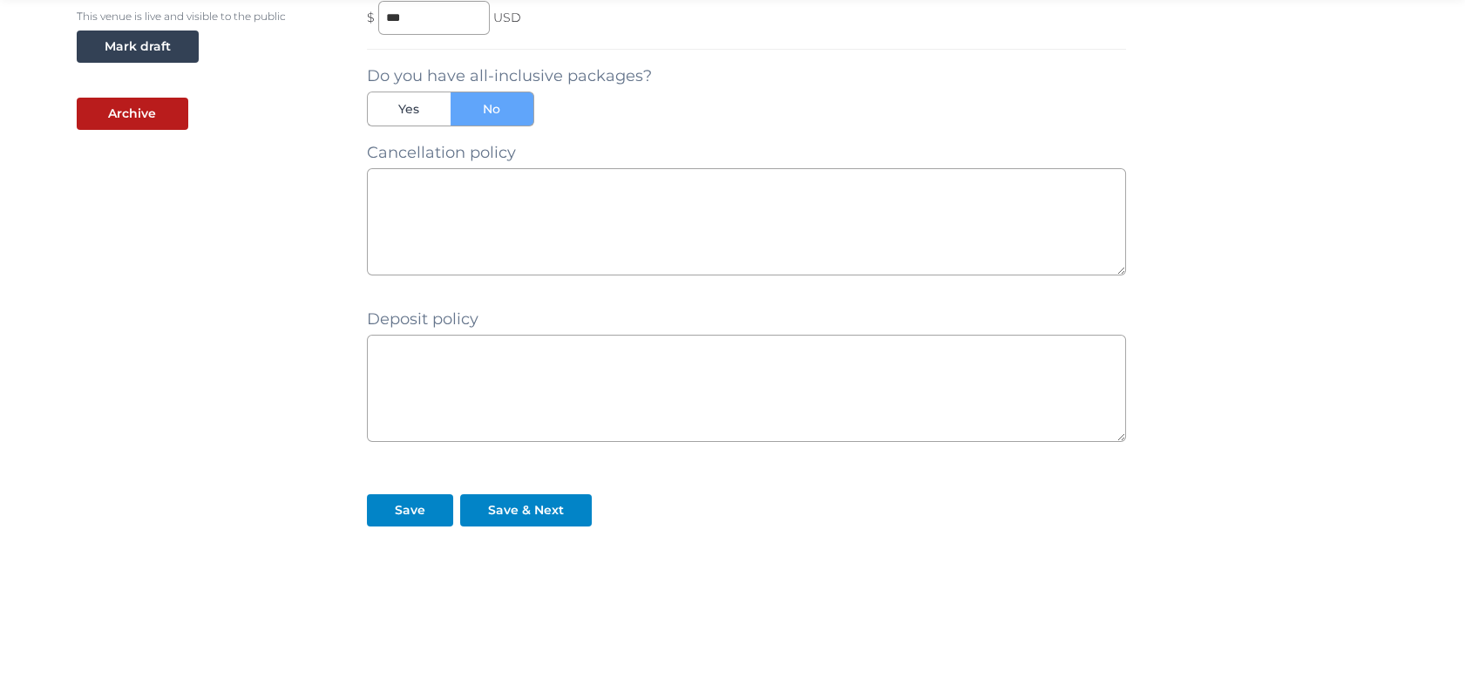
scroll to position [542, 0]
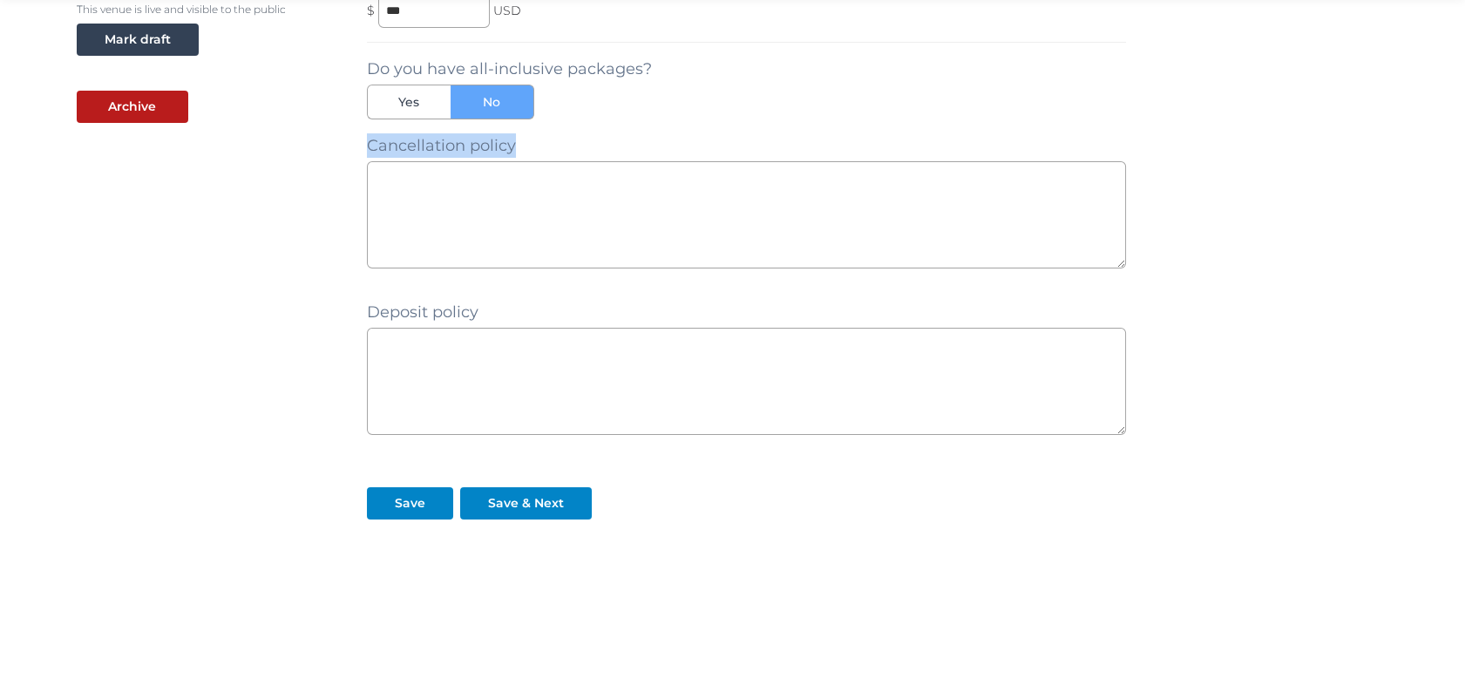
drag, startPoint x: 366, startPoint y: 145, endPoint x: 532, endPoint y: 146, distance: 166.4
click at [532, 146] on div "Minimum night stay * Entire venue rental cost, per day This would include full …" at bounding box center [747, 64] width 760 height 911
copy label "Cancellation policy"
click at [733, 193] on textarea at bounding box center [747, 214] width 760 height 107
type textarea "*"
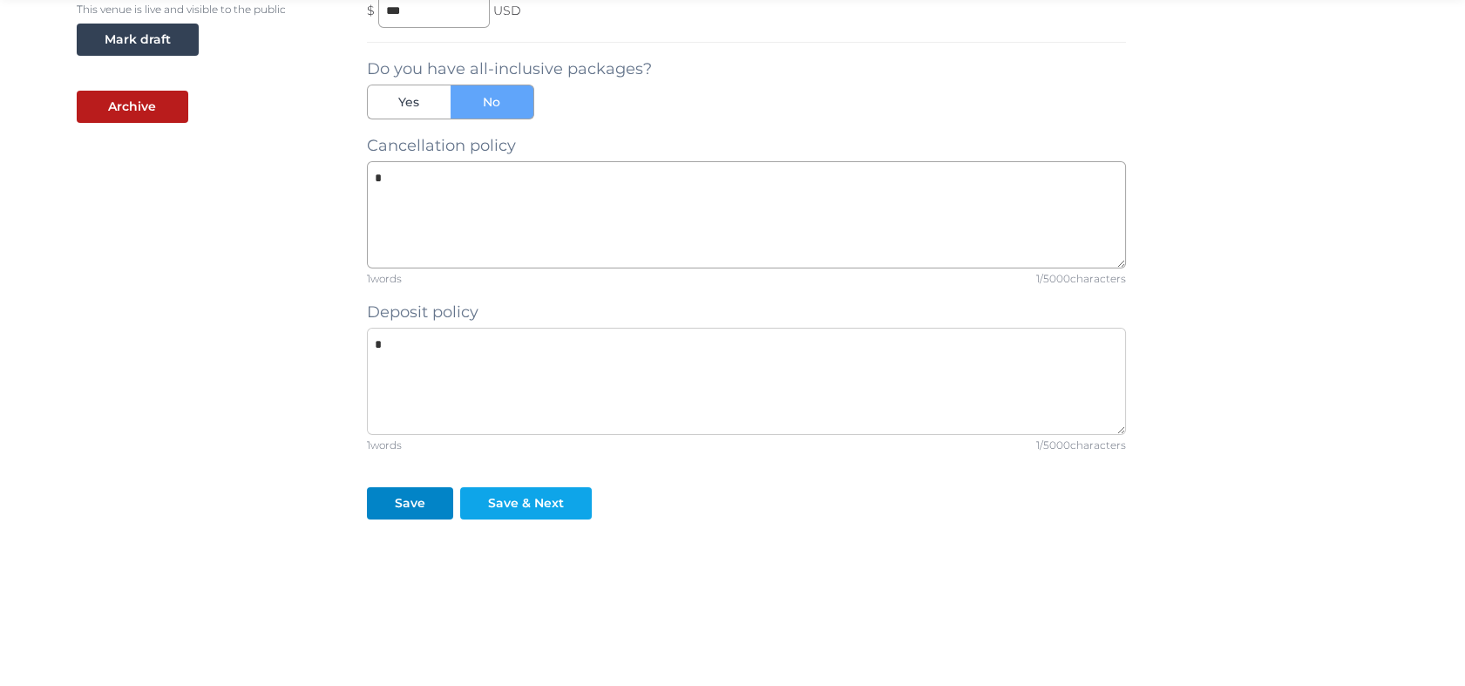
type textarea "*"
click at [483, 494] on div "Save & Next" at bounding box center [526, 503] width 125 height 18
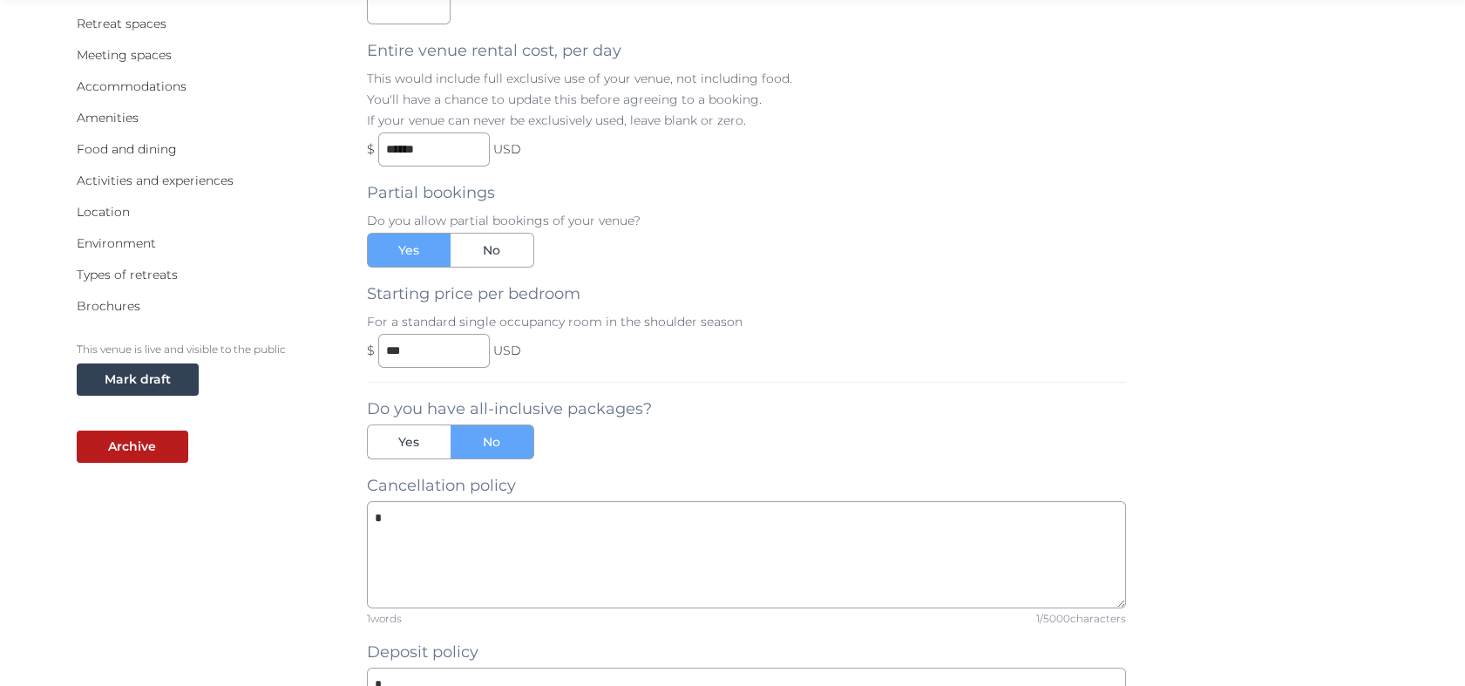
scroll to position [203, 0]
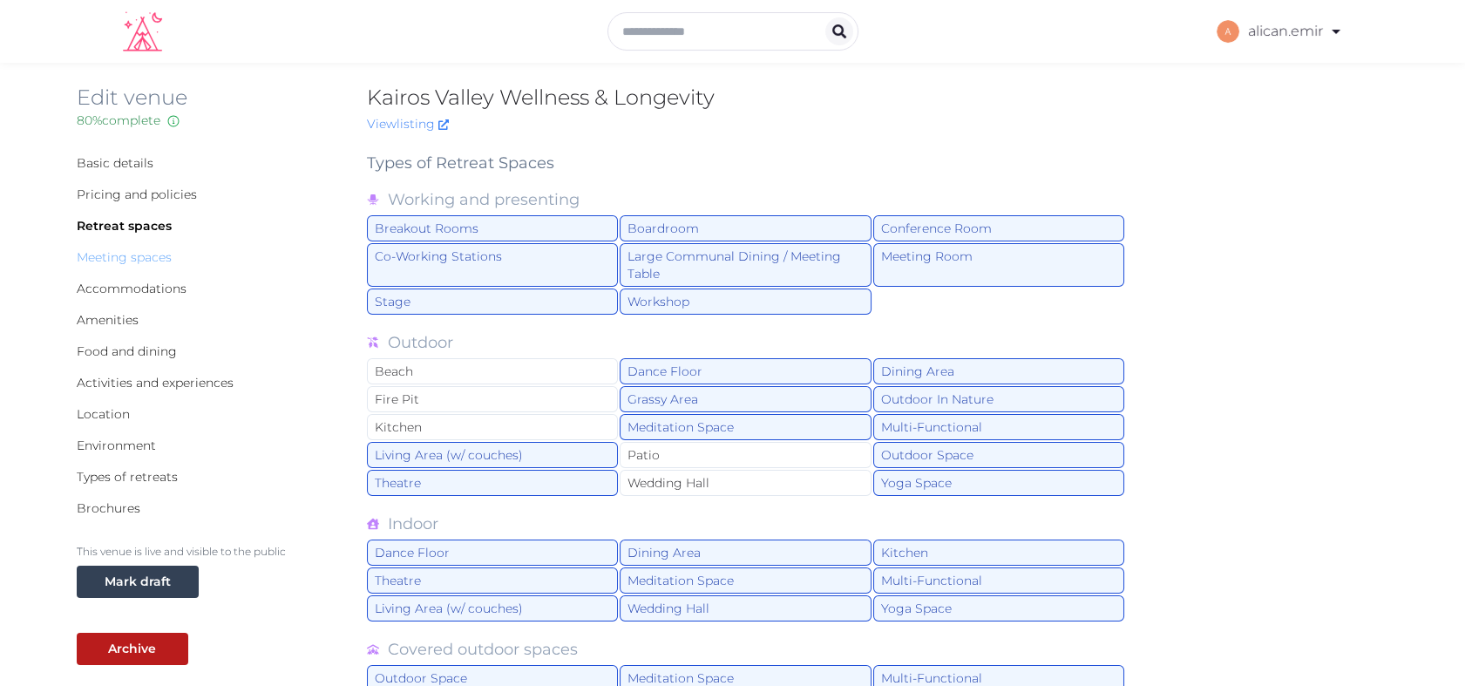
click at [119, 260] on link "Meeting spaces" at bounding box center [124, 257] width 95 height 16
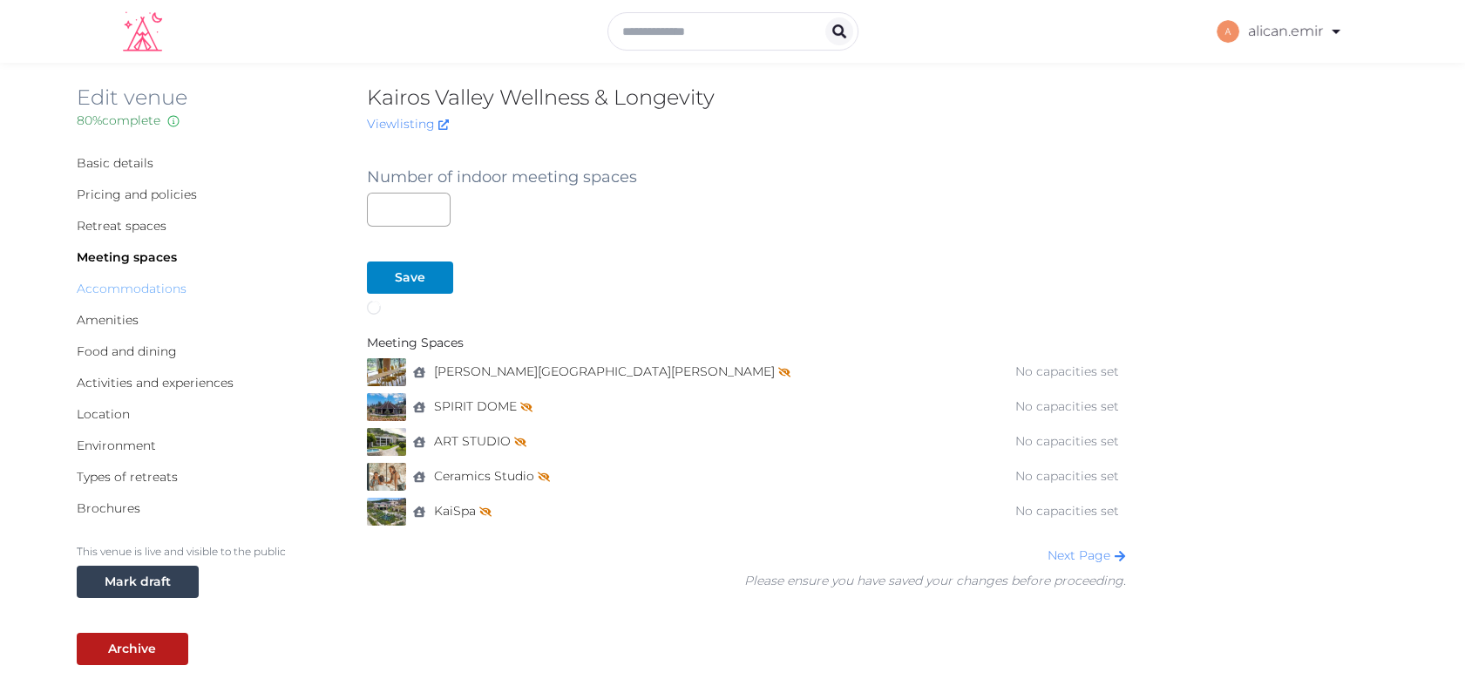
click at [145, 289] on link "Accommodations" at bounding box center [132, 289] width 110 height 16
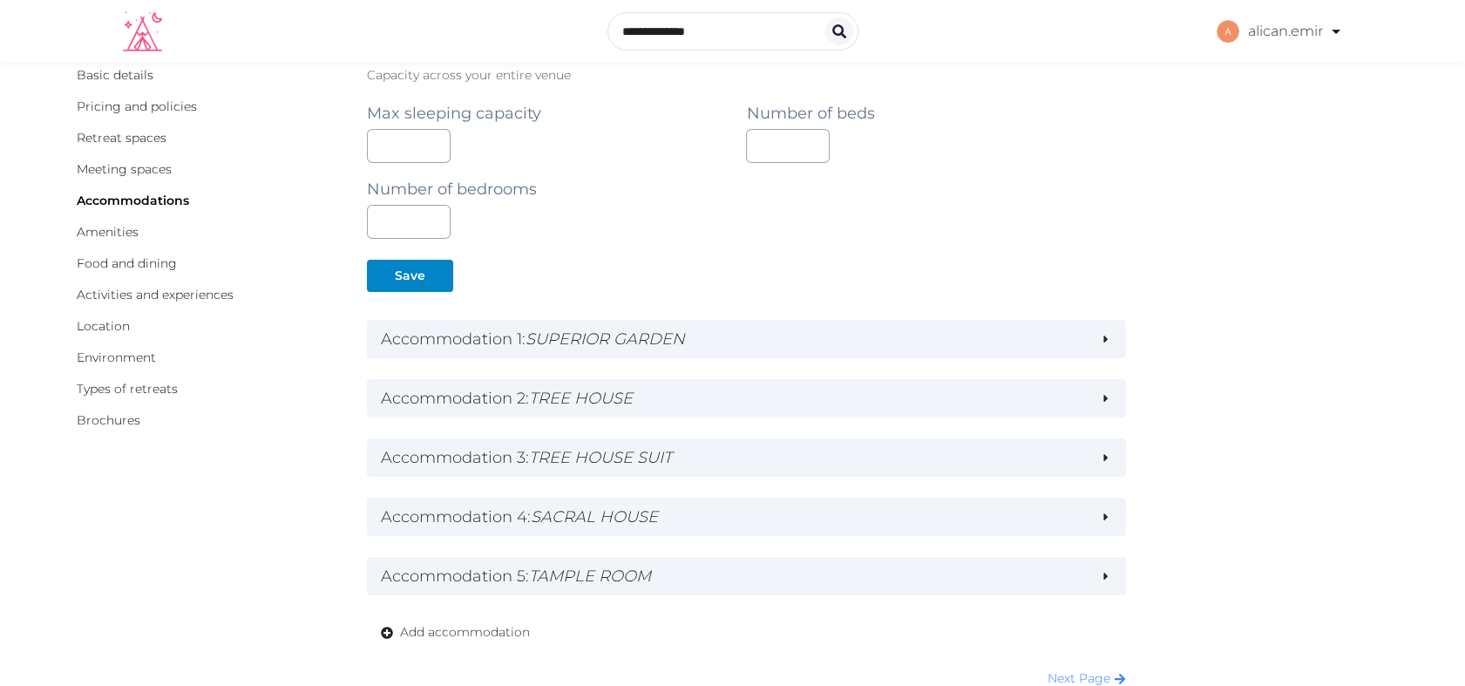
scroll to position [89, 0]
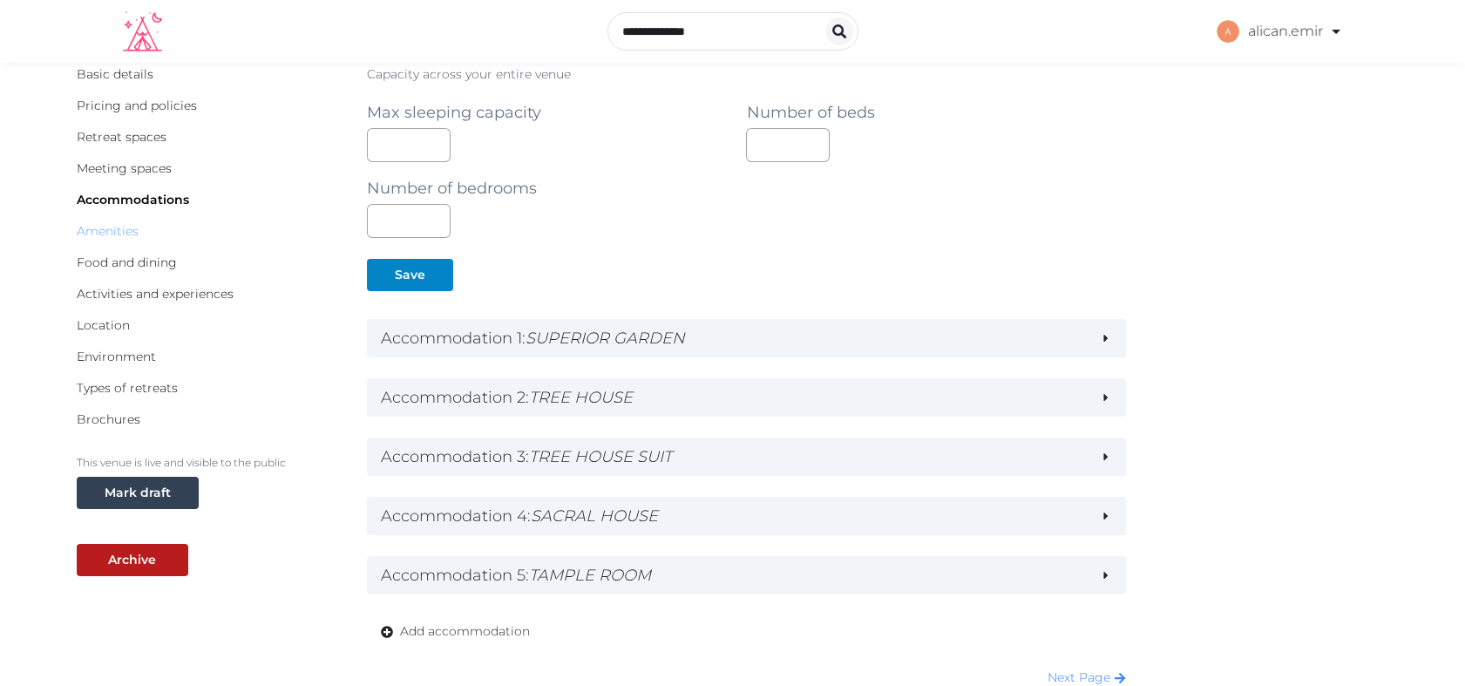
click at [130, 233] on link "Amenities" at bounding box center [108, 231] width 62 height 16
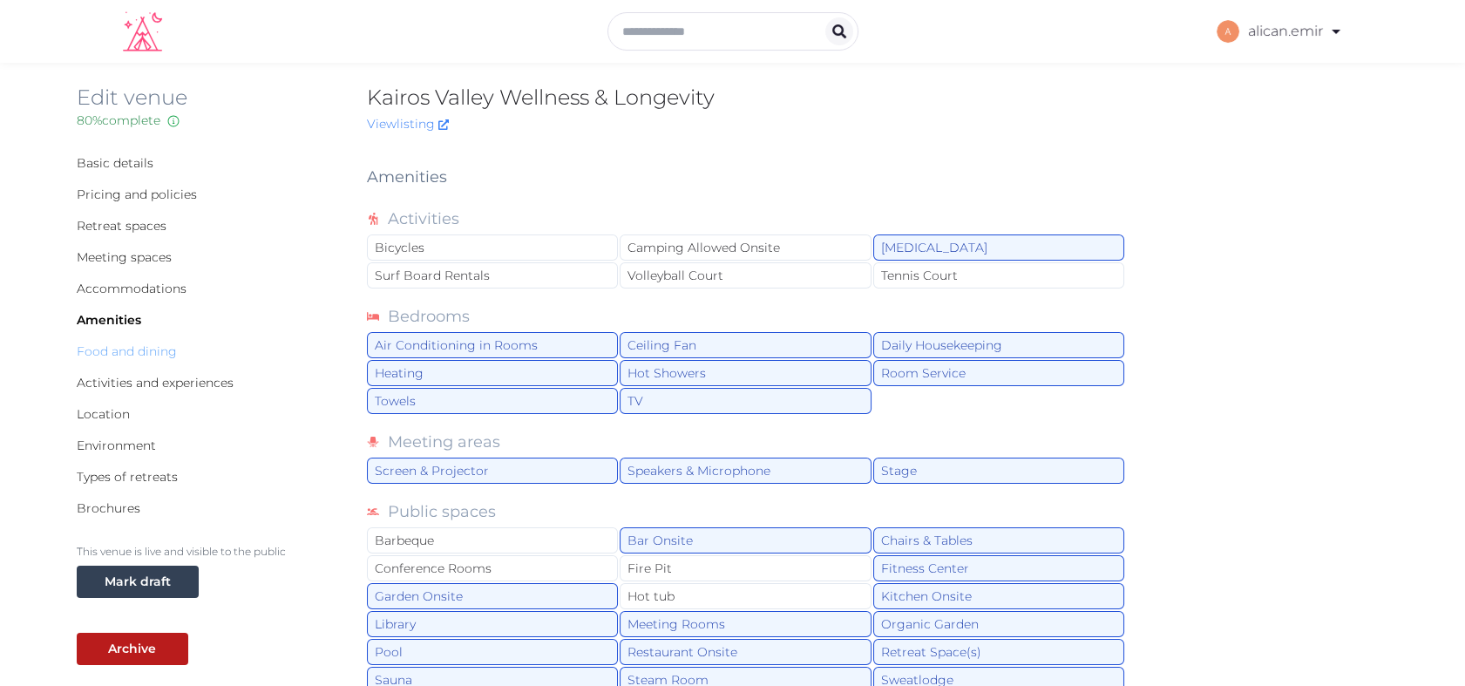
click at [86, 351] on link "Food and dining" at bounding box center [127, 351] width 100 height 16
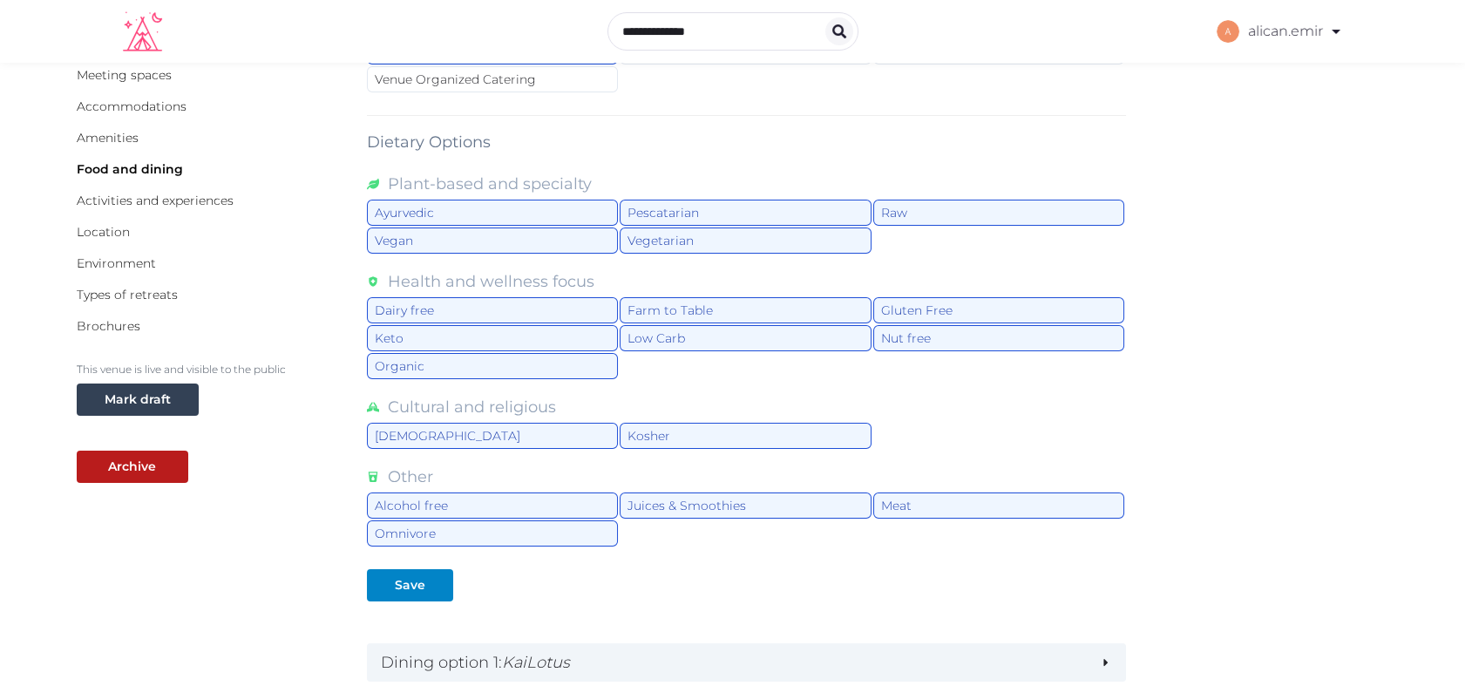
scroll to position [186, 0]
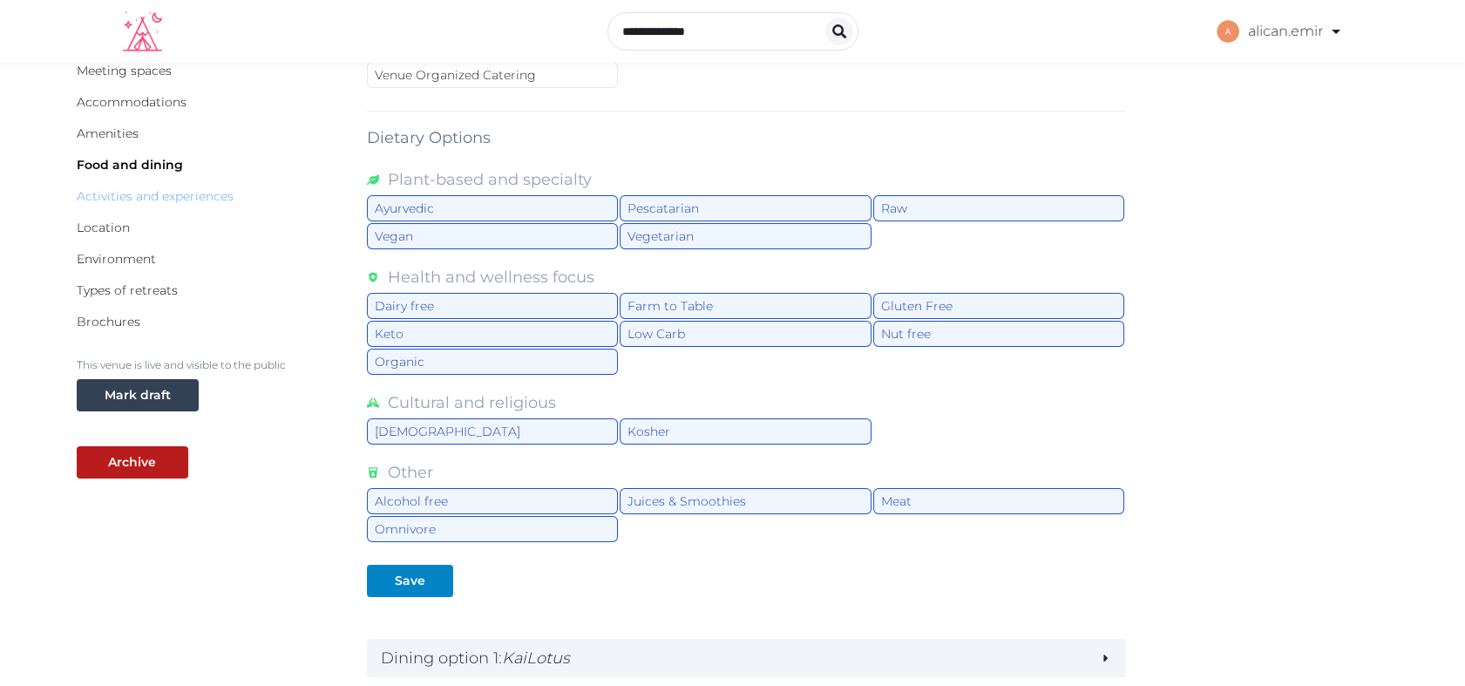
click at [131, 188] on link "Activities and experiences" at bounding box center [155, 196] width 157 height 16
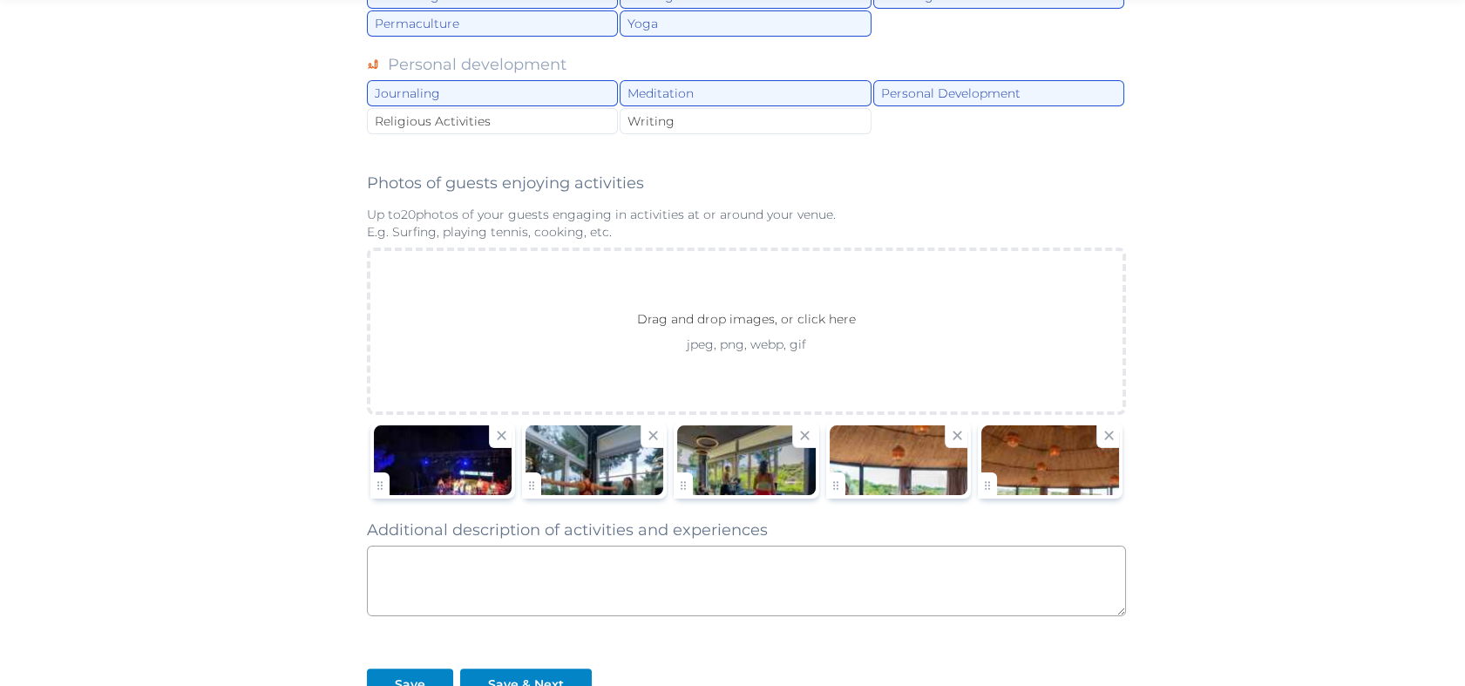
scroll to position [1006, 0]
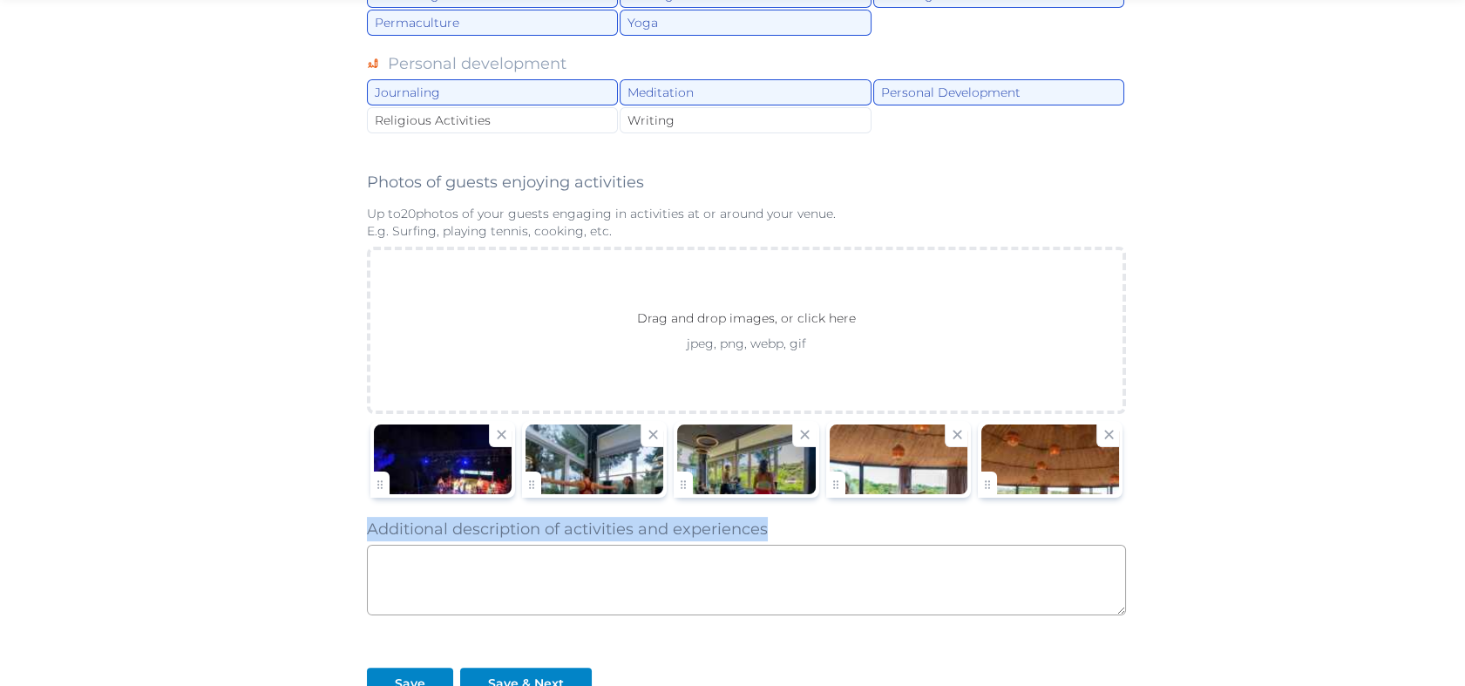
drag, startPoint x: 367, startPoint y: 523, endPoint x: 774, endPoint y: 523, distance: 406.9
copy label "Additional description of activities and experiences"
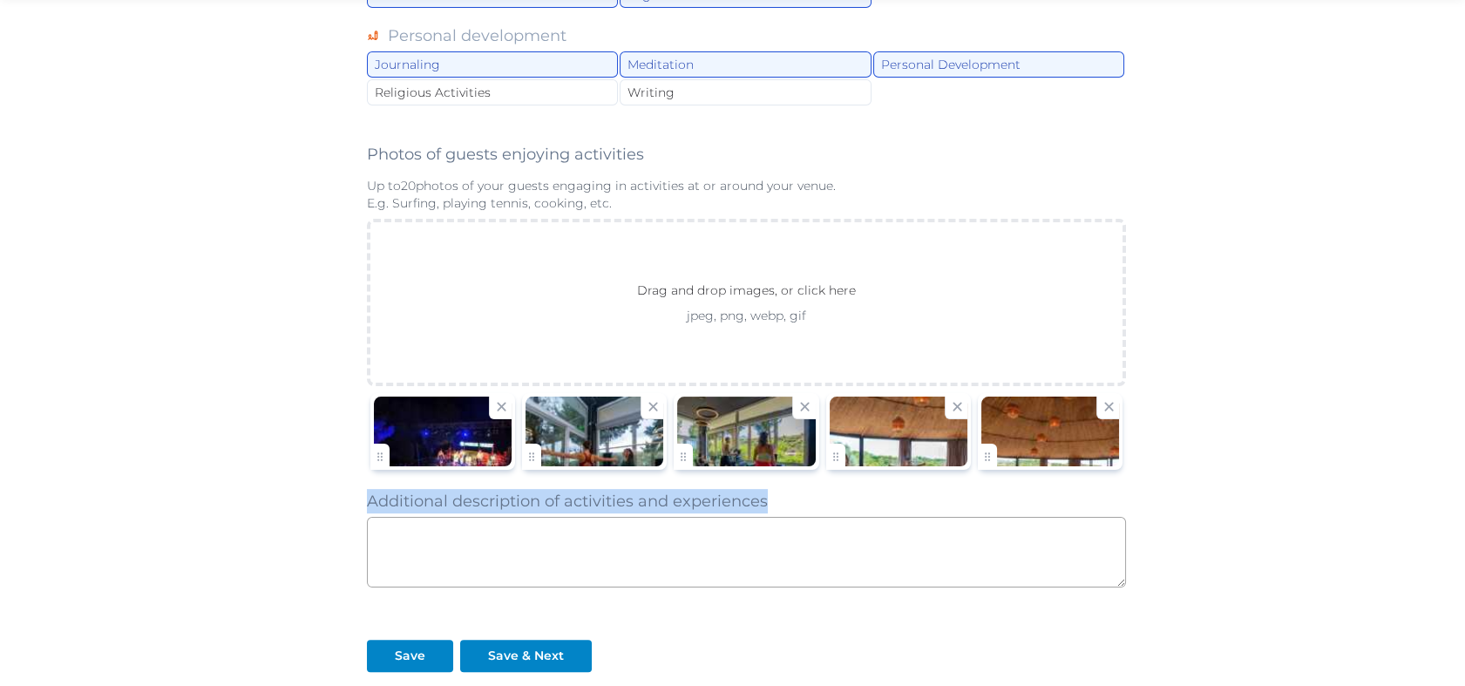
scroll to position [1060, 0]
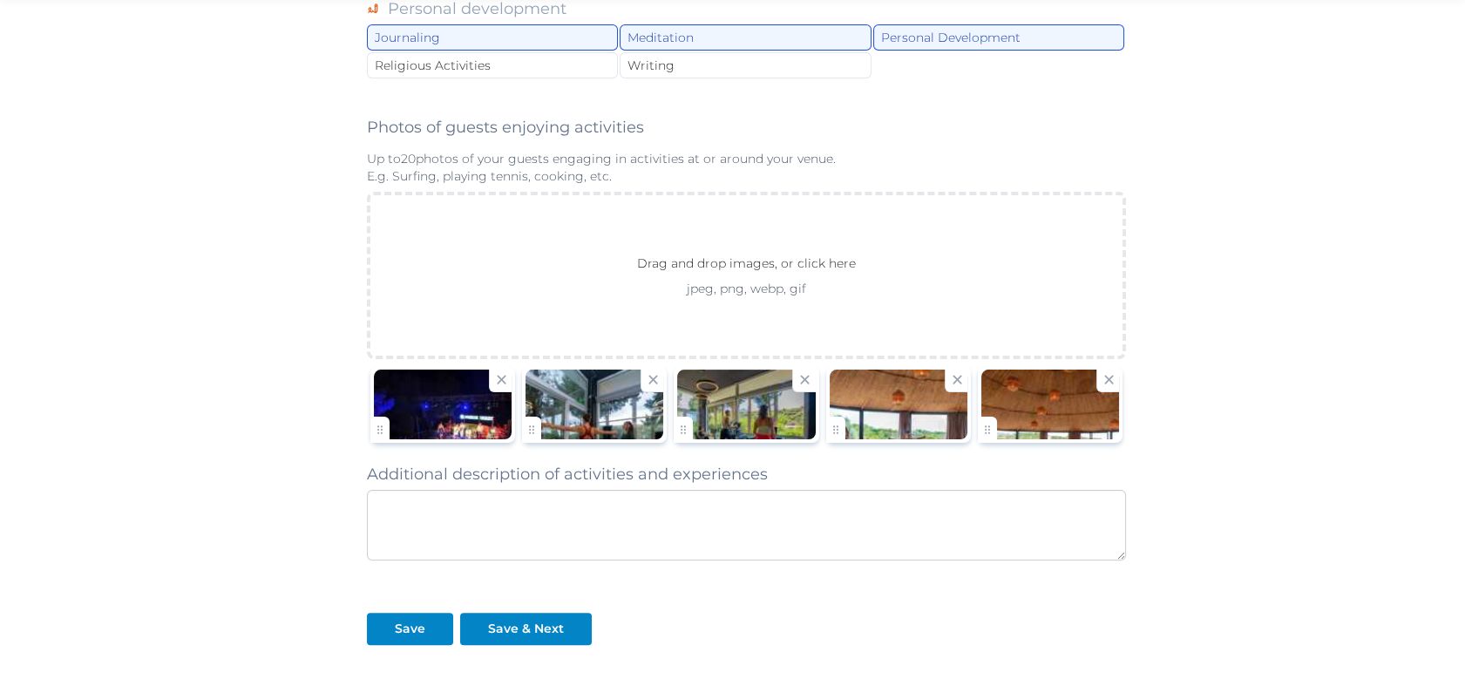
click at [580, 507] on textarea at bounding box center [747, 525] width 760 height 71
paste textarea "**********"
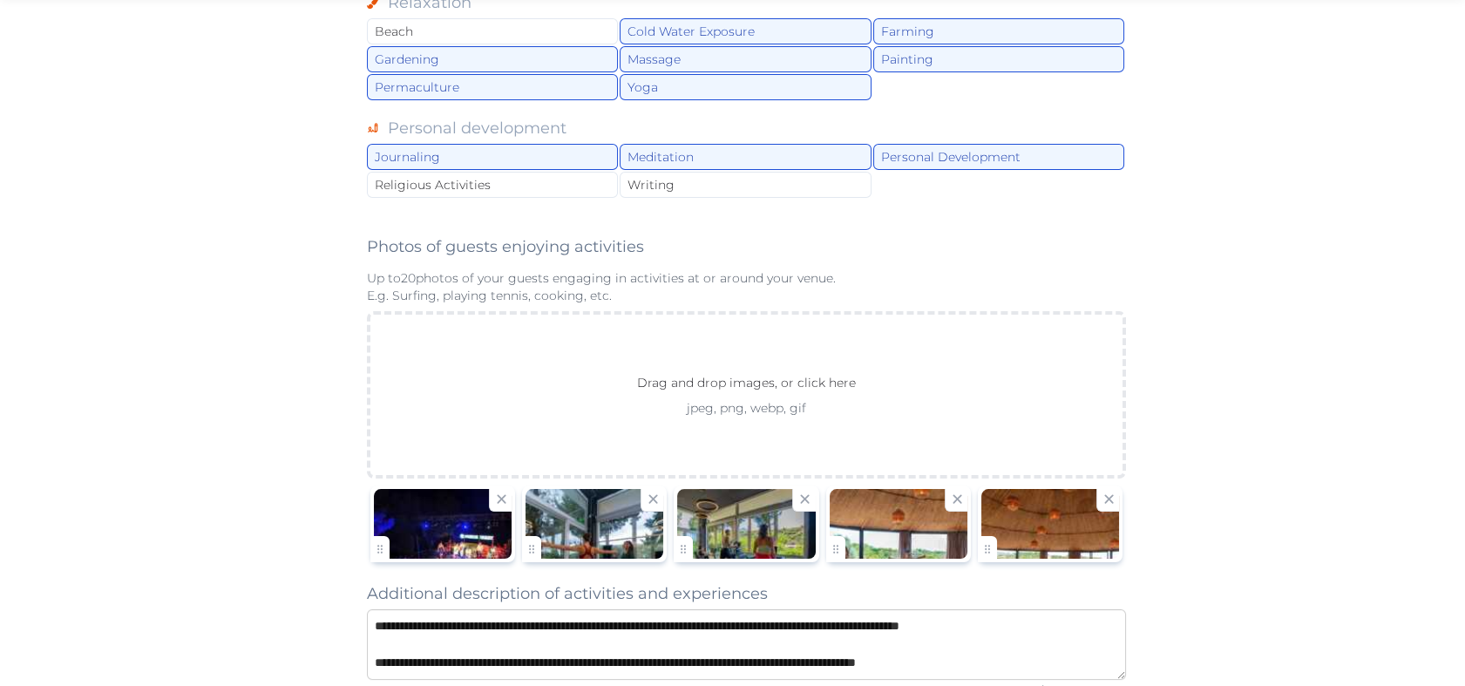
scroll to position [1182, 0]
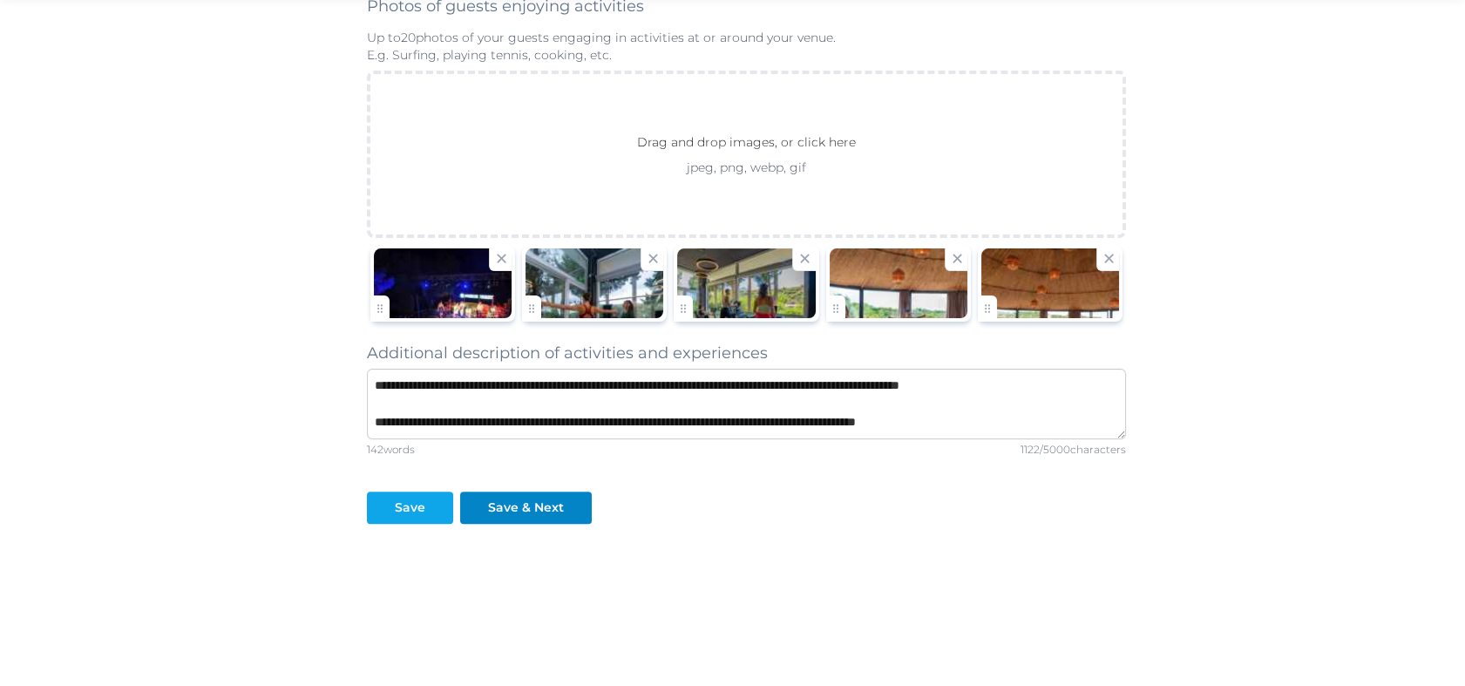
type textarea "**********"
click at [417, 491] on button "Save" at bounding box center [410, 507] width 86 height 32
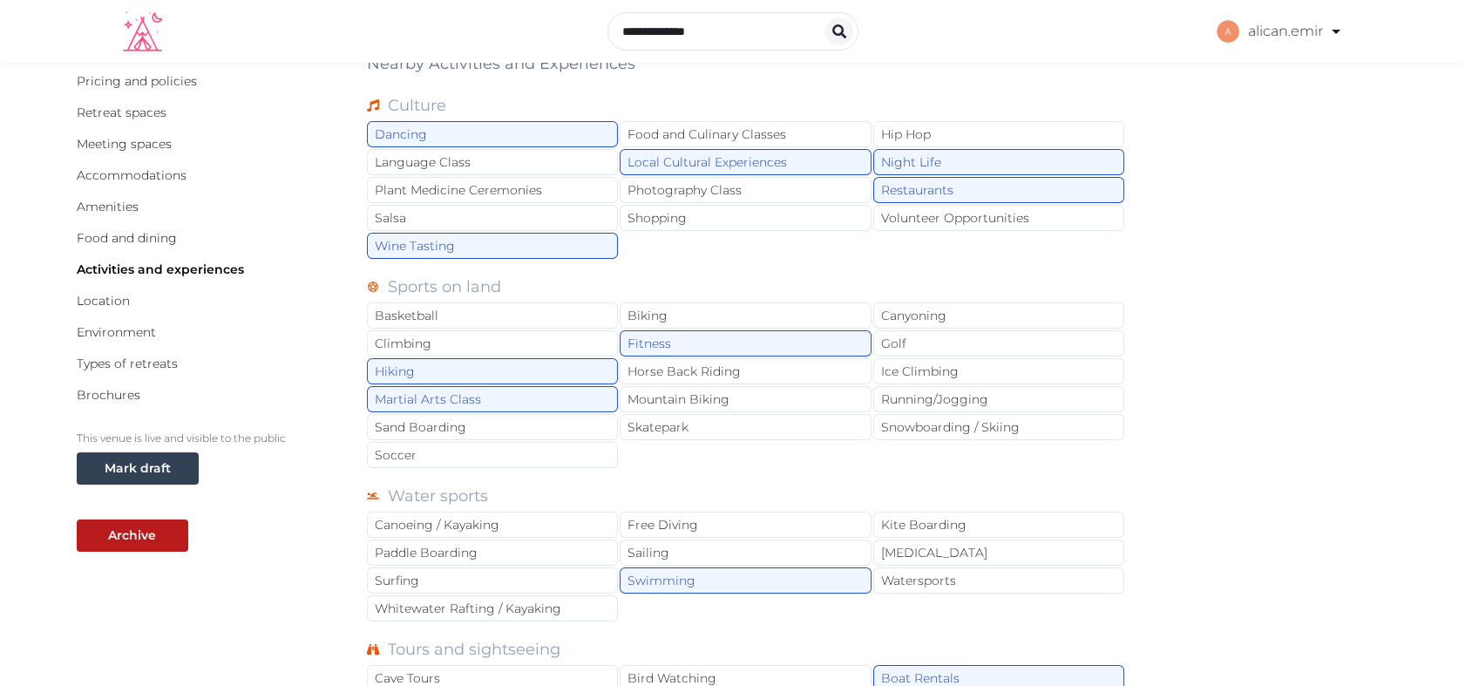
scroll to position [0, 0]
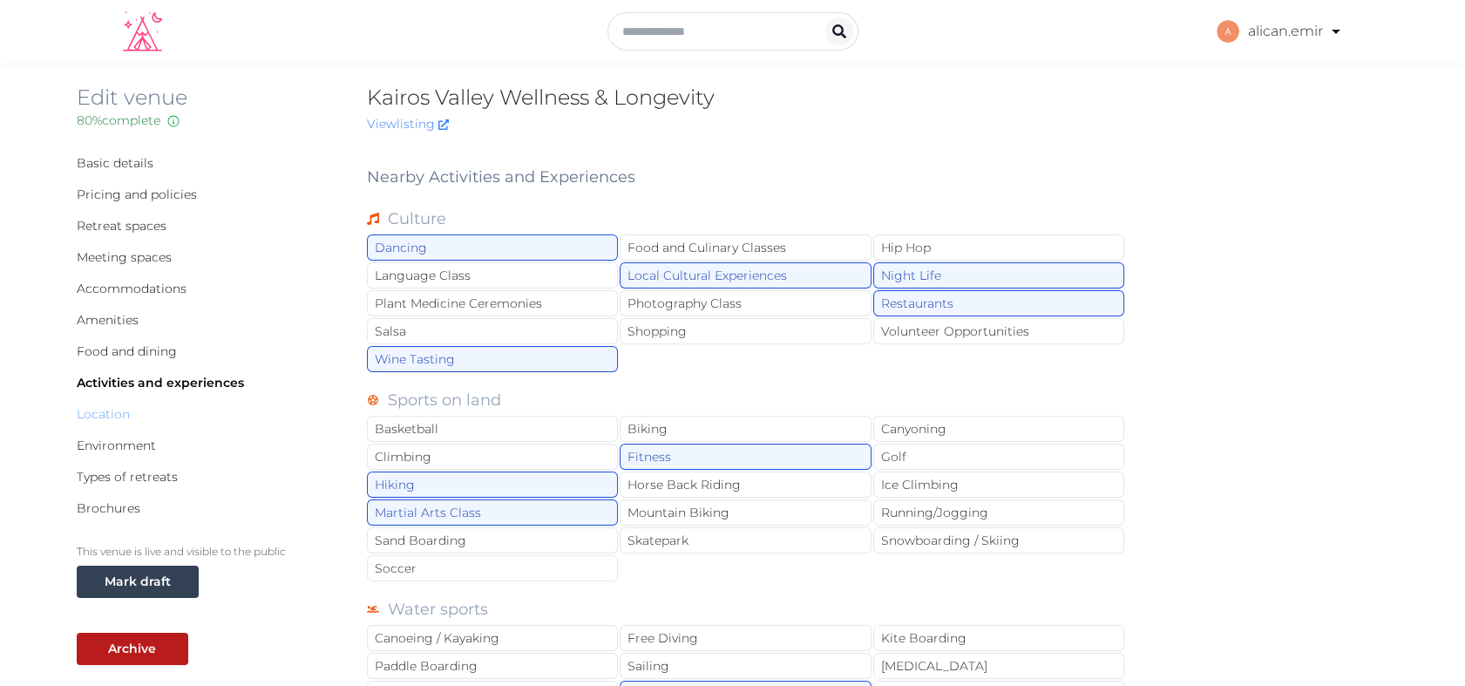
click at [119, 410] on link "Location" at bounding box center [103, 414] width 53 height 16
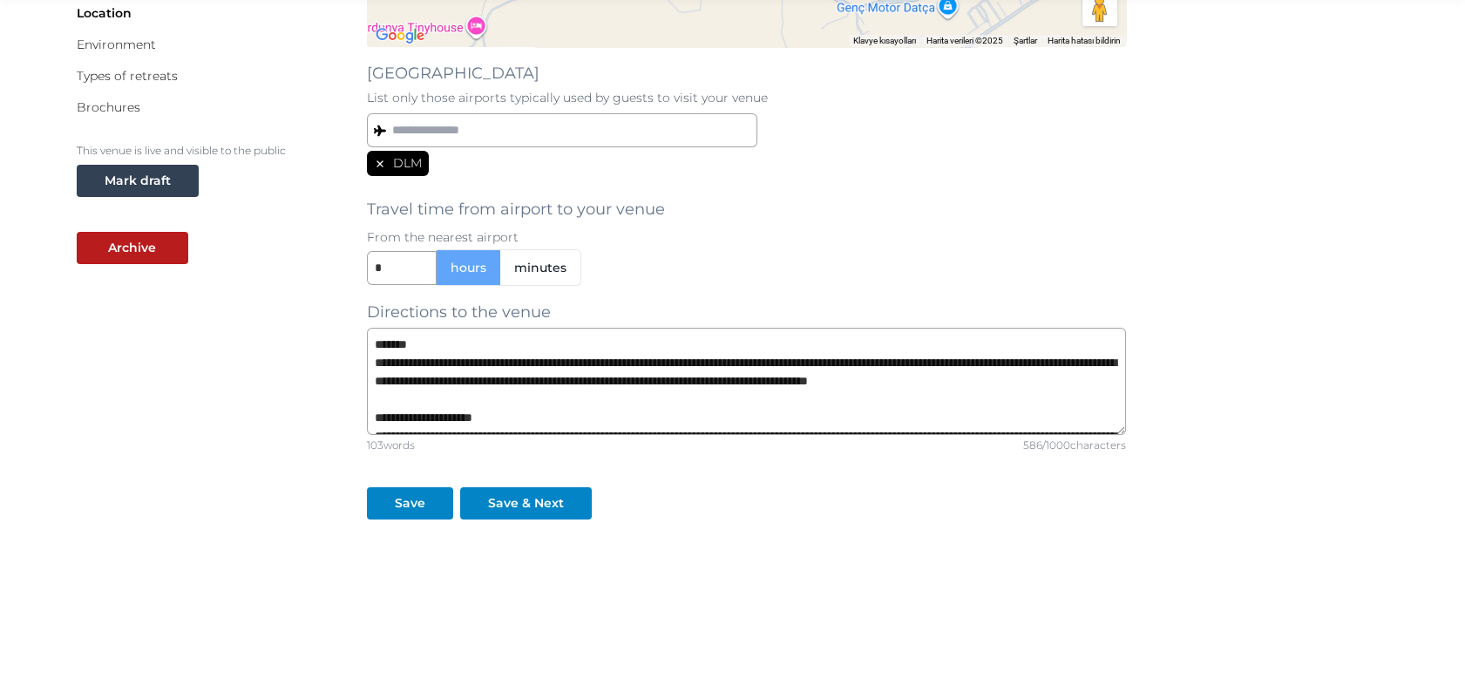
scroll to position [55, 0]
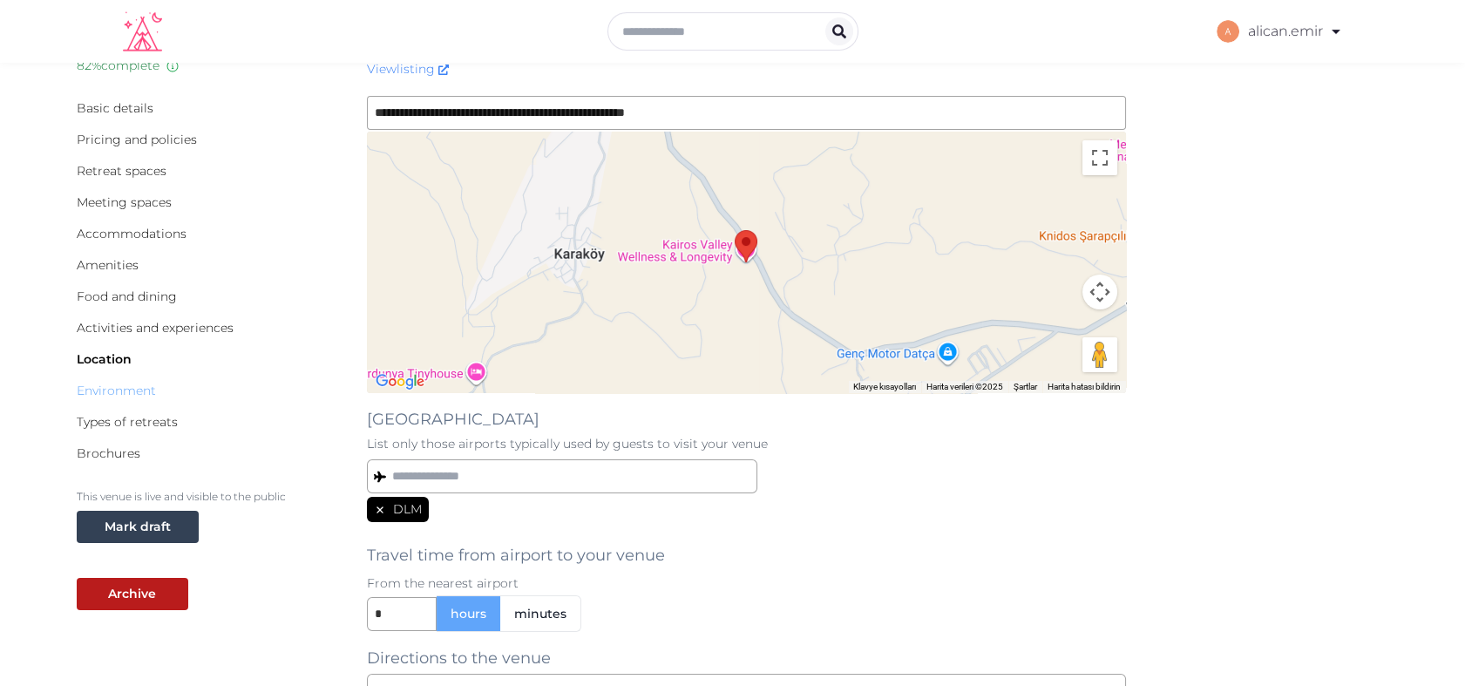
click at [127, 390] on link "Environment" at bounding box center [116, 391] width 79 height 16
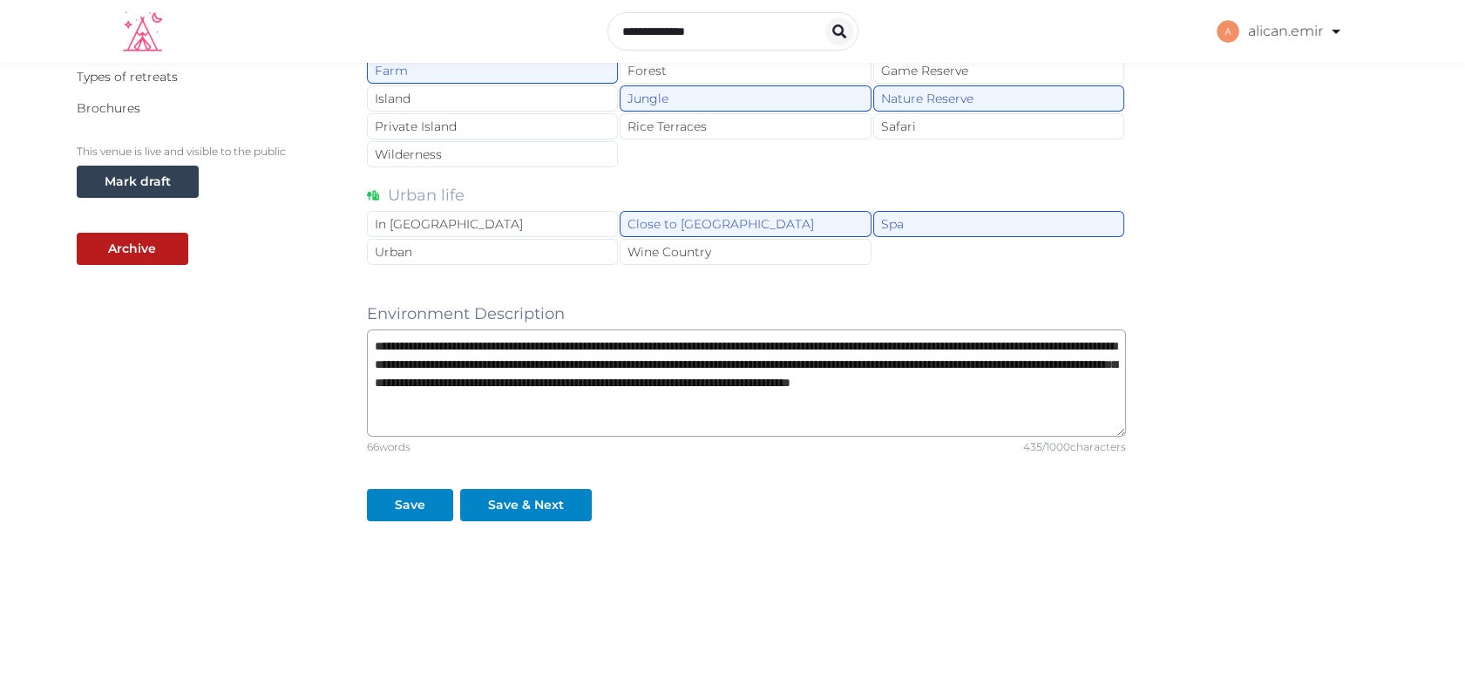
scroll to position [17, 0]
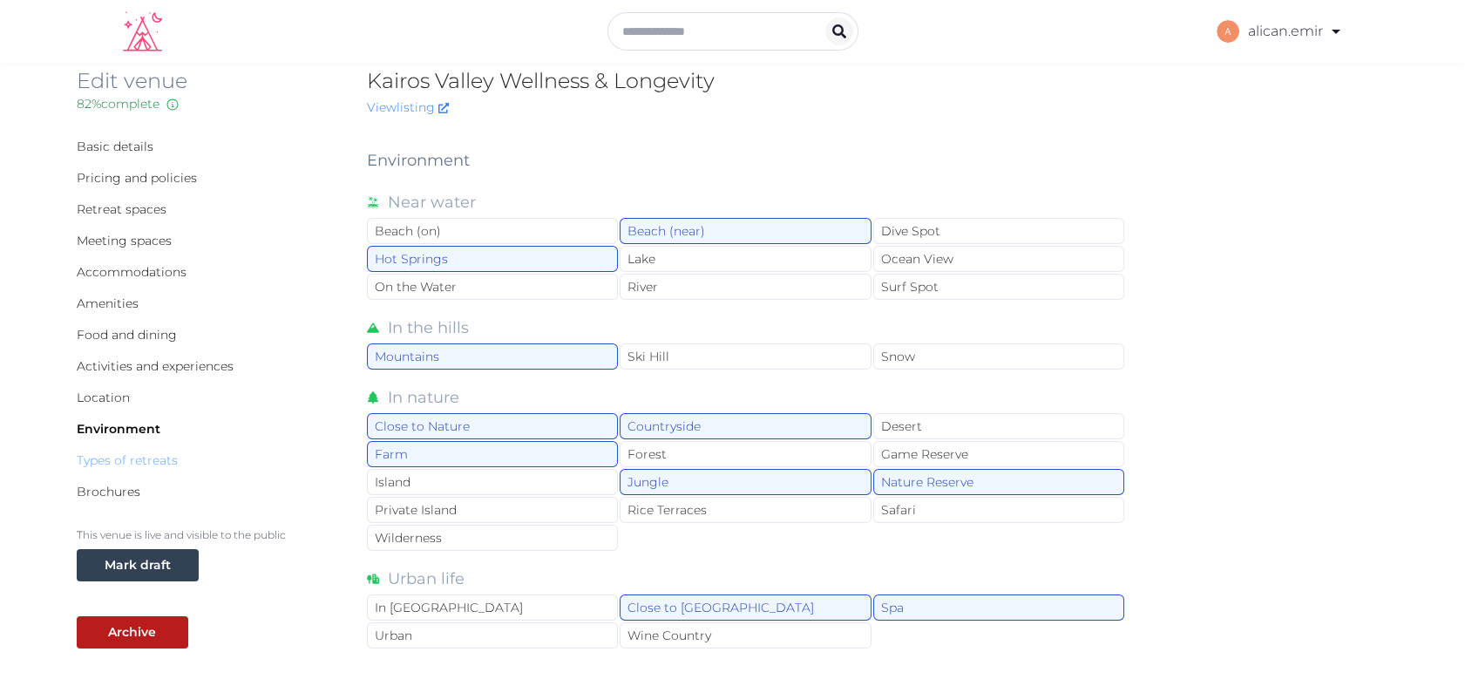
click at [94, 466] on link "Types of retreats" at bounding box center [127, 460] width 101 height 16
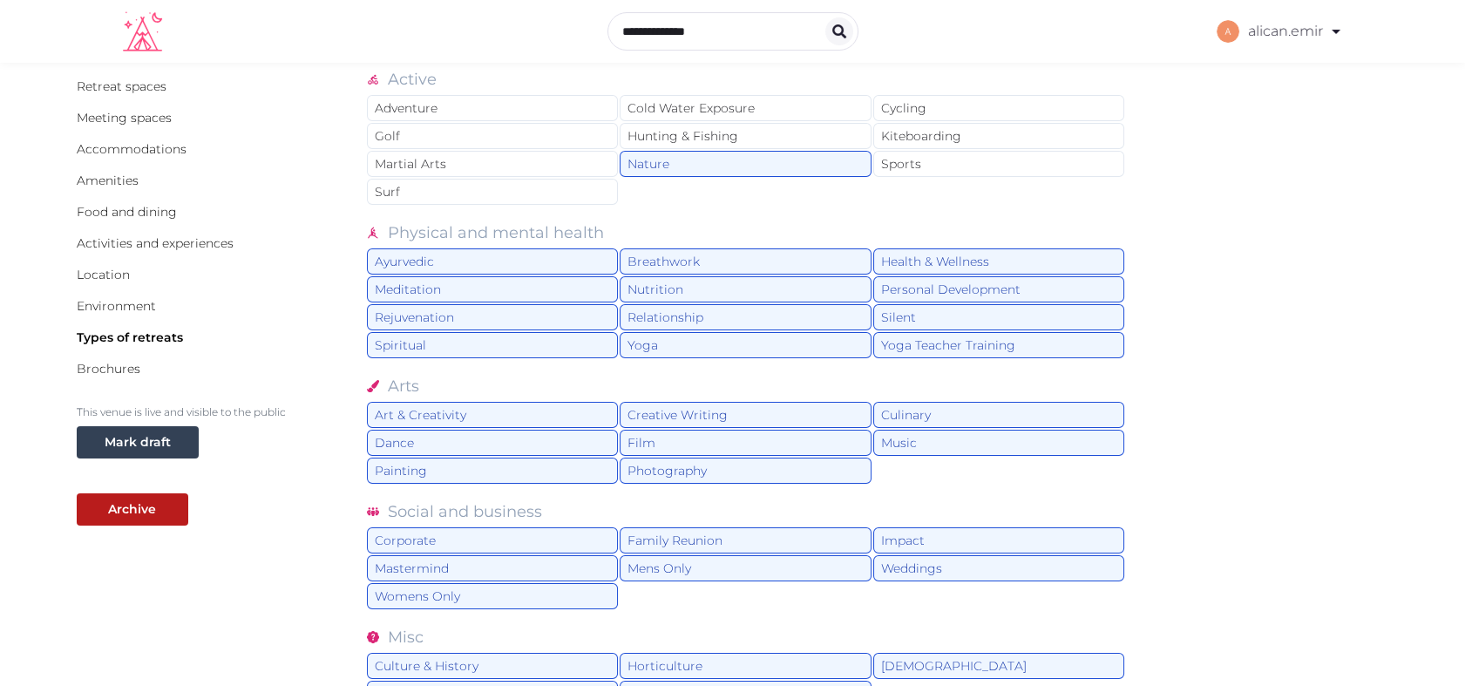
scroll to position [126, 0]
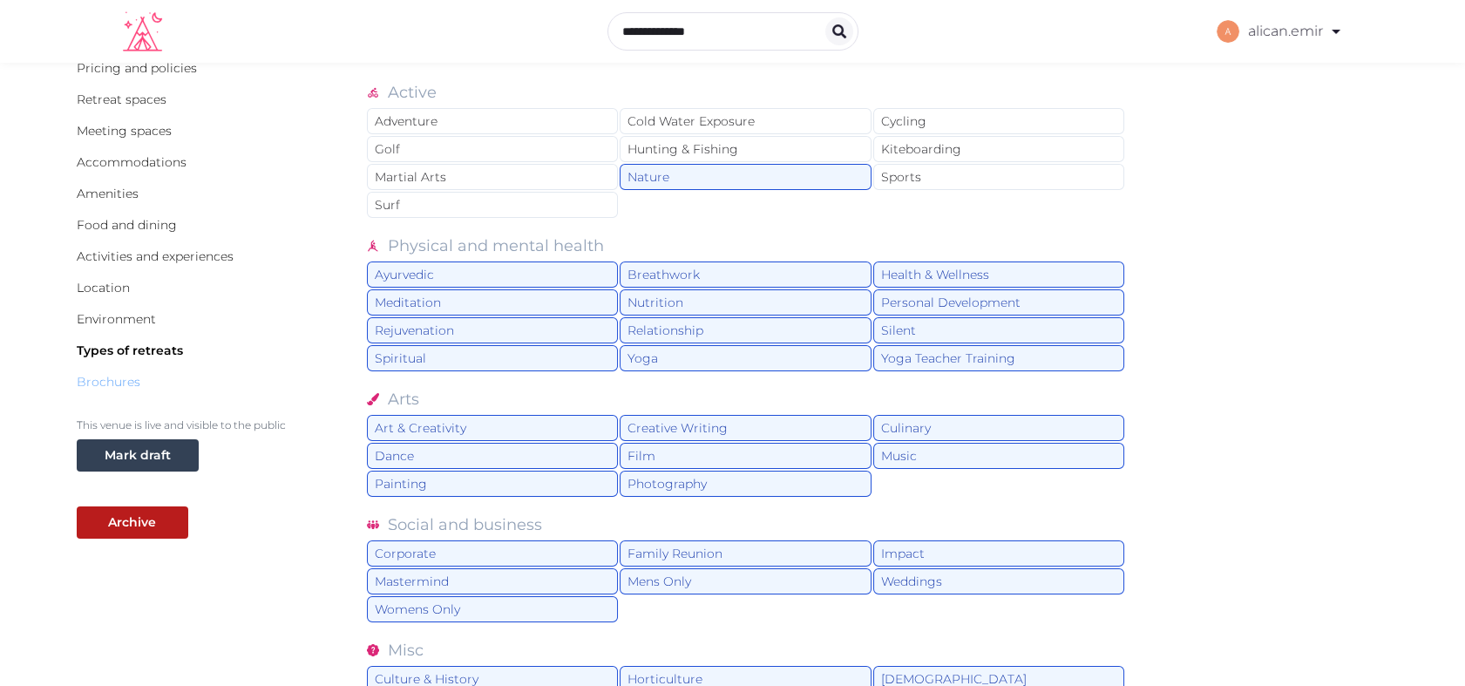
click at [105, 383] on link "Brochures" at bounding box center [109, 382] width 64 height 16
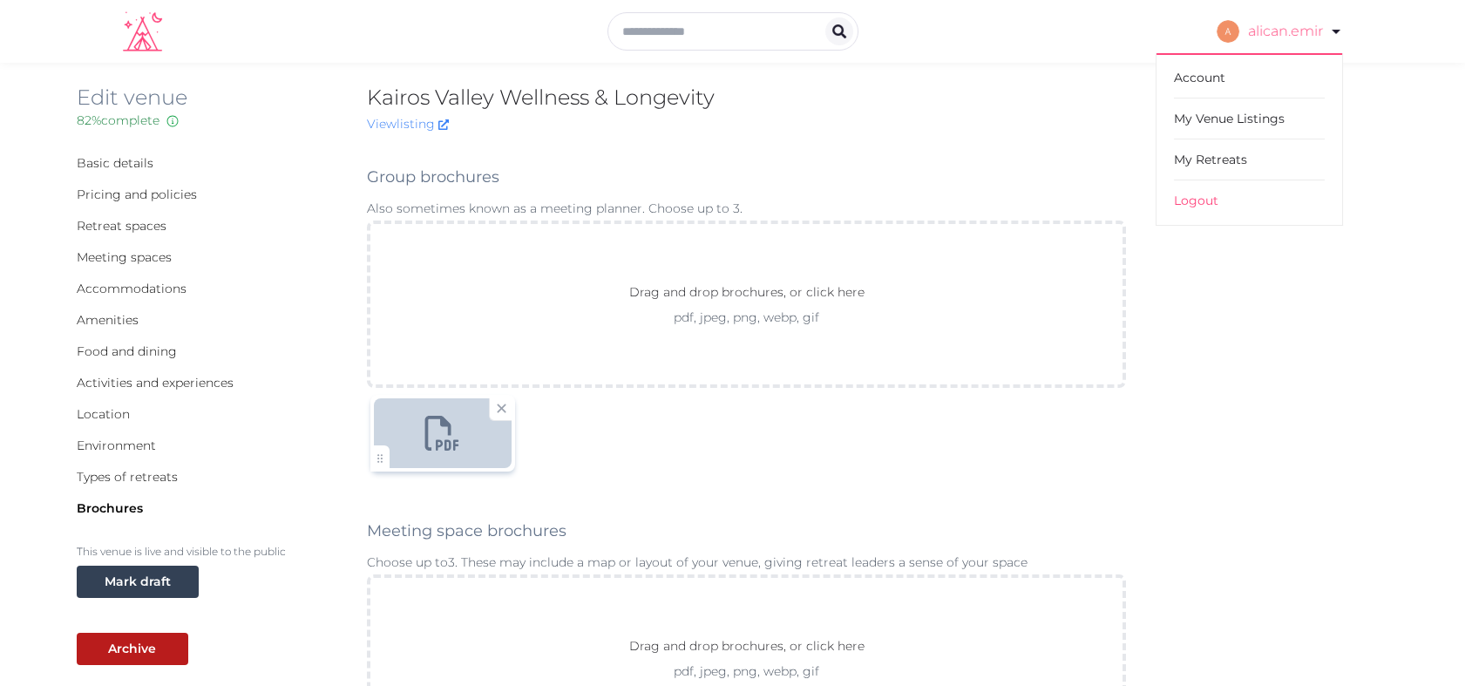
click at [1332, 14] on link "alican.emir" at bounding box center [1279, 31] width 126 height 49
click at [1223, 123] on link "My Venue Listings" at bounding box center [1249, 118] width 151 height 41
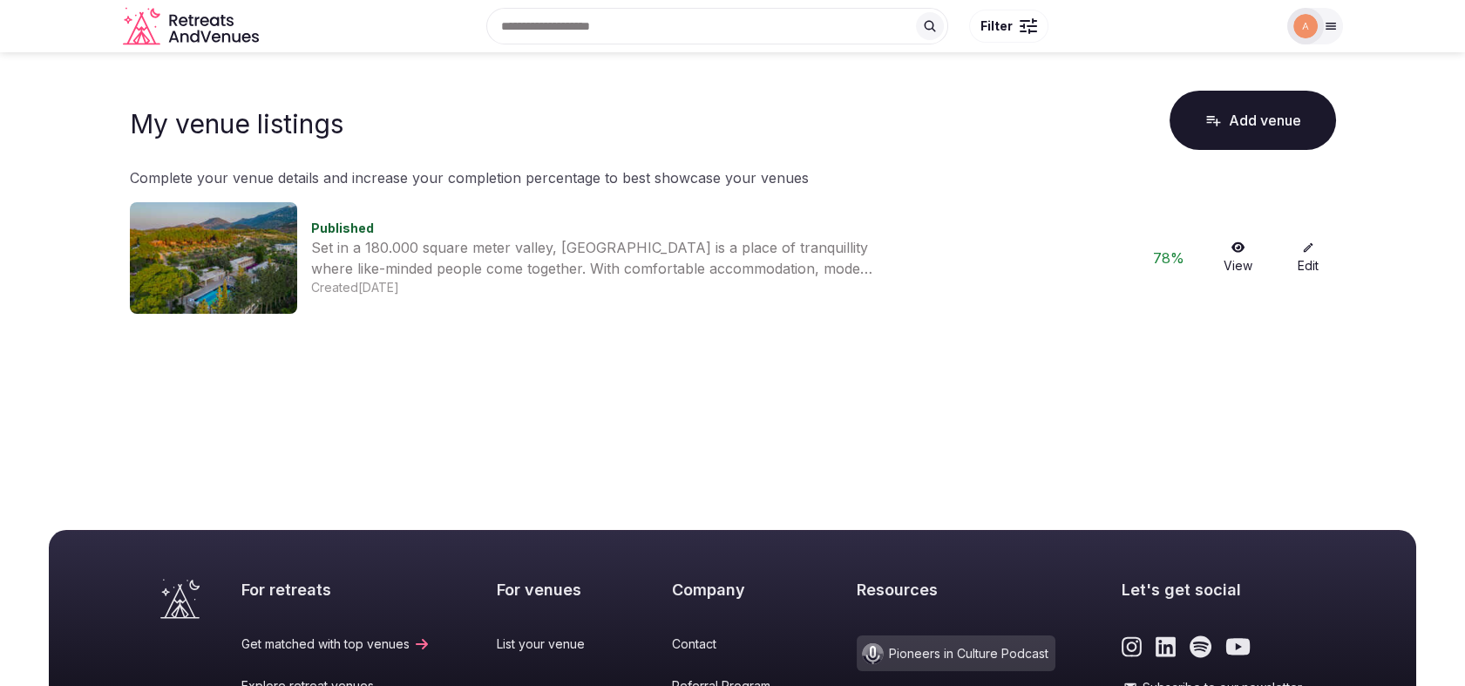
scroll to position [336, 0]
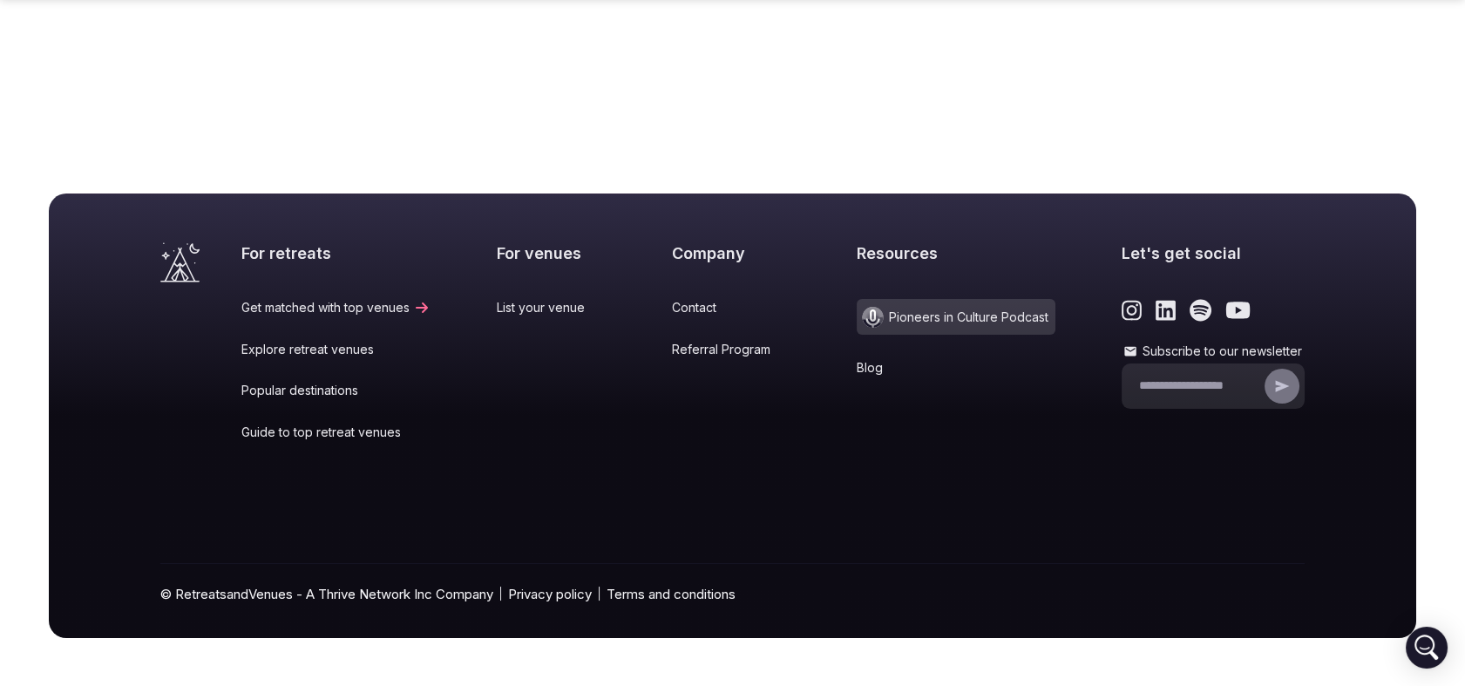
click at [364, 303] on link "Get matched with top venues" at bounding box center [335, 307] width 189 height 17
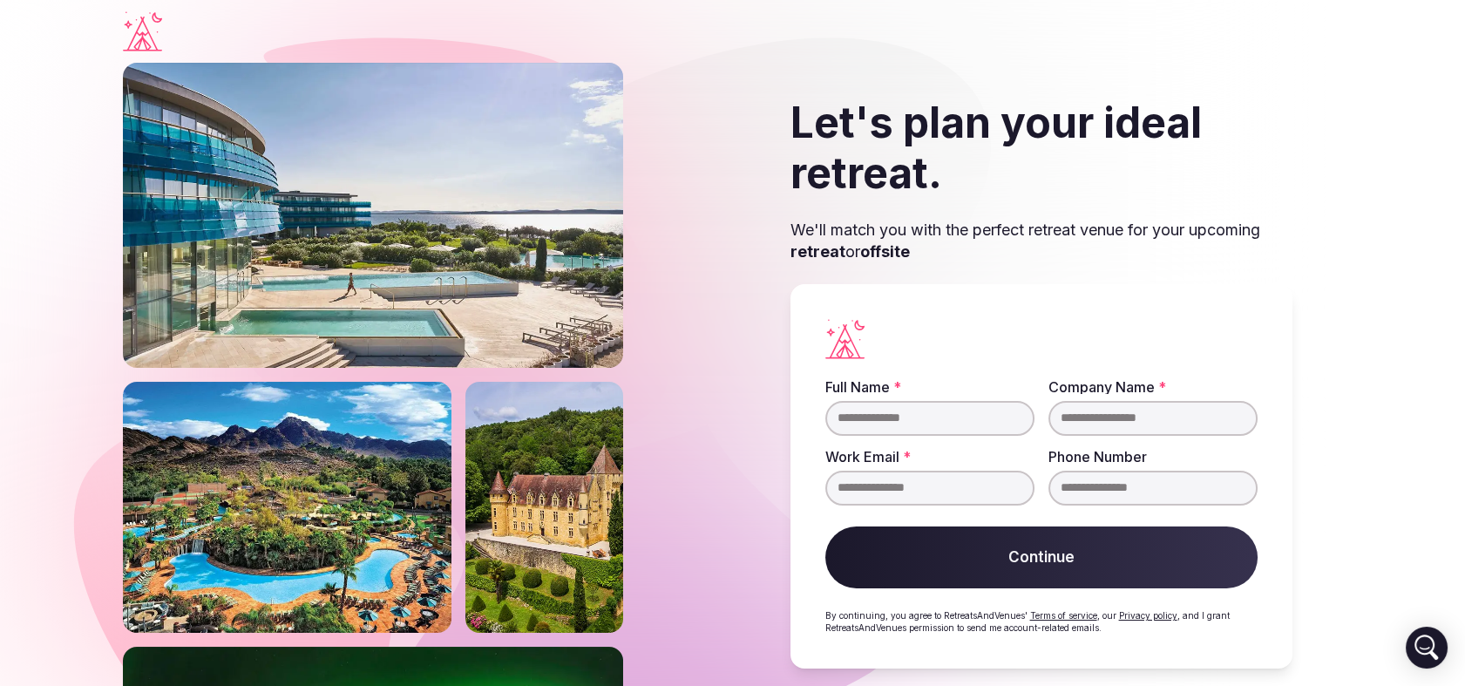
click at [157, 40] on icon "Visit the homepage" at bounding box center [142, 31] width 39 height 40
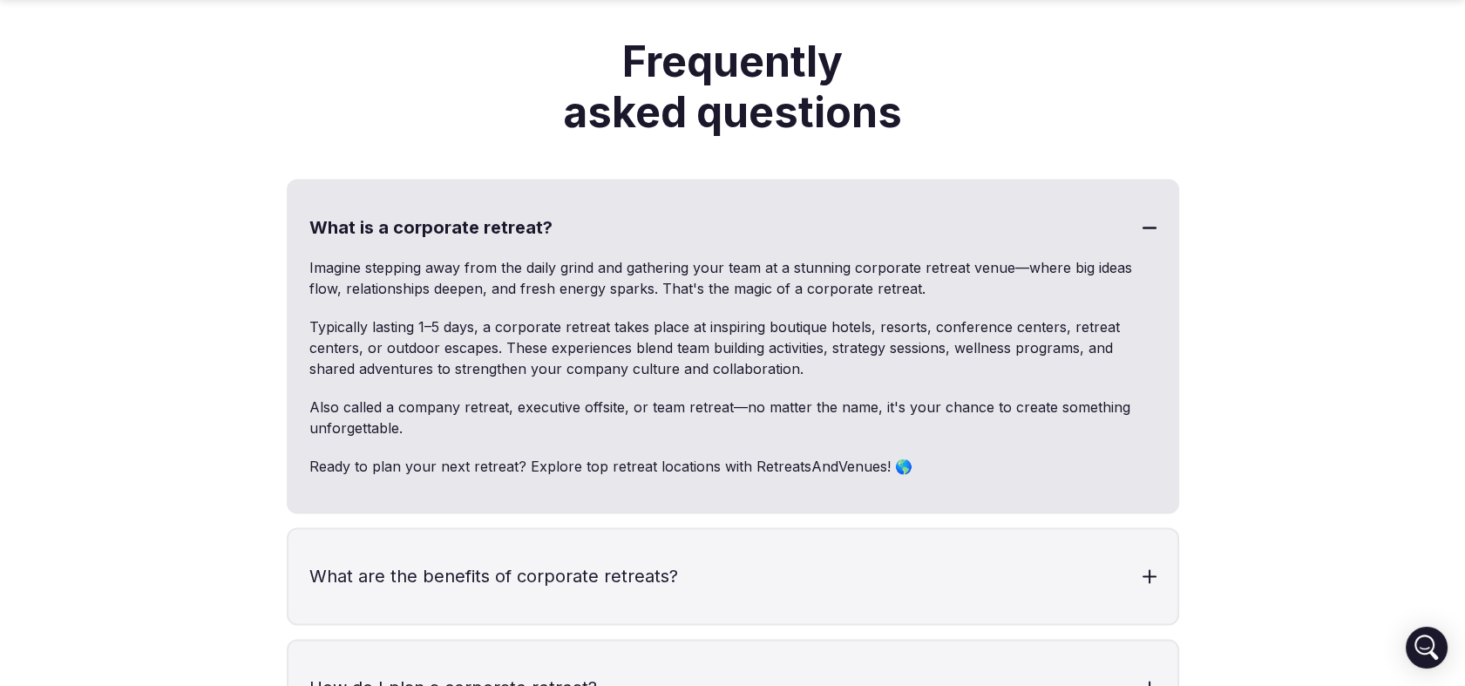
scroll to position [5038, 0]
